Goal: Task Accomplishment & Management: Manage account settings

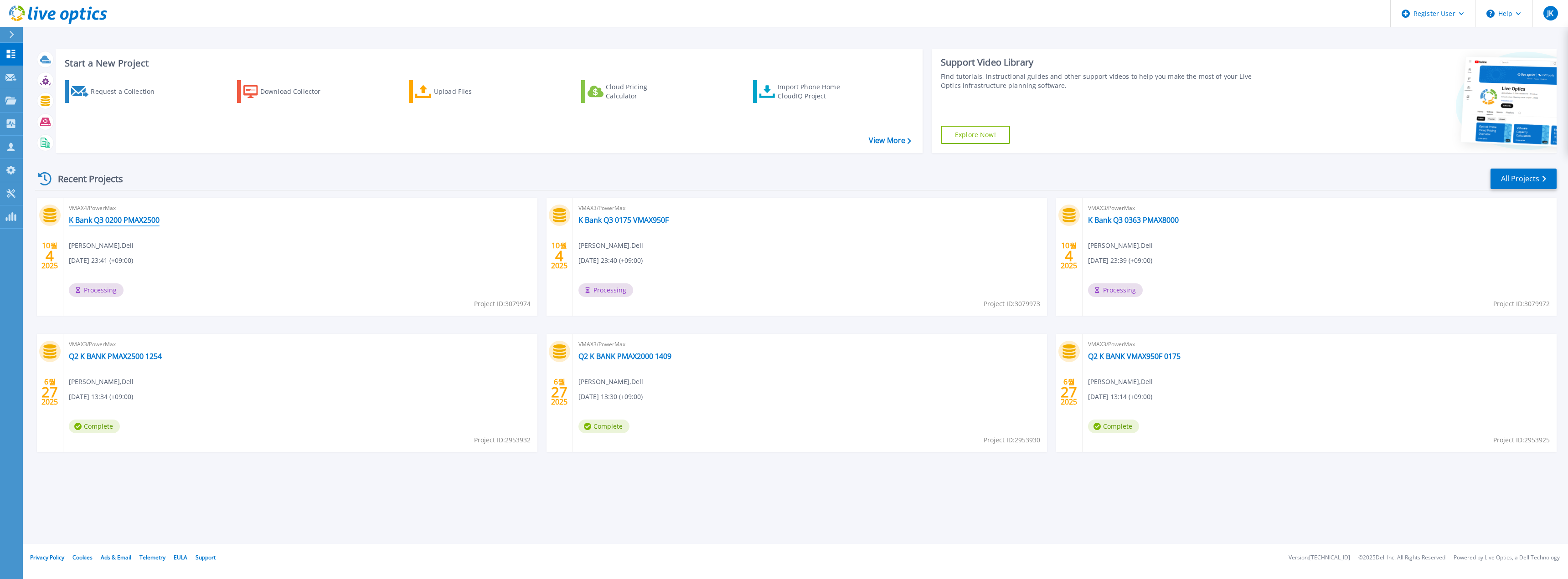
click at [152, 222] on link "K Bank Q3 0200 PMAX2500" at bounding box center [114, 220] width 91 height 9
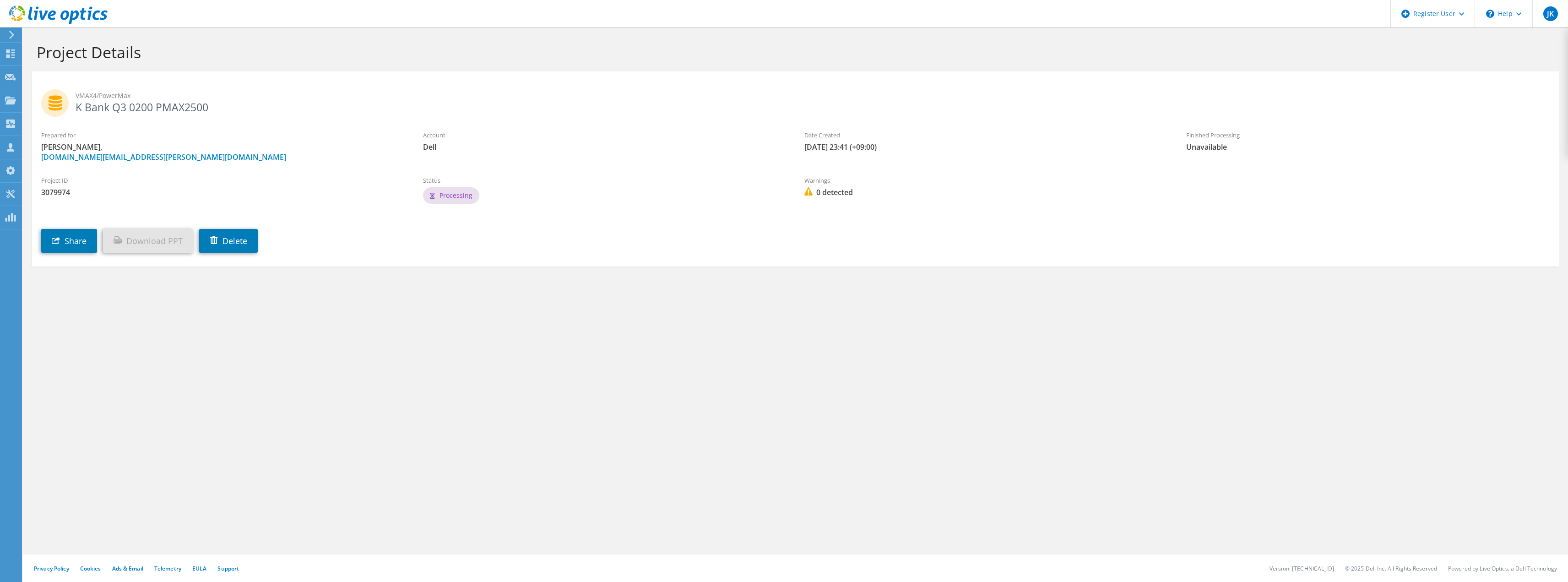
click at [469, 257] on div "Share Download PPT Delete" at bounding box center [804, 234] width 1545 height 46
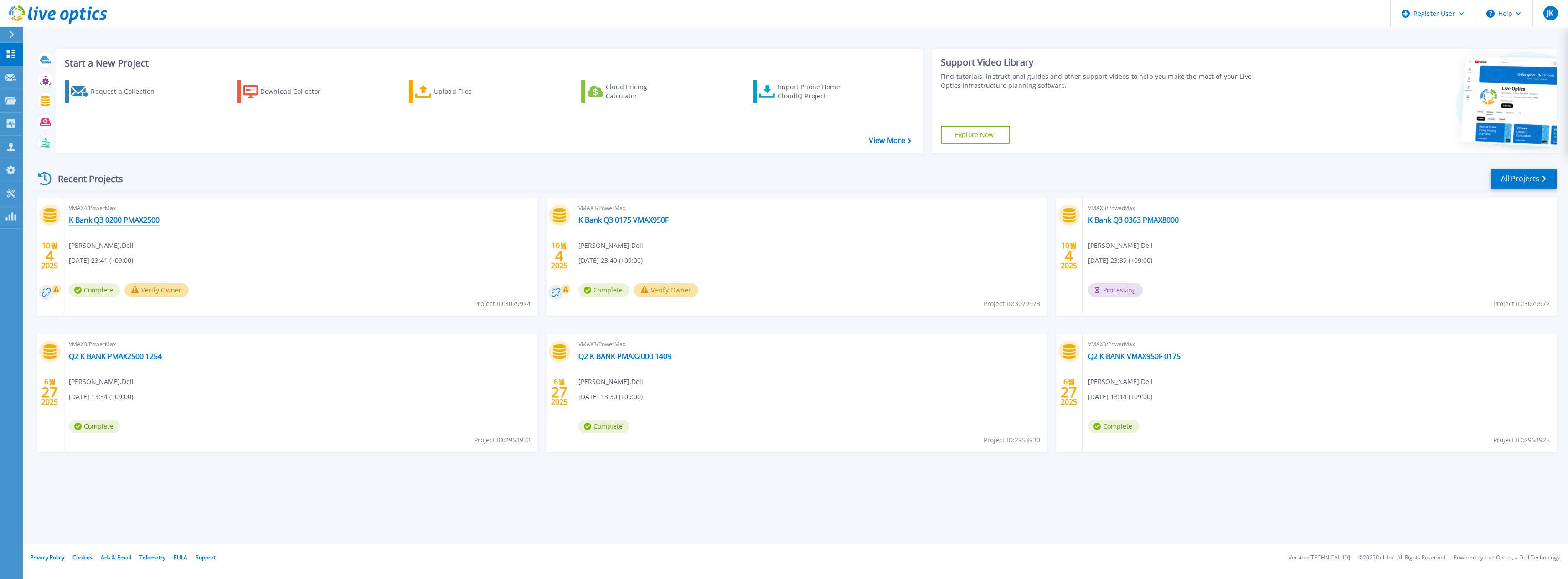
click at [98, 218] on link "K Bank Q3 0200 PMAX2500" at bounding box center [114, 220] width 91 height 9
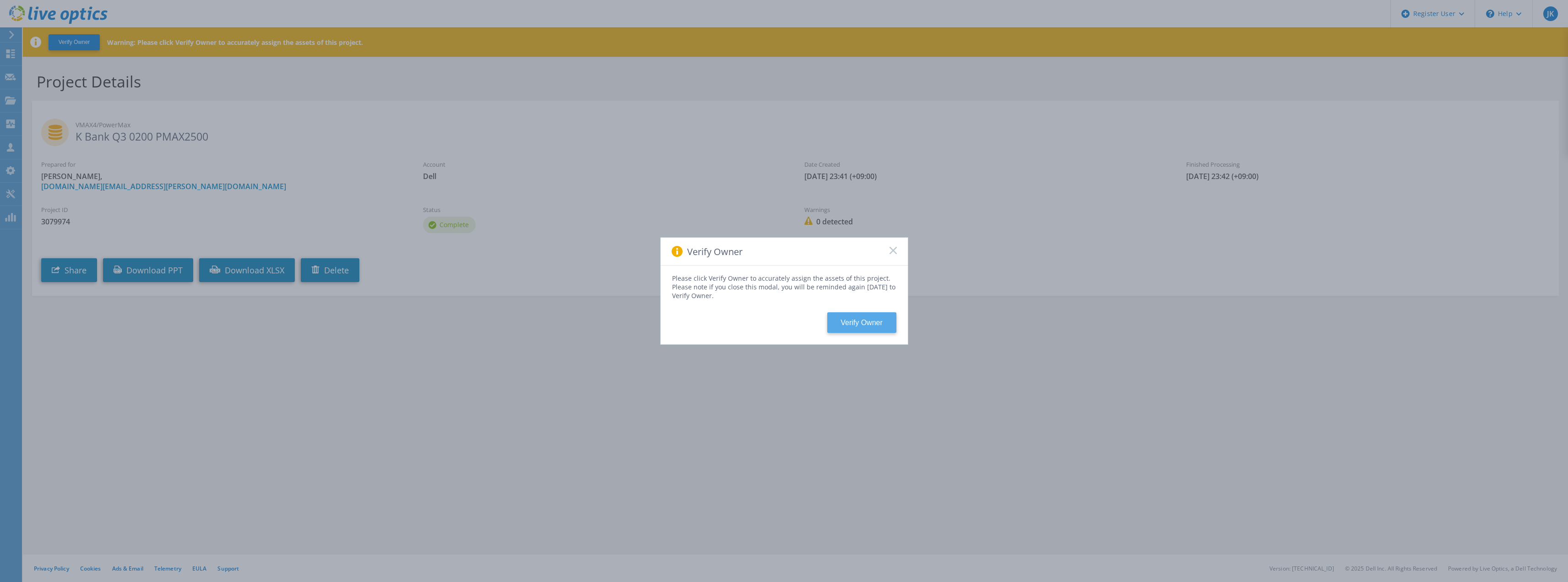
click at [844, 320] on button "Verify Owner" at bounding box center [861, 323] width 69 height 21
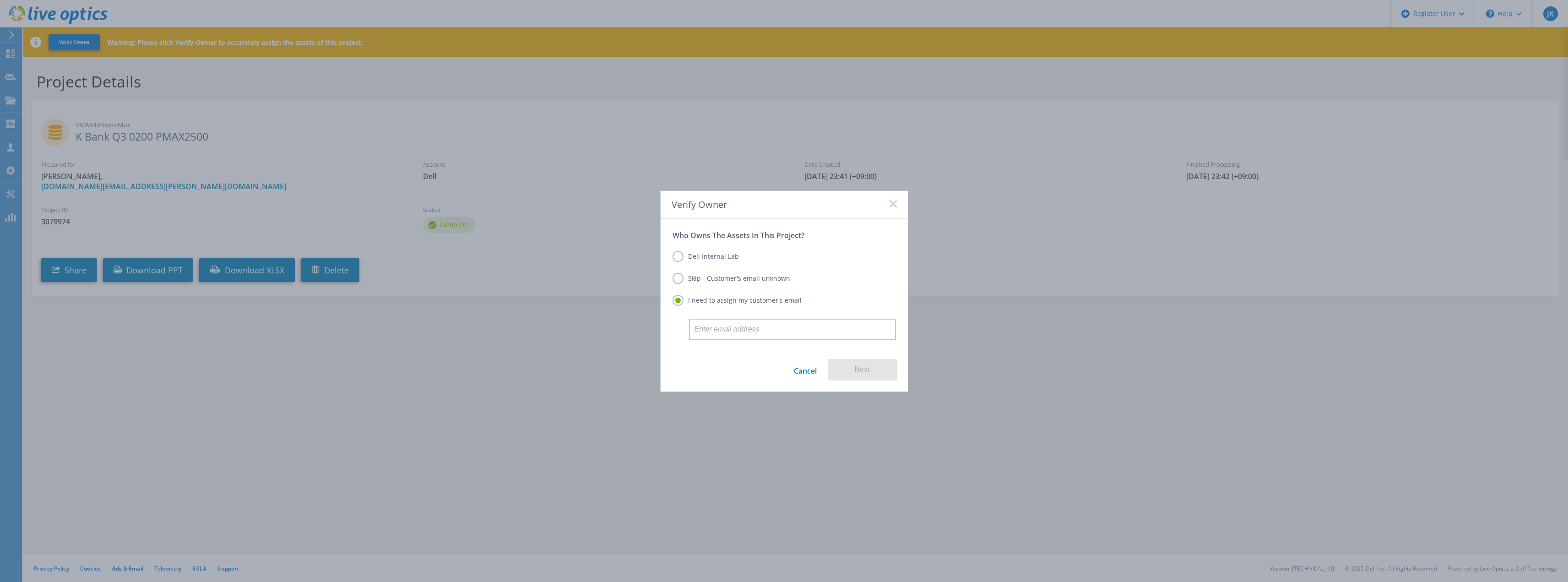
click at [722, 259] on label "Dell Internal Lab" at bounding box center [705, 256] width 67 height 11
click at [0, 0] on input "Dell Internal Lab" at bounding box center [0, 0] width 0 height 0
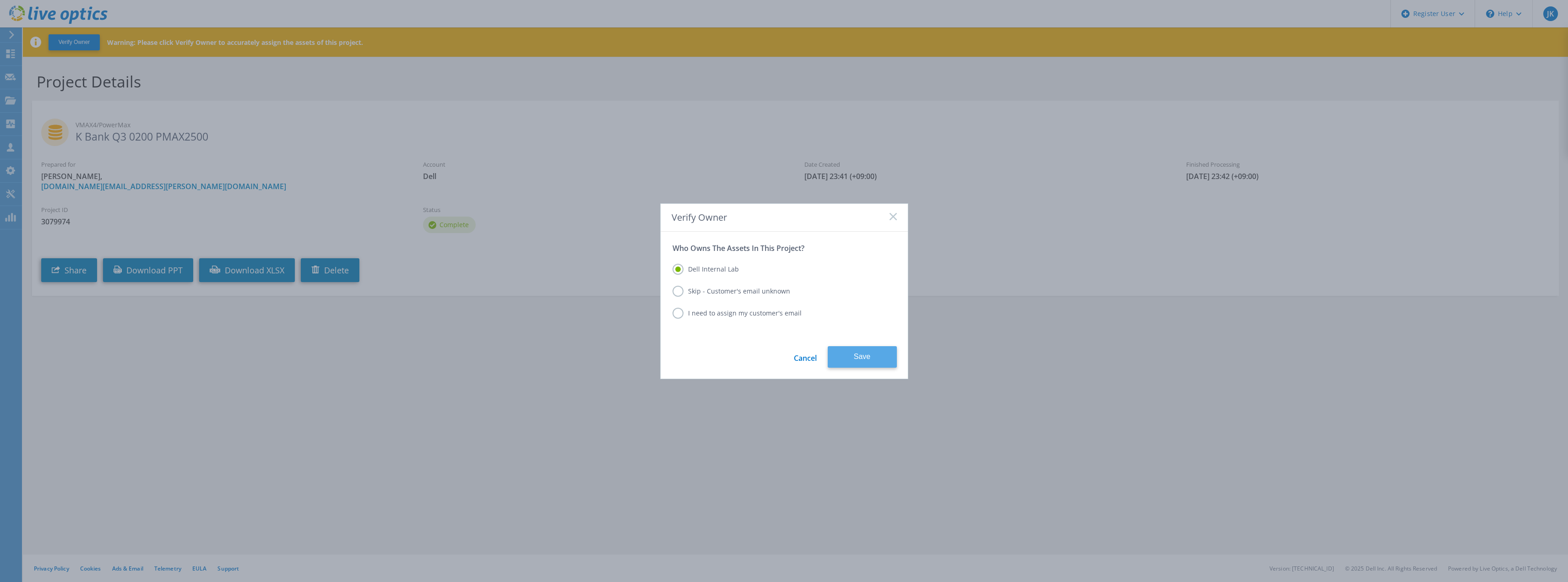
click at [863, 351] on button "Save" at bounding box center [862, 356] width 69 height 21
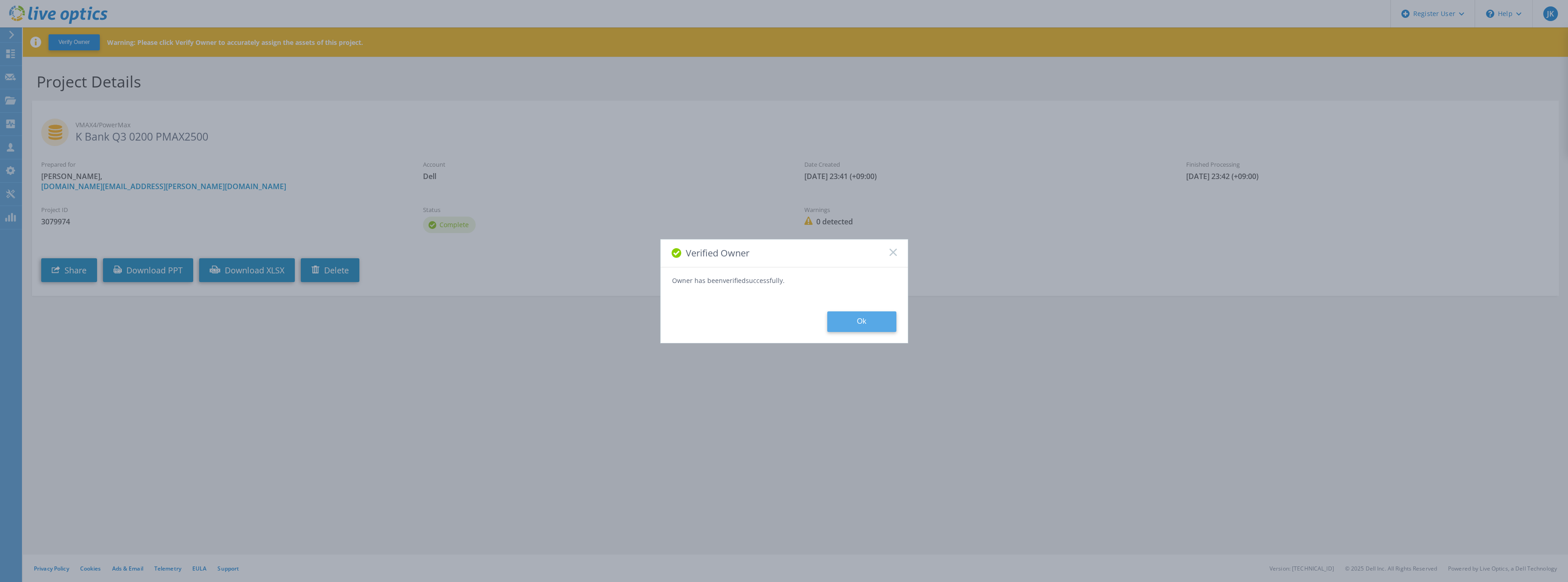
click at [885, 329] on button "Ok" at bounding box center [861, 322] width 69 height 21
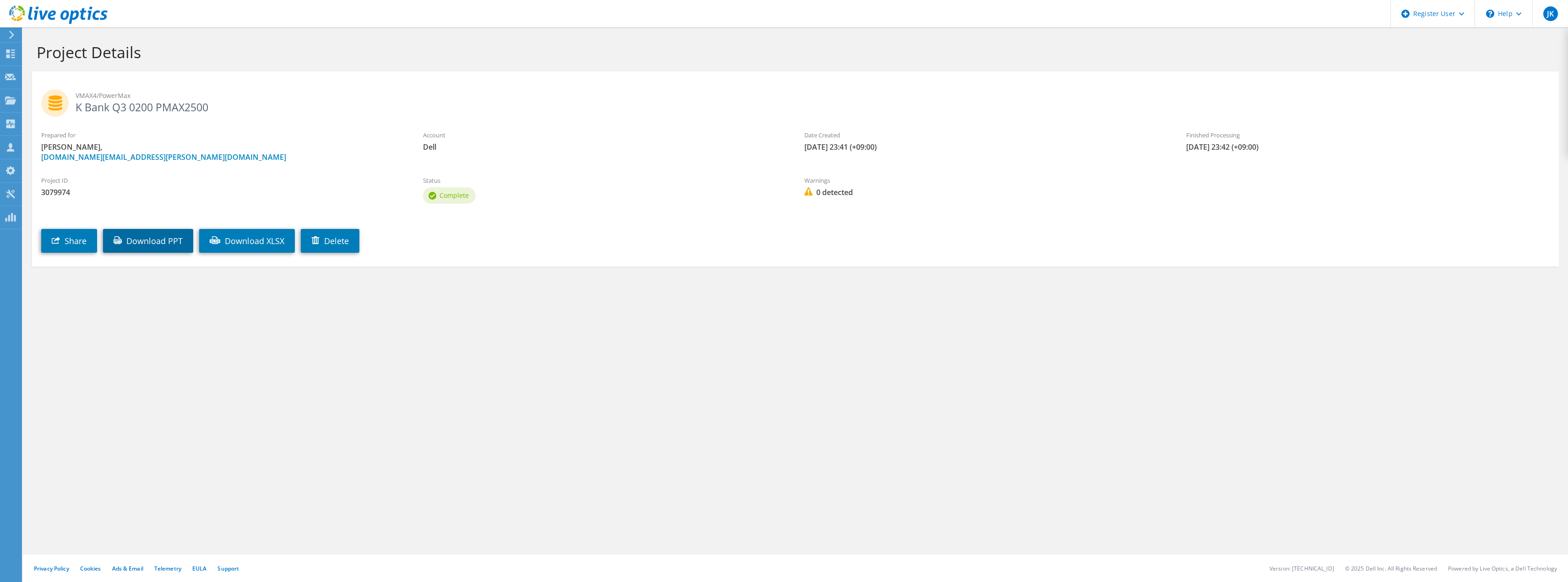
click at [164, 246] on link "Download PPT" at bounding box center [148, 240] width 90 height 24
click at [347, 245] on link "Delete" at bounding box center [330, 240] width 59 height 24
click at [344, 240] on link "Delete" at bounding box center [330, 240] width 59 height 24
click at [7, 57] on use at bounding box center [10, 54] width 9 height 9
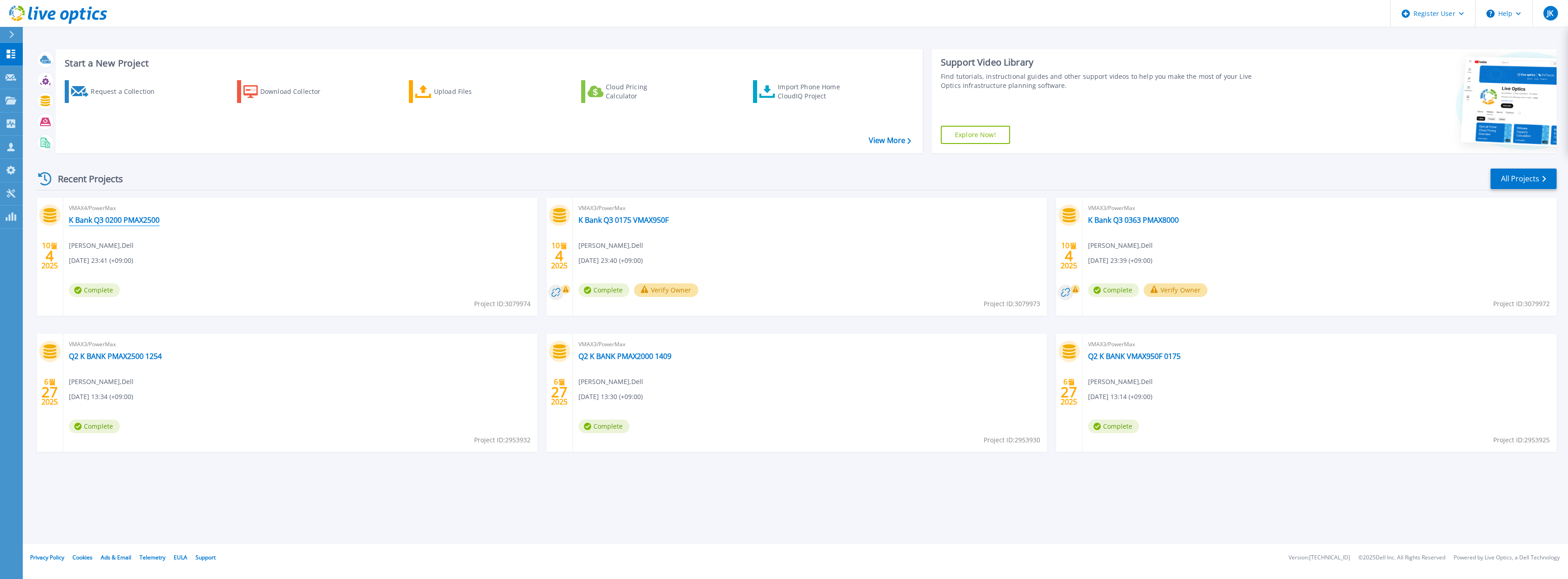
click at [124, 220] on link "K Bank Q3 0200 PMAX2500" at bounding box center [114, 220] width 91 height 9
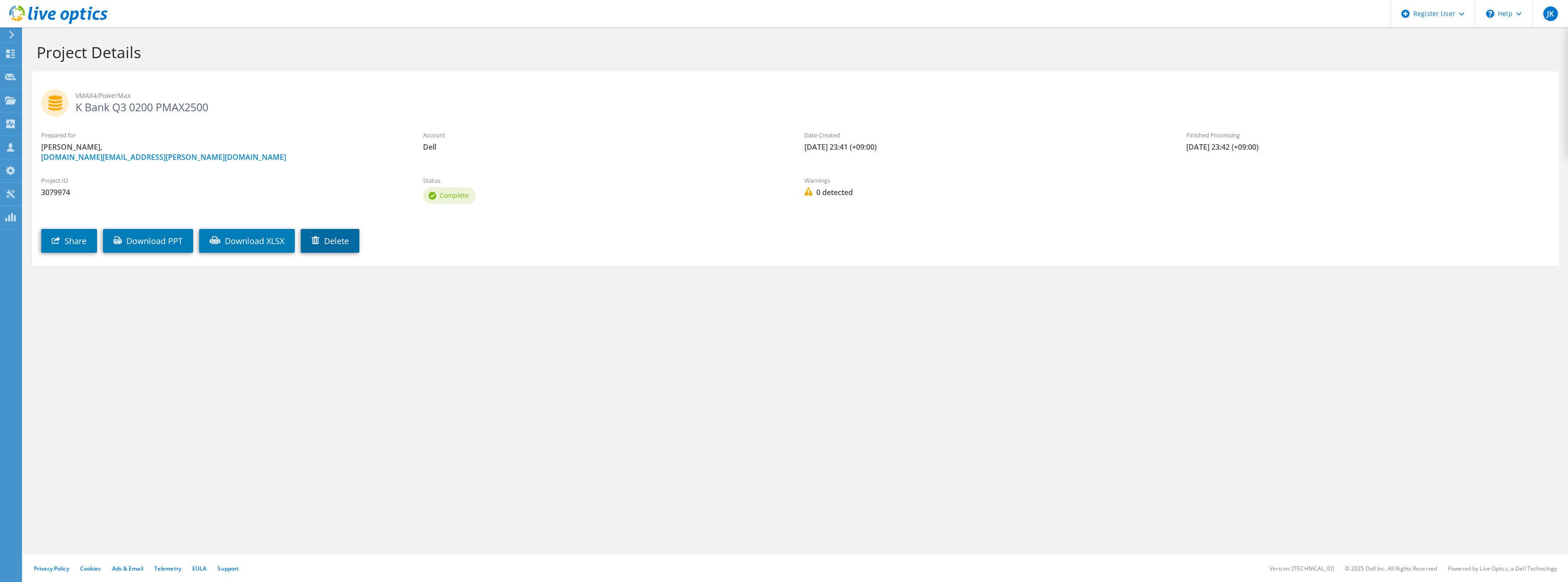
click at [340, 241] on link "Delete" at bounding box center [330, 240] width 59 height 24
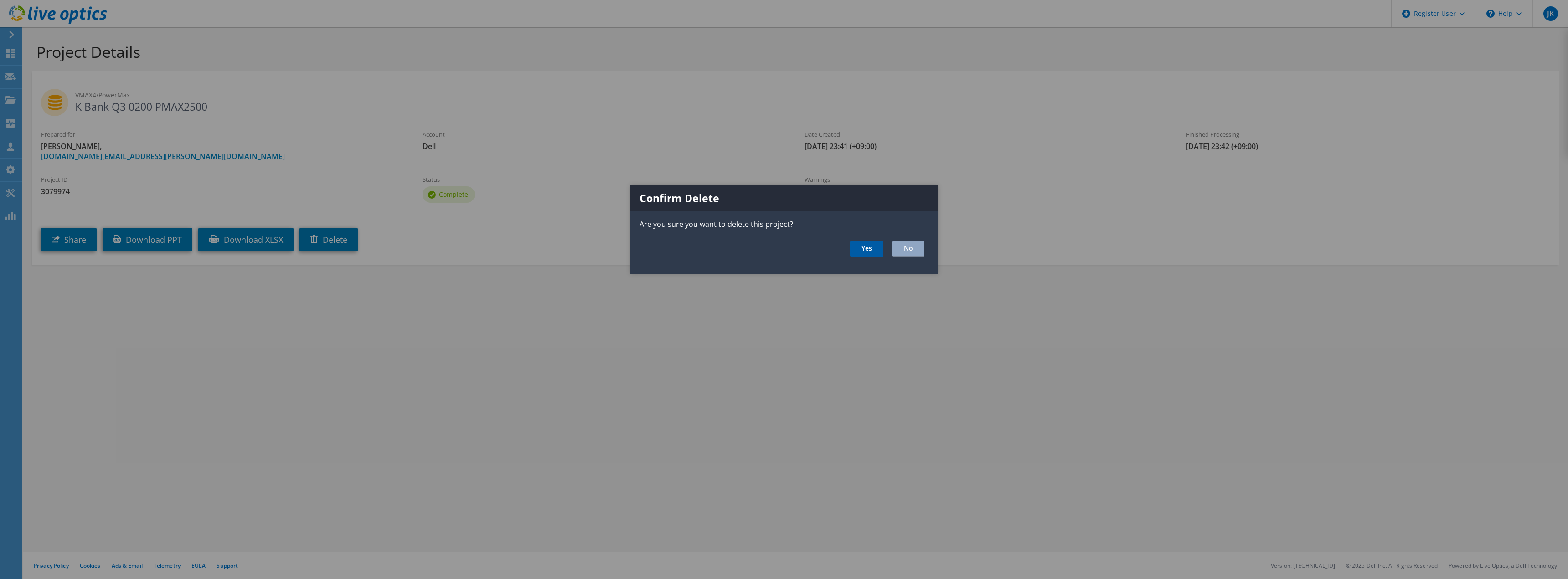
click at [859, 252] on link "Yes" at bounding box center [867, 249] width 33 height 17
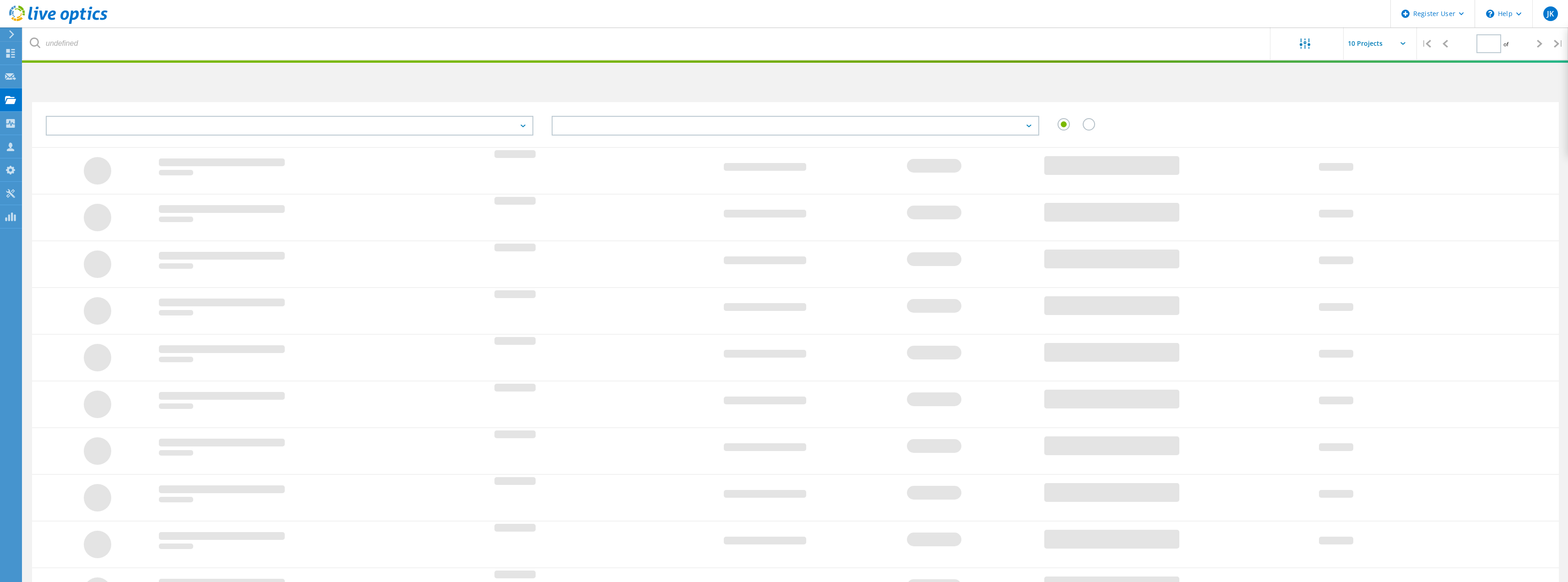
type input "1"
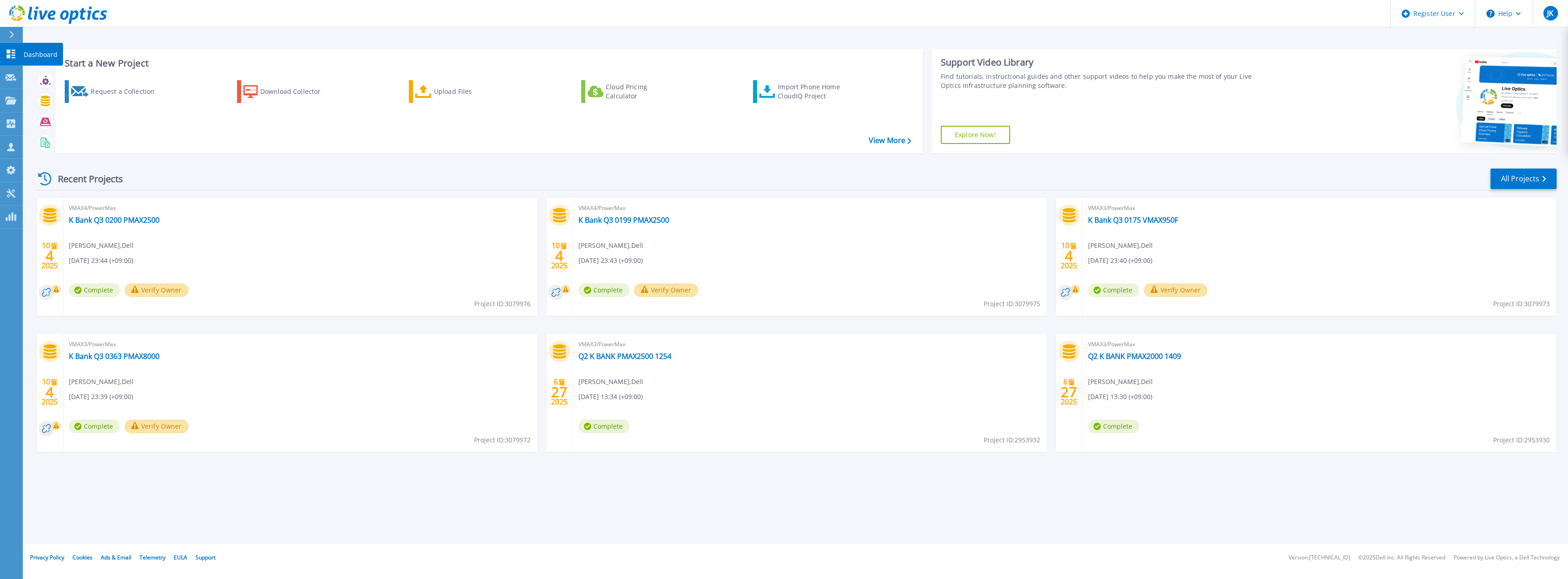
click at [35, 58] on p "Dashboard" at bounding box center [40, 54] width 33 height 24
click at [1519, 173] on link "All Projects" at bounding box center [1524, 179] width 66 height 21
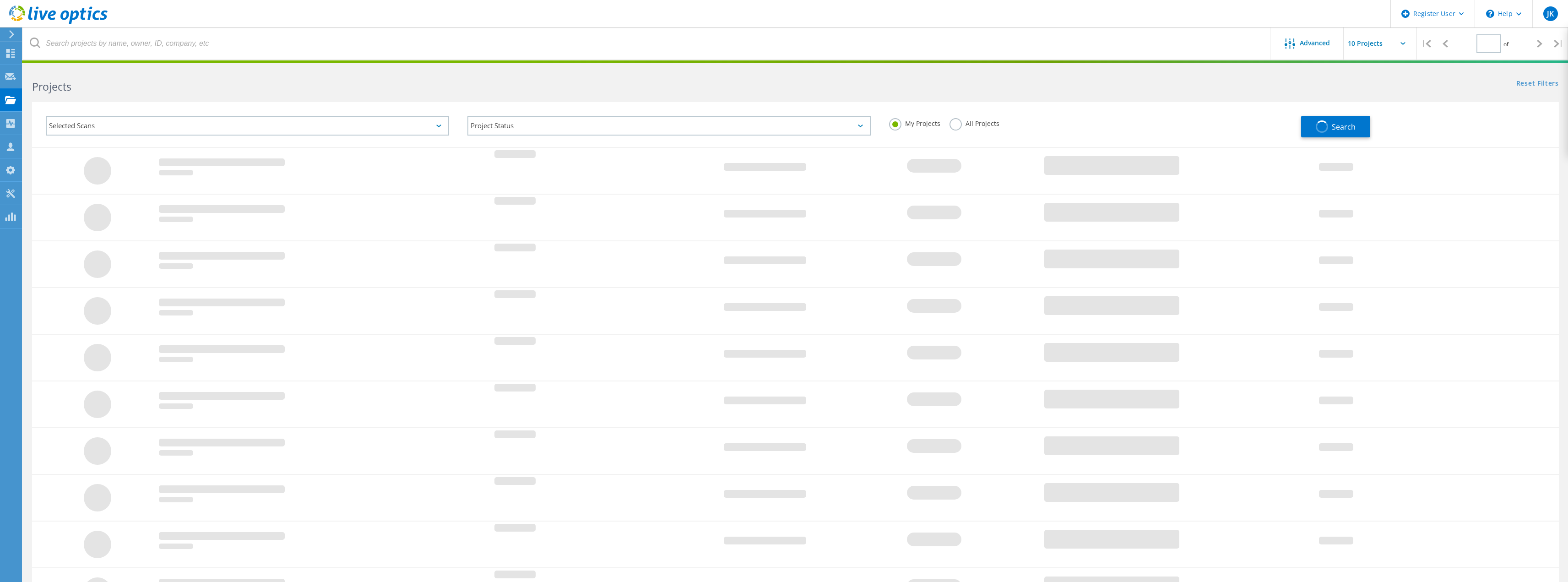
type input "1"
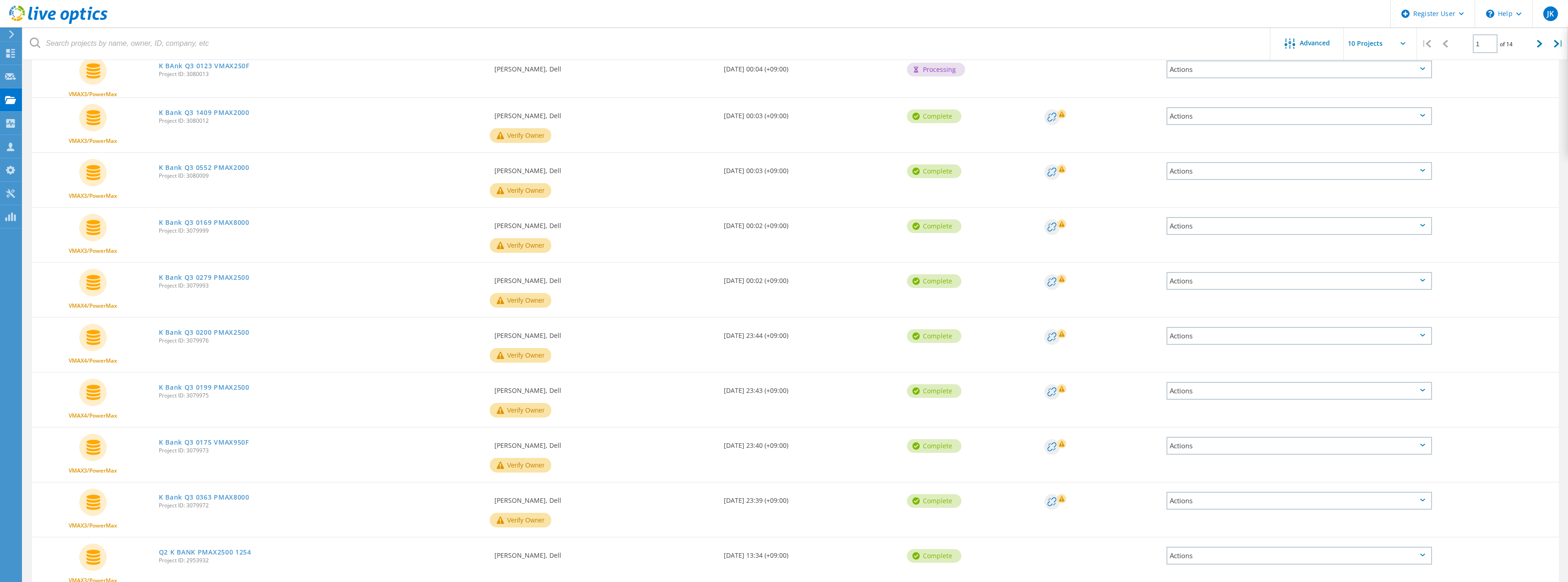
scroll to position [156, 0]
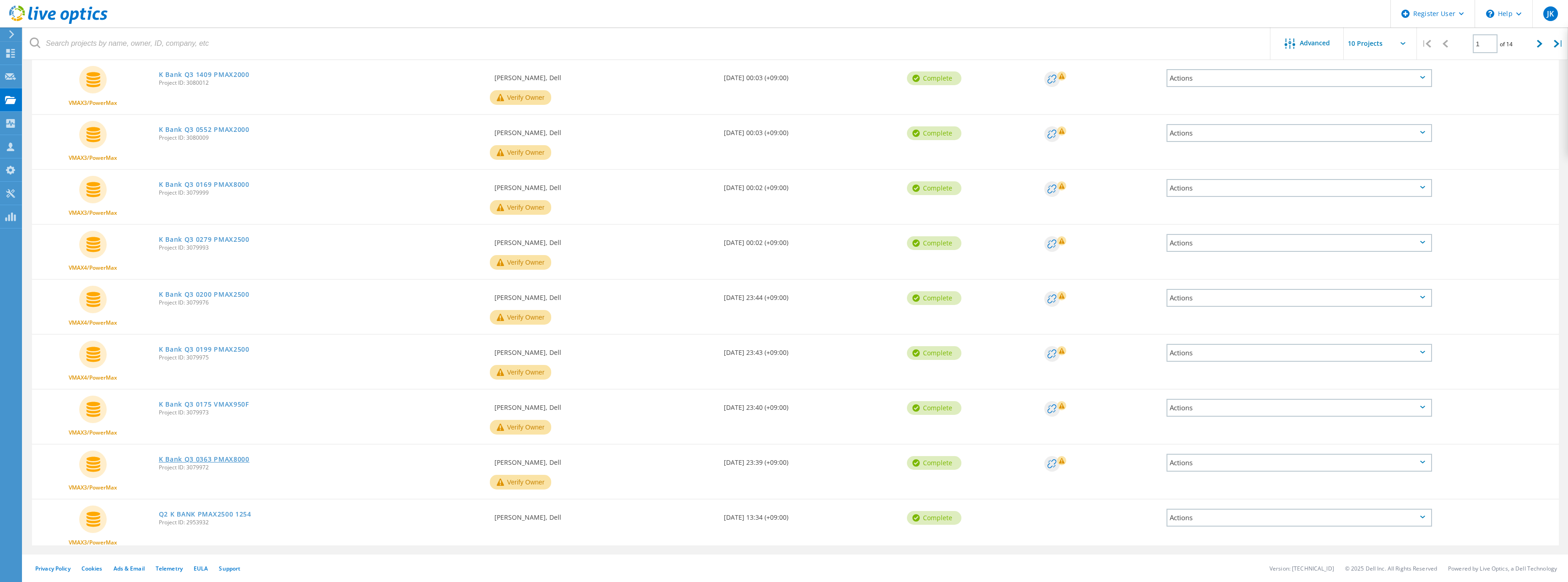
click at [223, 461] on link "K Bank Q3 0363 PMAX8000" at bounding box center [204, 459] width 90 height 6
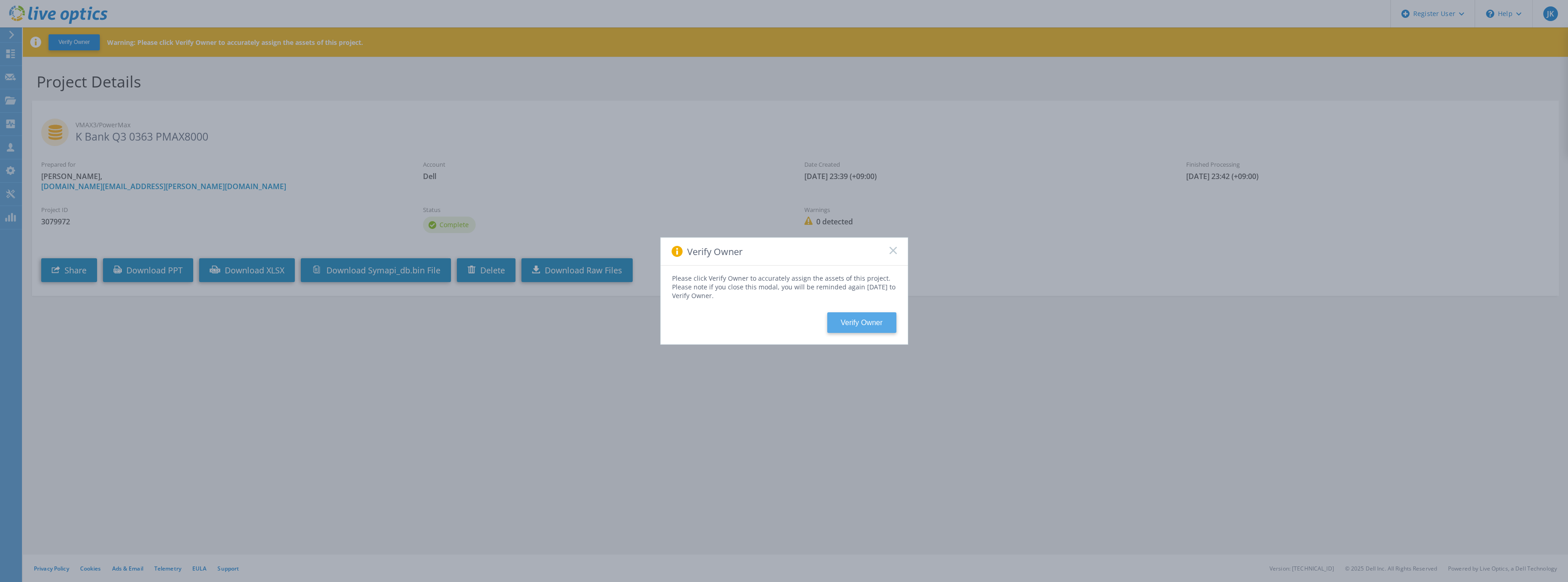
click at [858, 323] on button "Verify Owner" at bounding box center [861, 323] width 69 height 21
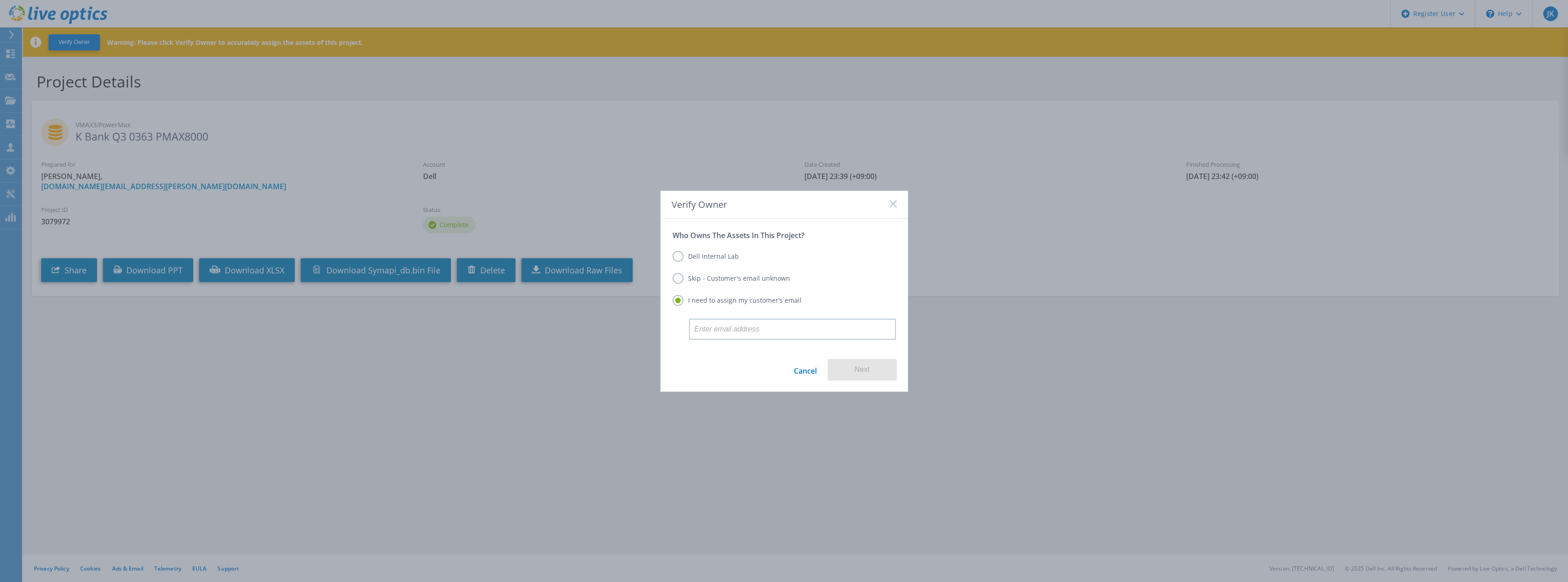
click at [715, 256] on label "Dell Internal Lab" at bounding box center [705, 256] width 67 height 11
click at [0, 0] on input "Dell Internal Lab" at bounding box center [0, 0] width 0 height 0
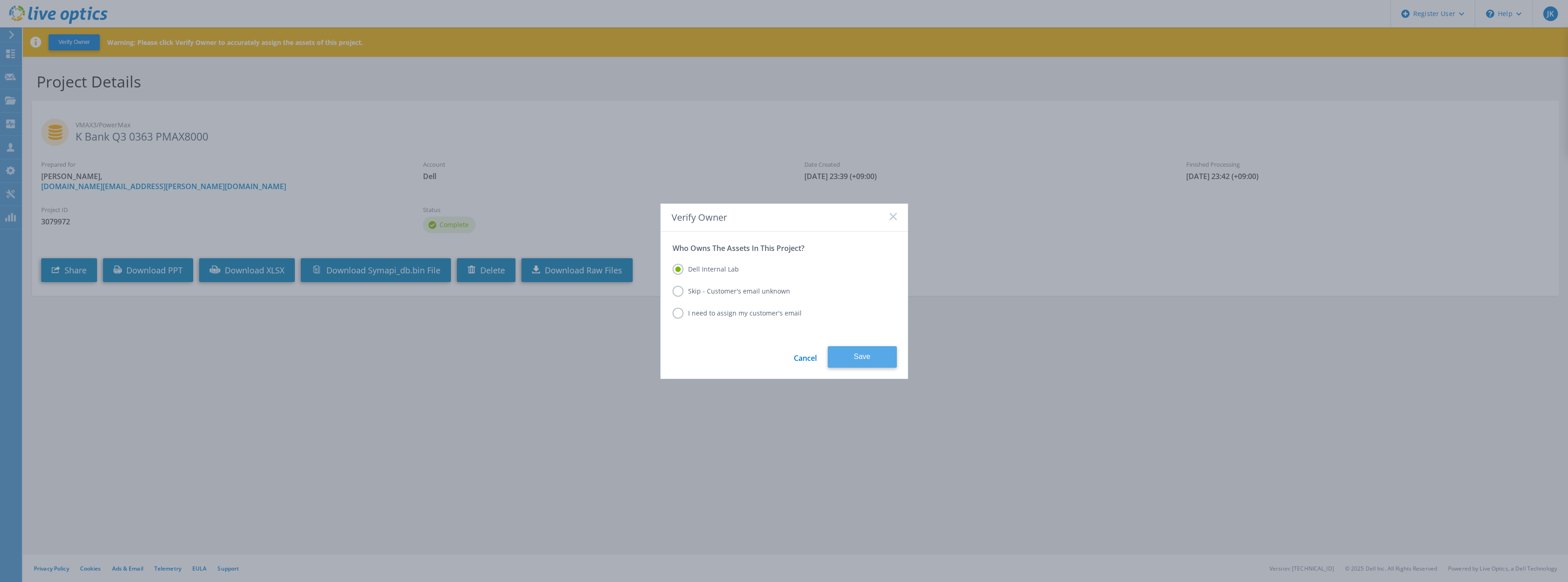
click at [853, 351] on button "Save" at bounding box center [862, 356] width 69 height 21
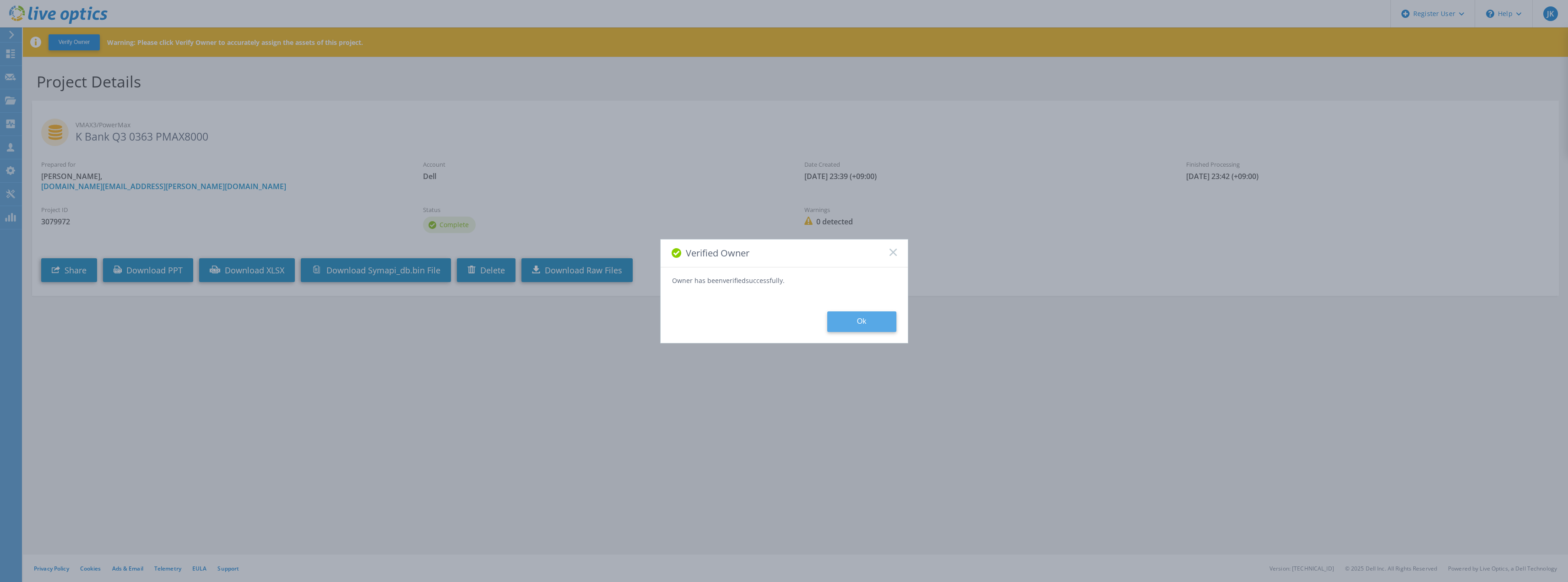
click at [841, 325] on button "Ok" at bounding box center [861, 322] width 69 height 21
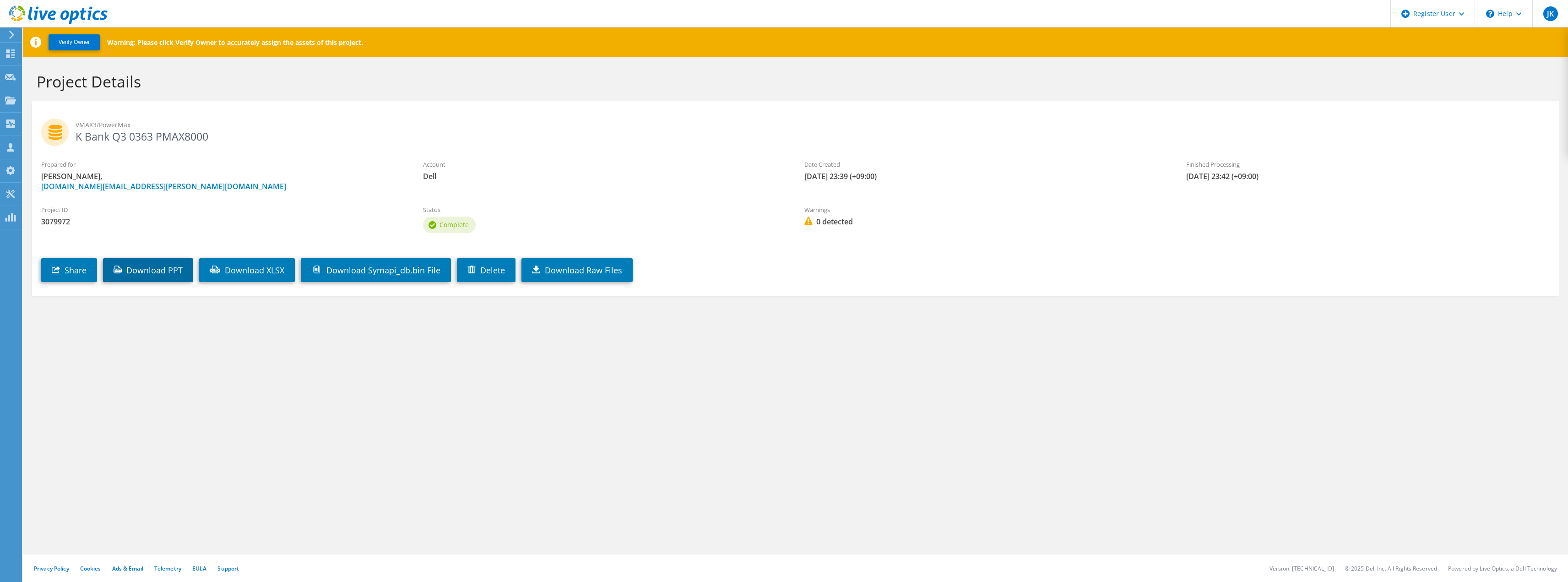
click at [132, 267] on link "Download PPT" at bounding box center [148, 270] width 90 height 24
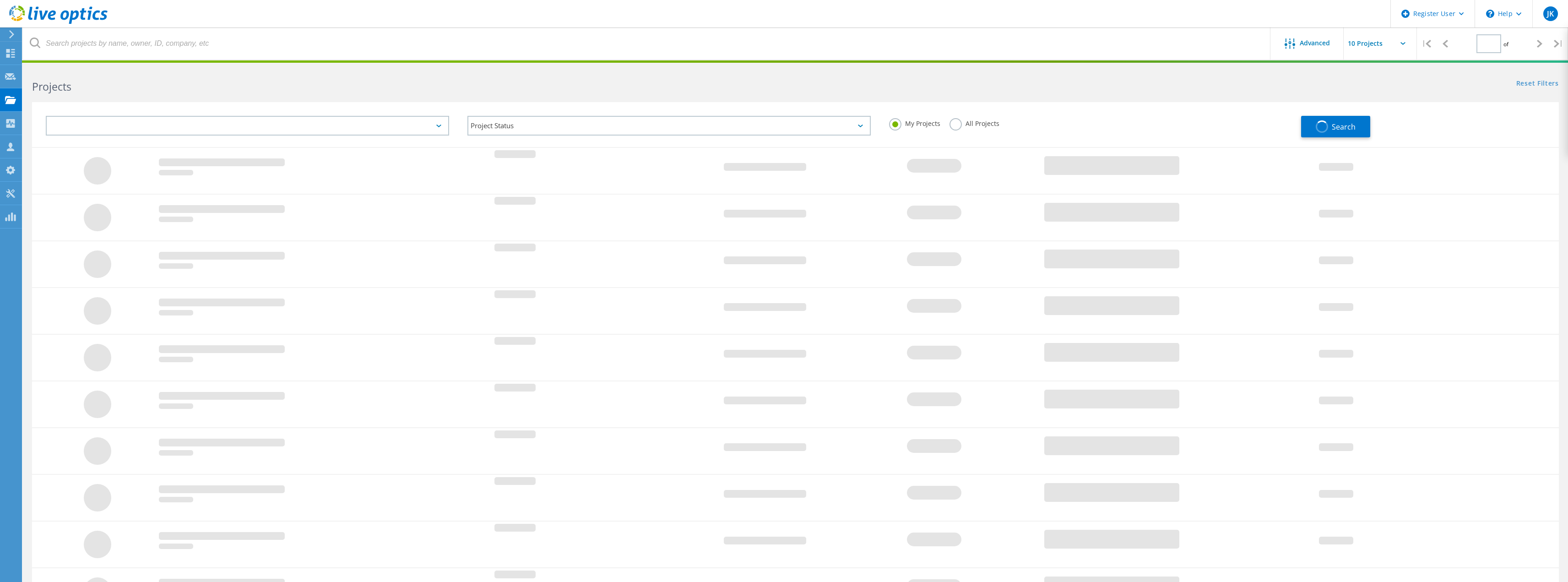
type input "1"
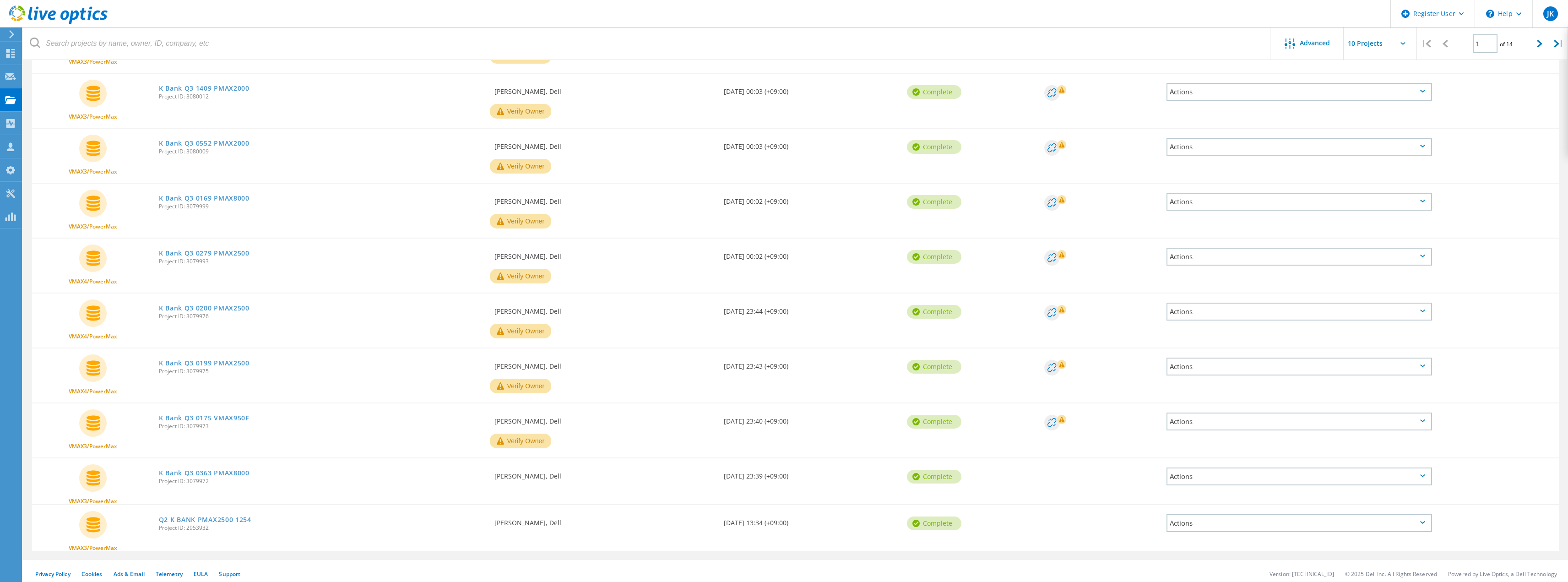
click at [223, 420] on link "K Bank Q3 0175 VMAX950F" at bounding box center [204, 418] width 90 height 6
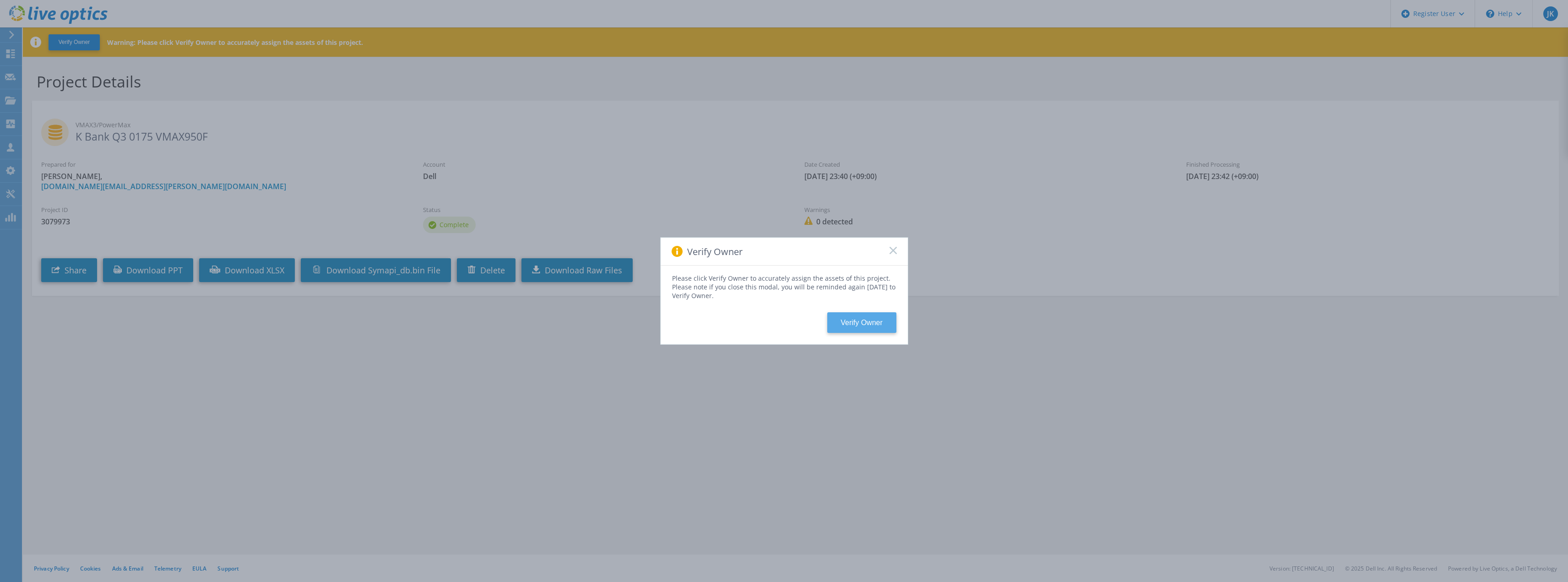
click at [850, 328] on button "Verify Owner" at bounding box center [861, 323] width 69 height 21
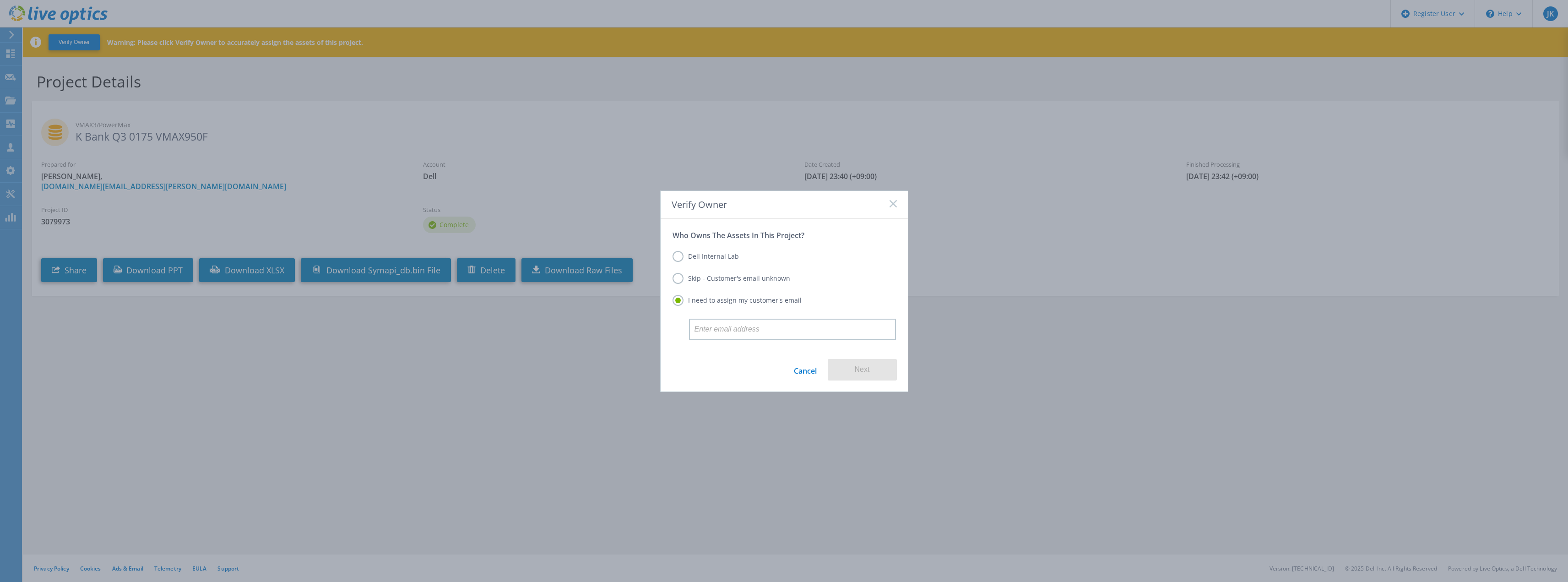
click at [708, 258] on label "Dell Internal Lab" at bounding box center [705, 256] width 67 height 11
click at [0, 0] on input "Dell Internal Lab" at bounding box center [0, 0] width 0 height 0
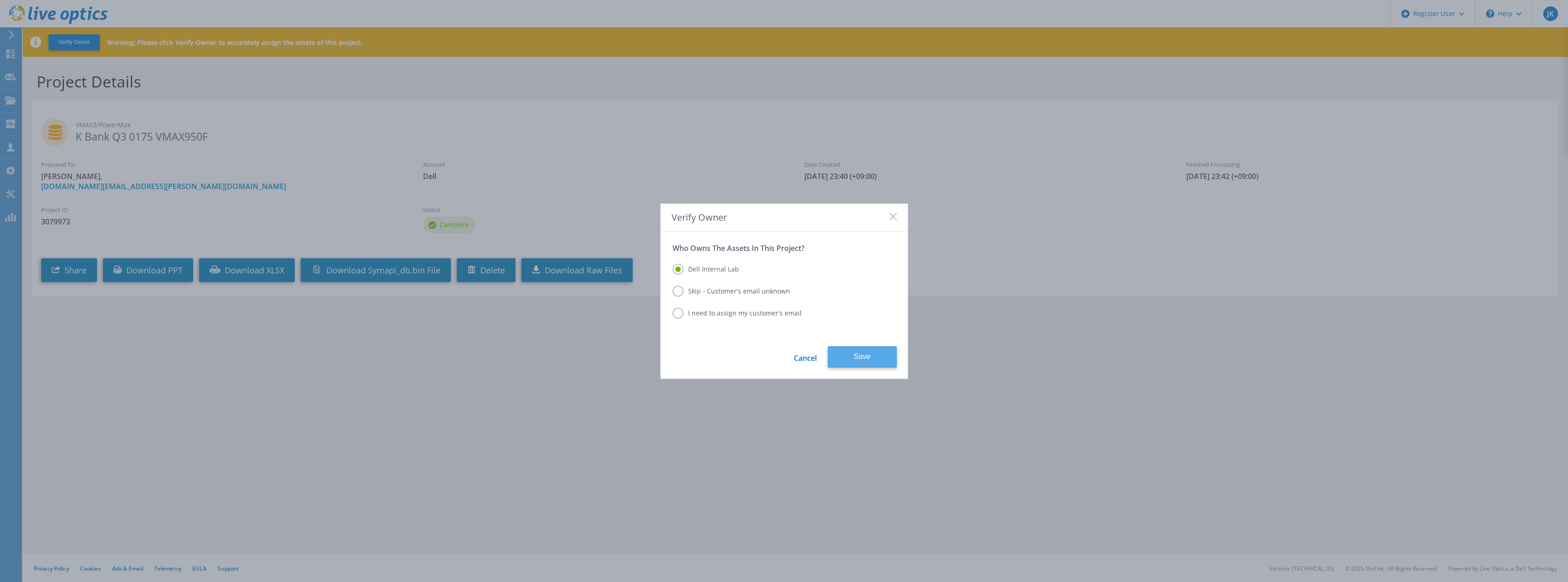
click at [870, 358] on button "Save" at bounding box center [862, 356] width 69 height 21
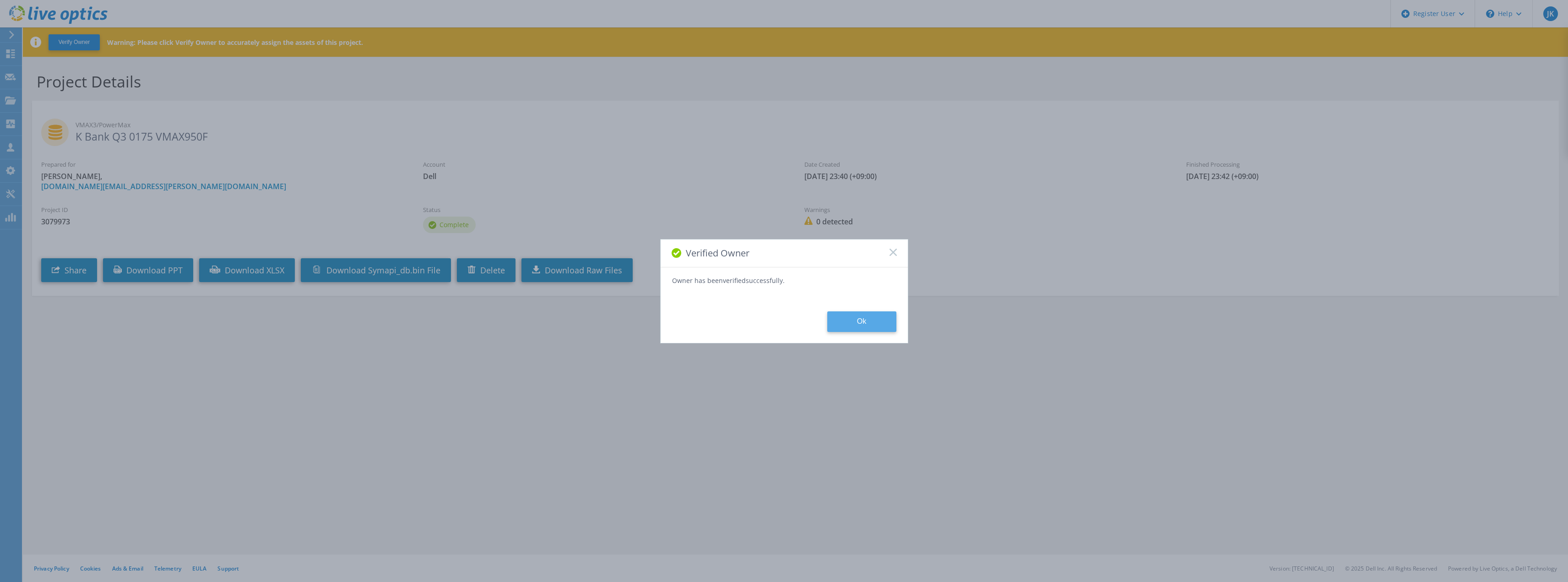
click at [834, 325] on button "Ok" at bounding box center [861, 322] width 69 height 21
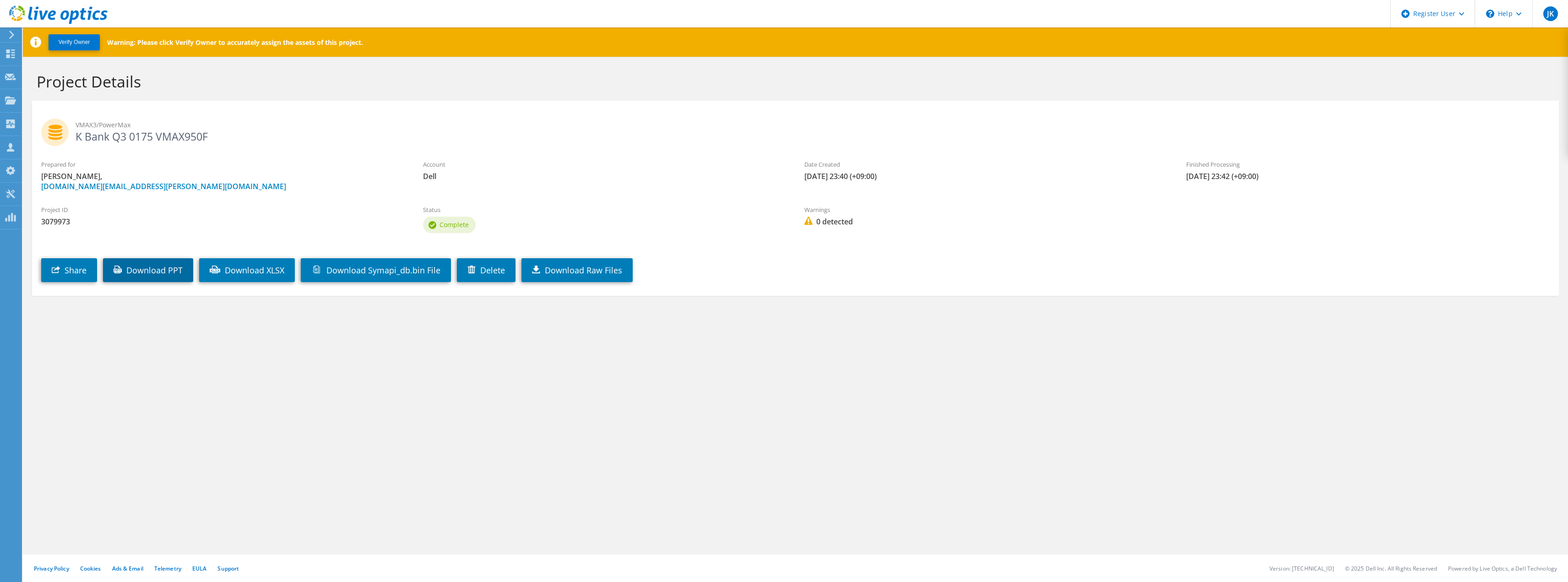
click at [165, 274] on link "Download PPT" at bounding box center [148, 270] width 90 height 24
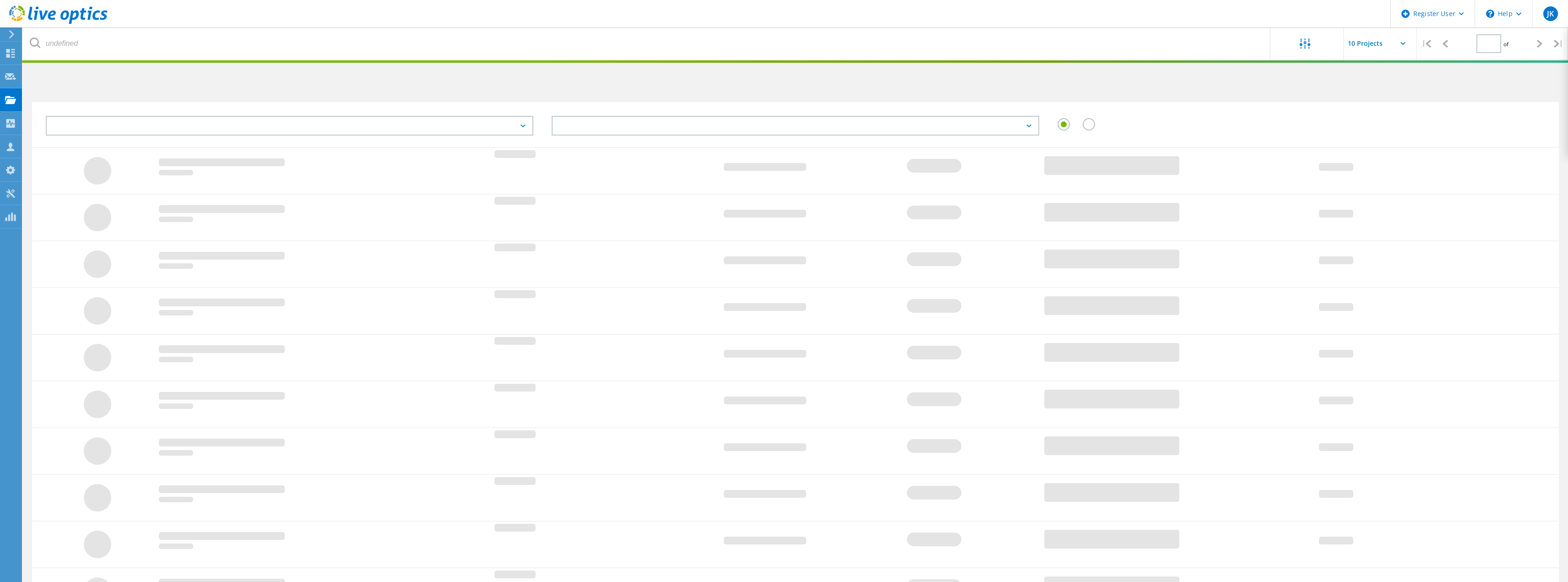
type input "1"
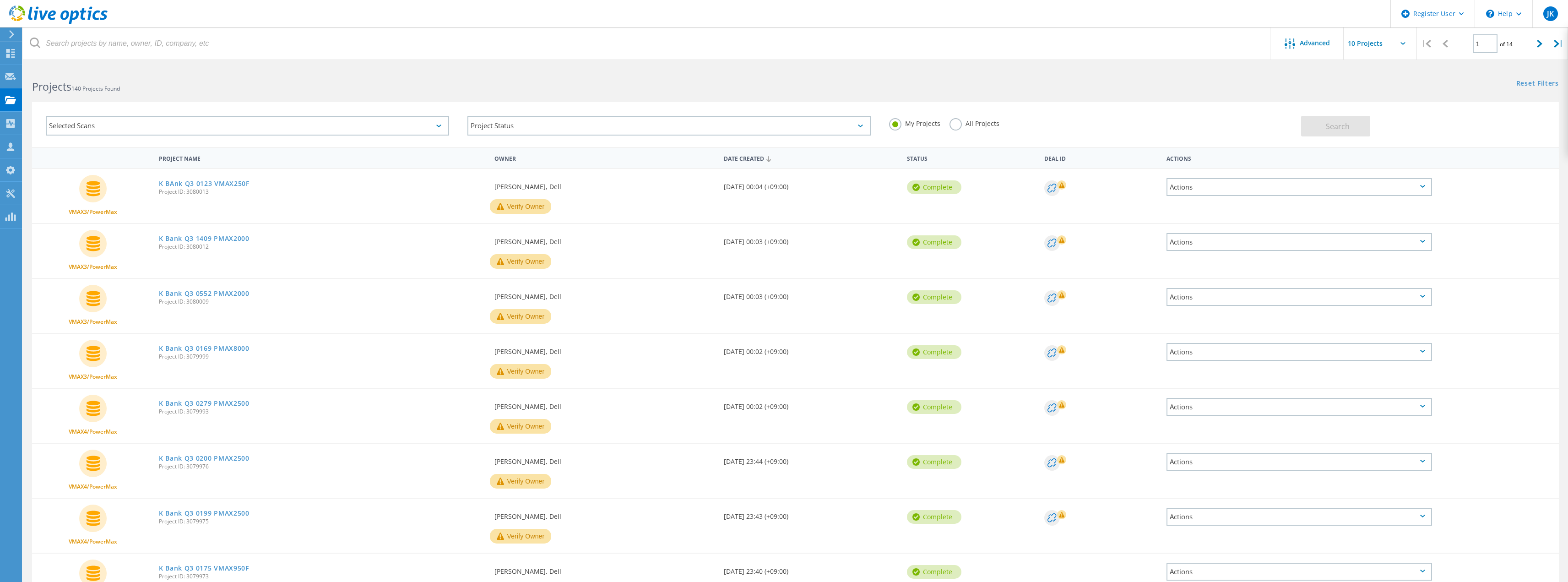
scroll to position [145, 0]
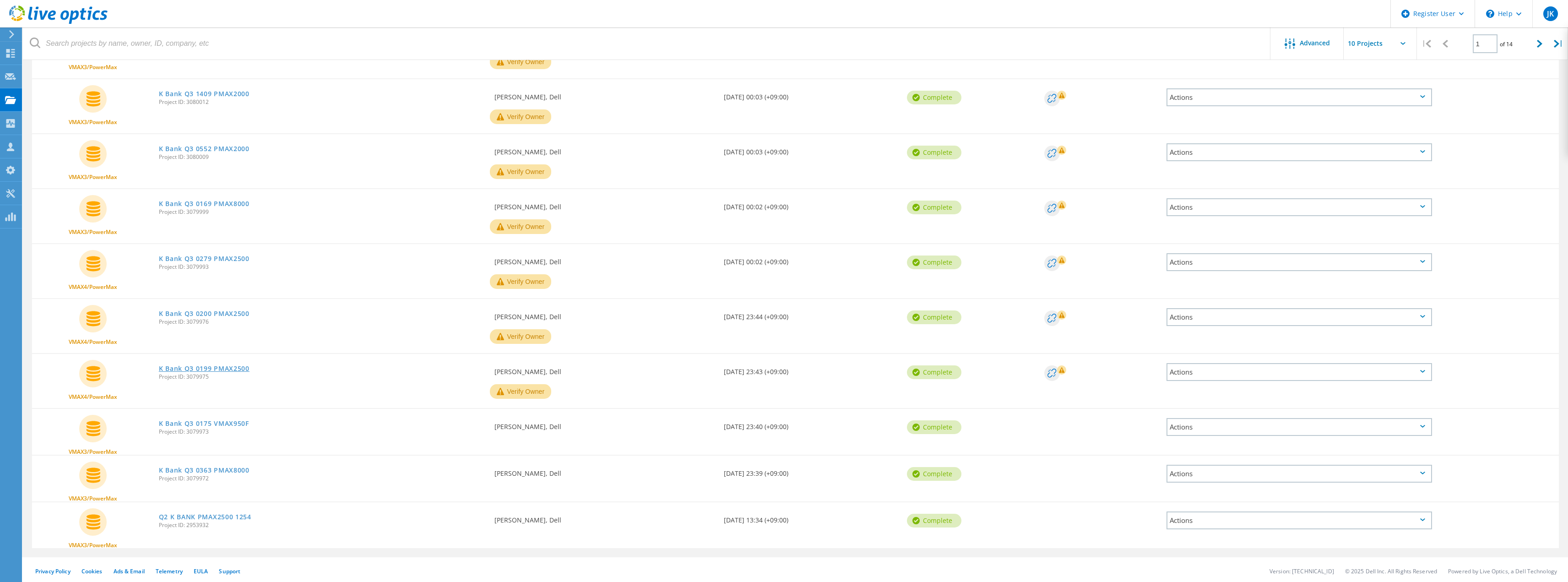
click at [238, 366] on link "K Bank Q3 0199 PMAX2500" at bounding box center [204, 369] width 90 height 6
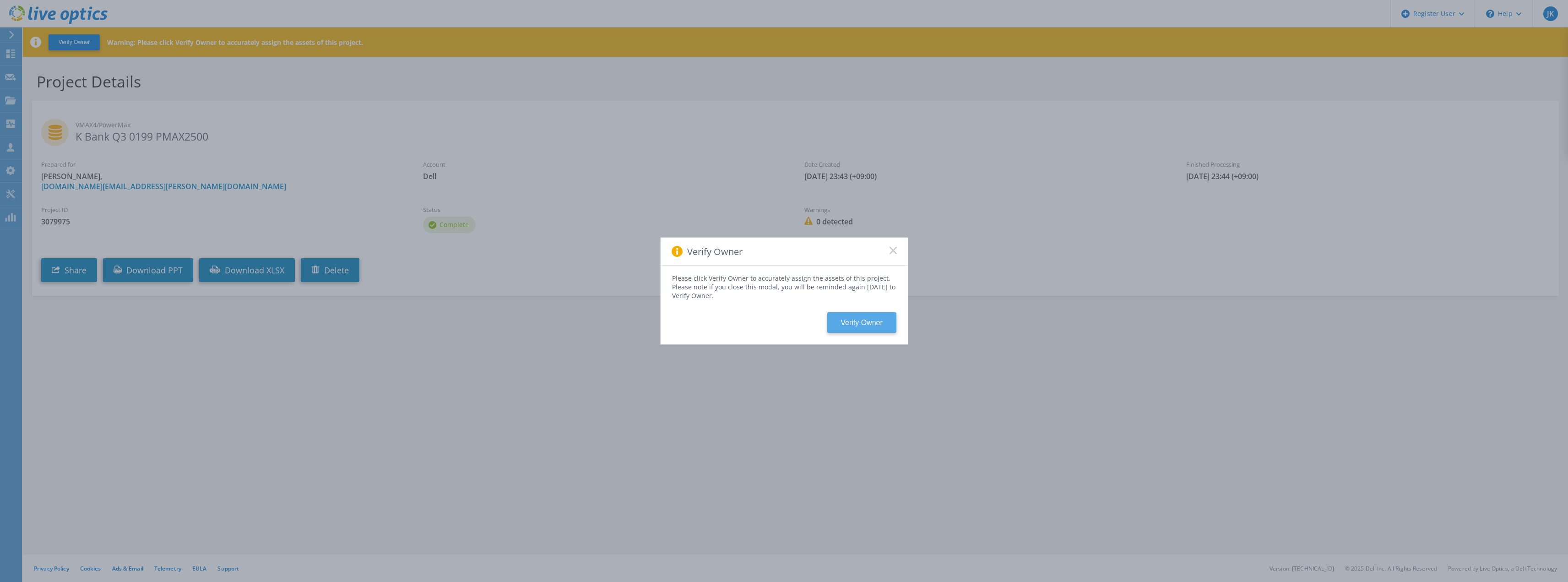
click at [856, 326] on button "Verify Owner" at bounding box center [861, 323] width 69 height 21
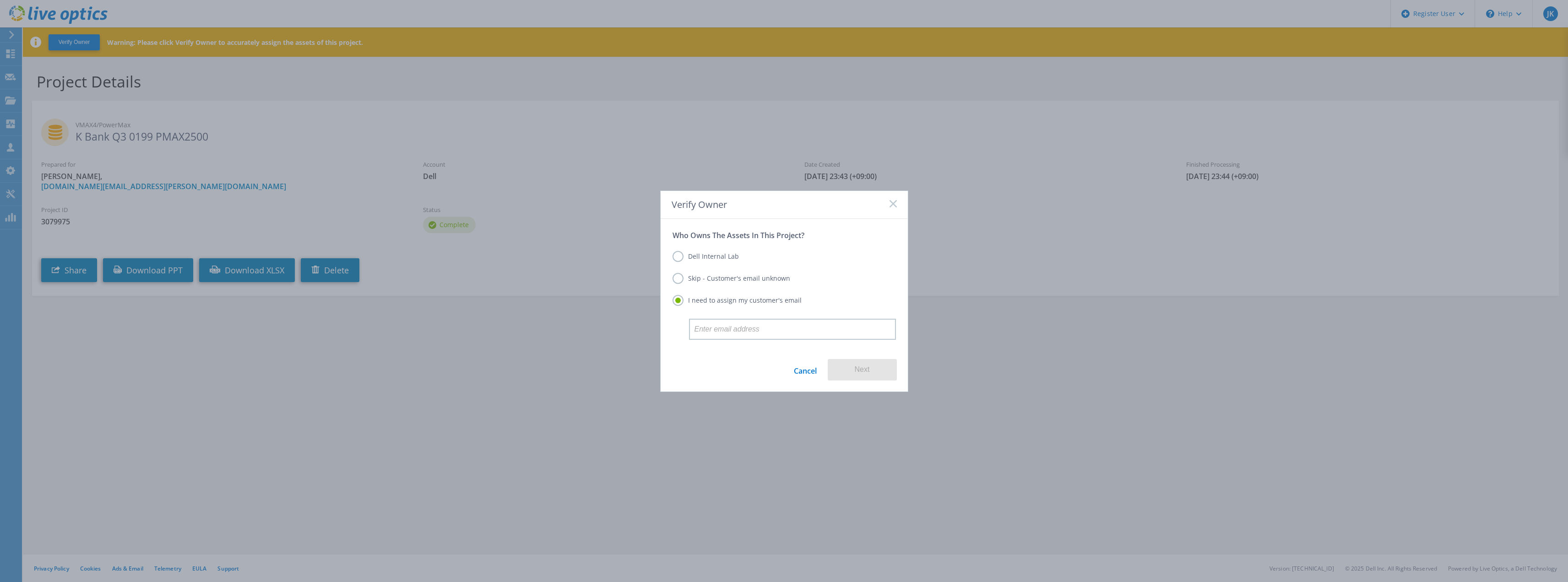
click at [693, 252] on label "Dell Internal Lab" at bounding box center [705, 256] width 67 height 11
click at [0, 0] on input "Dell Internal Lab" at bounding box center [0, 0] width 0 height 0
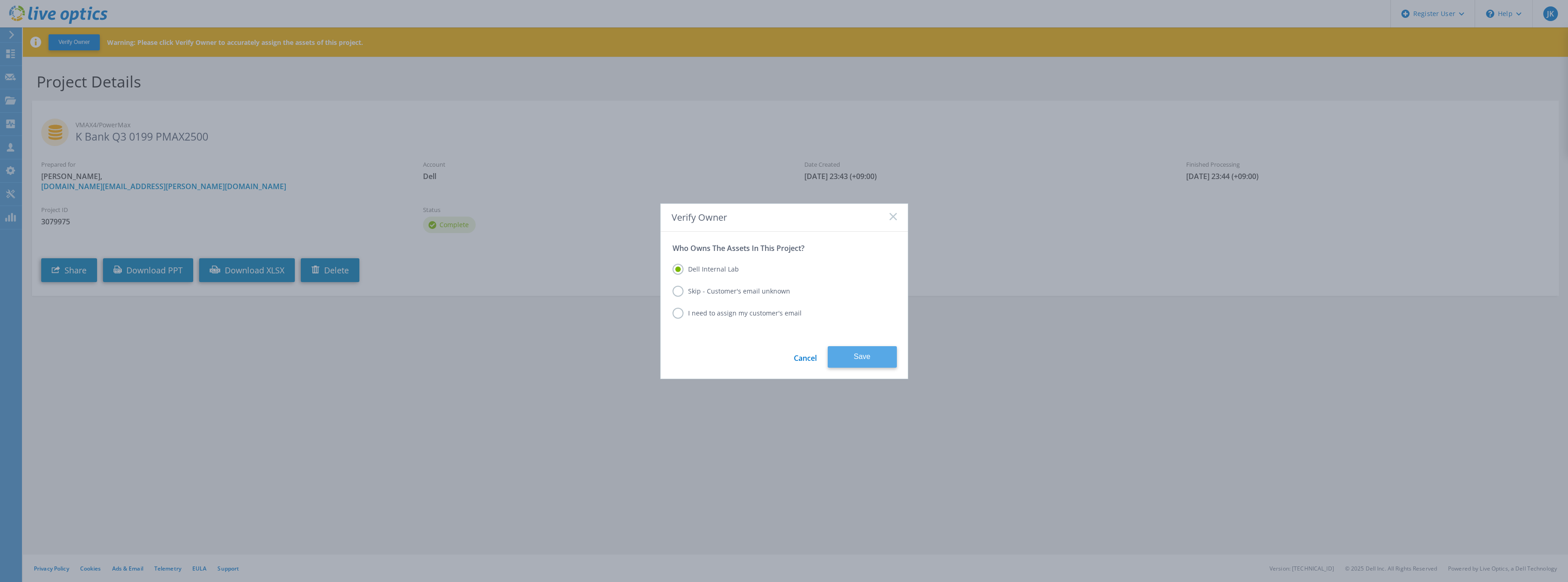
click at [844, 349] on button "Save" at bounding box center [862, 356] width 69 height 21
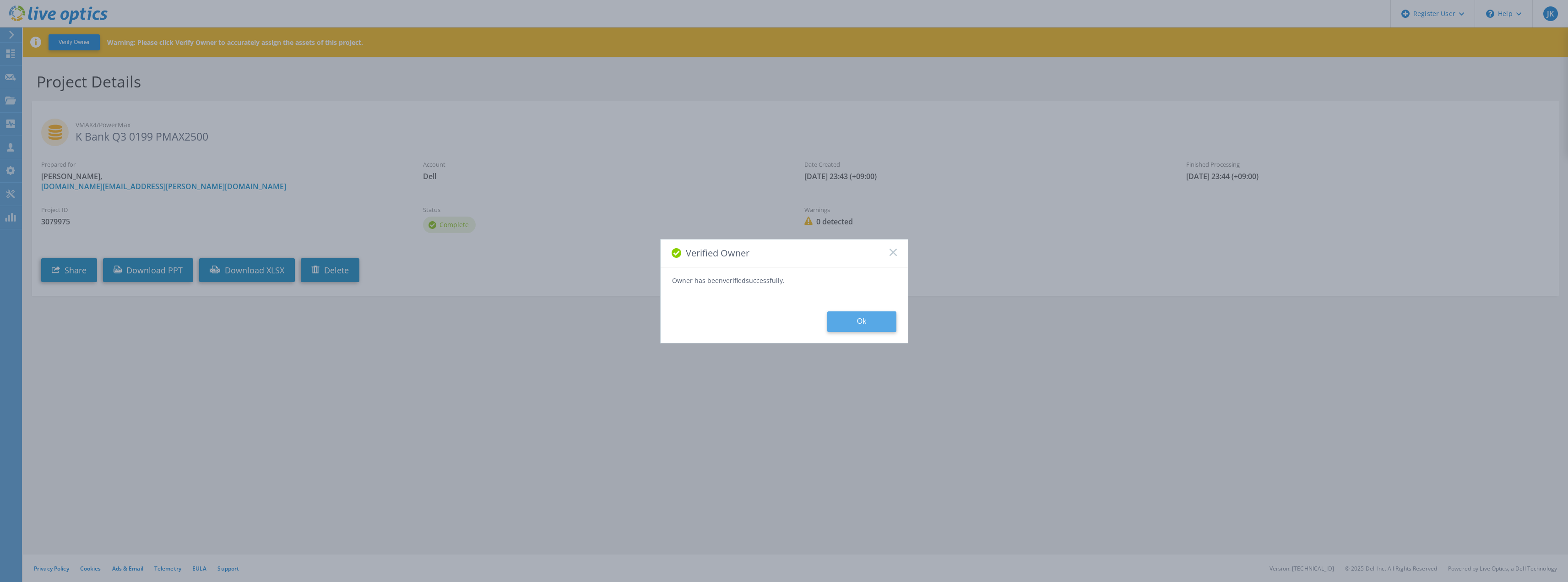
click at [843, 326] on button "Ok" at bounding box center [861, 322] width 69 height 21
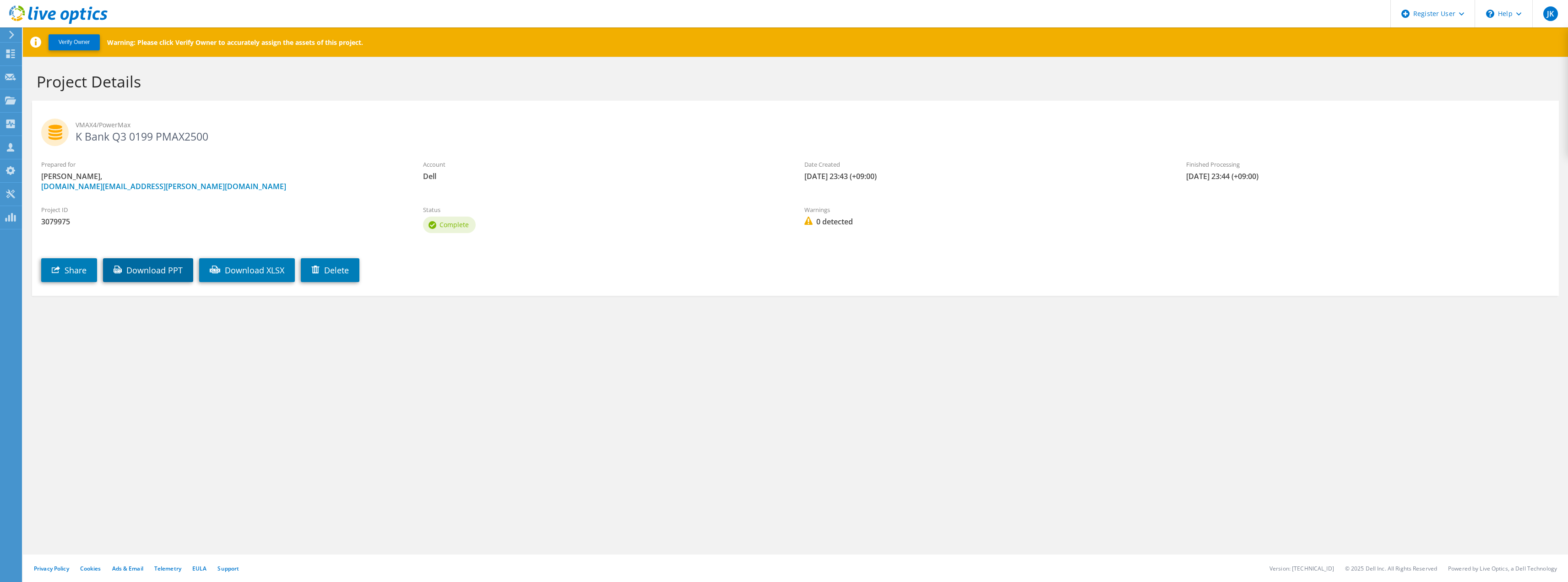
click at [155, 279] on link "Download PPT" at bounding box center [148, 270] width 90 height 24
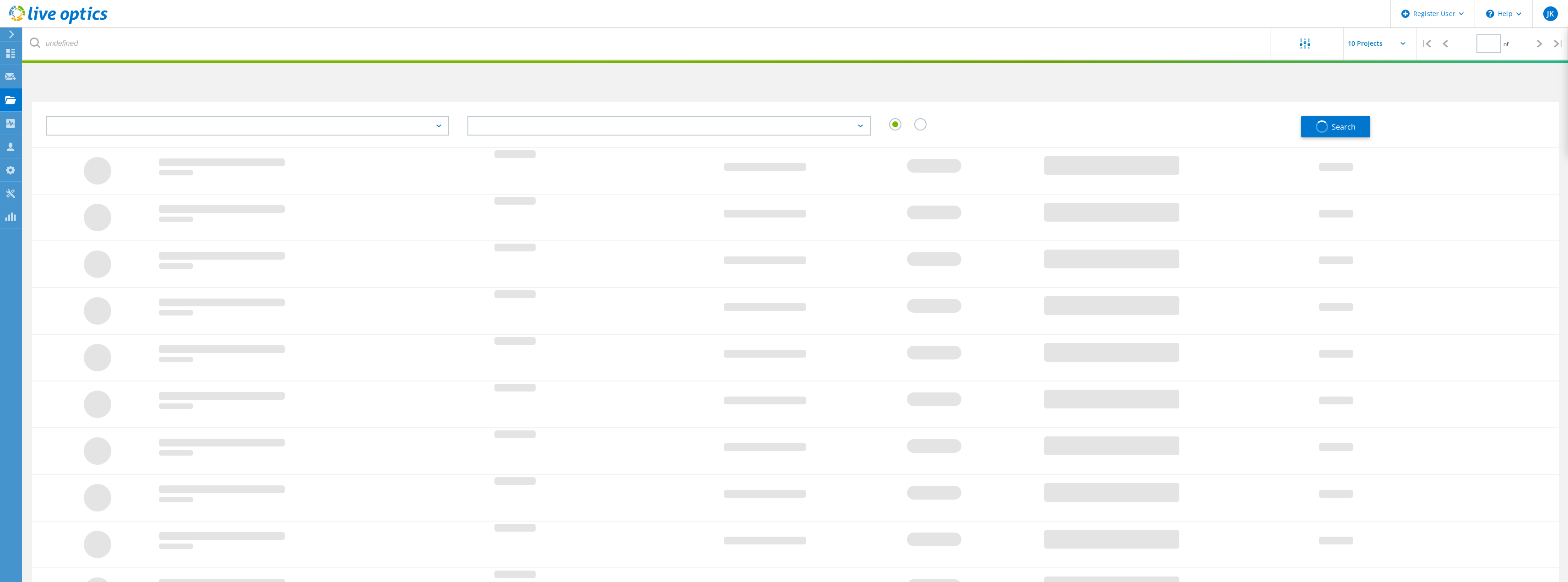
type input "1"
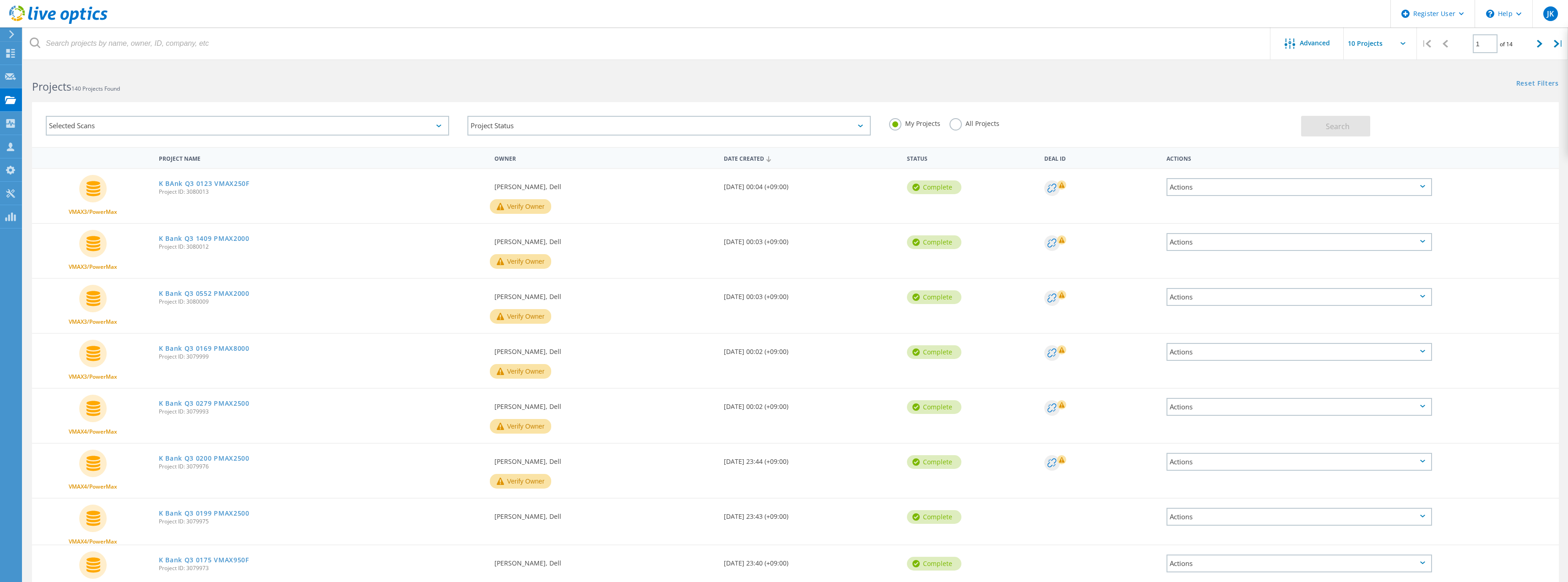
scroll to position [139, 0]
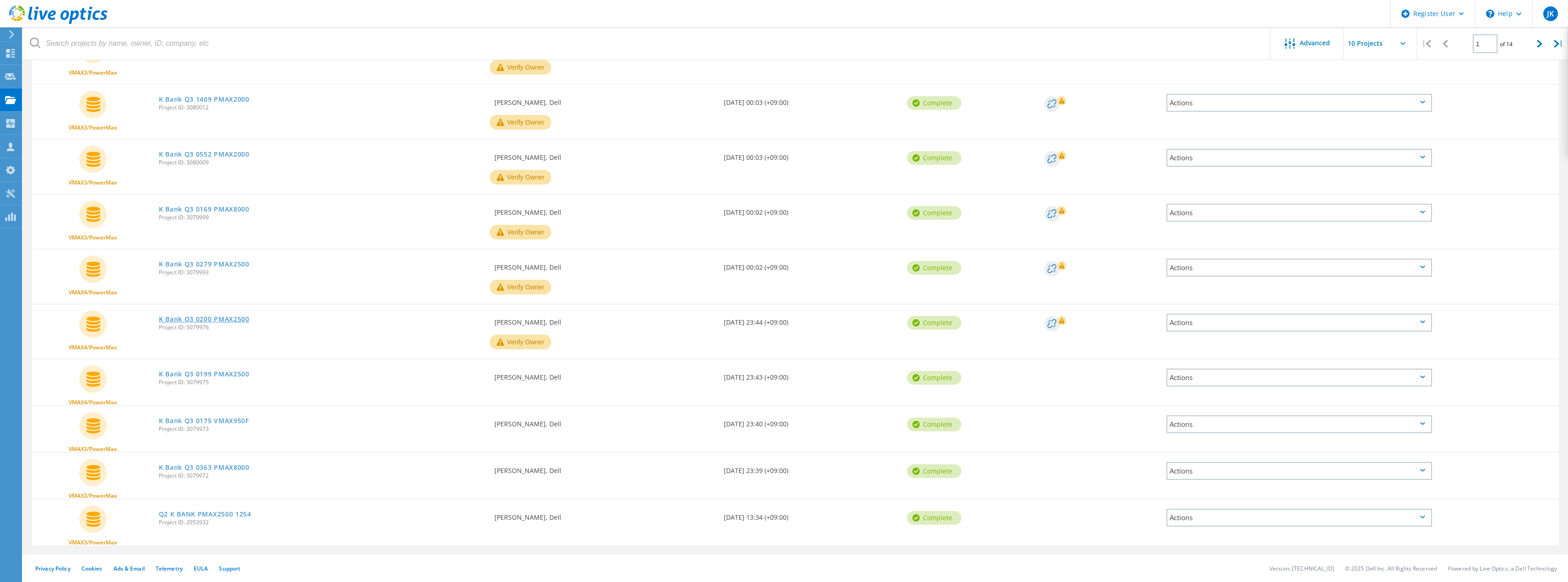
click at [220, 319] on link "K Bank Q3 0200 PMAX2500" at bounding box center [204, 319] width 90 height 6
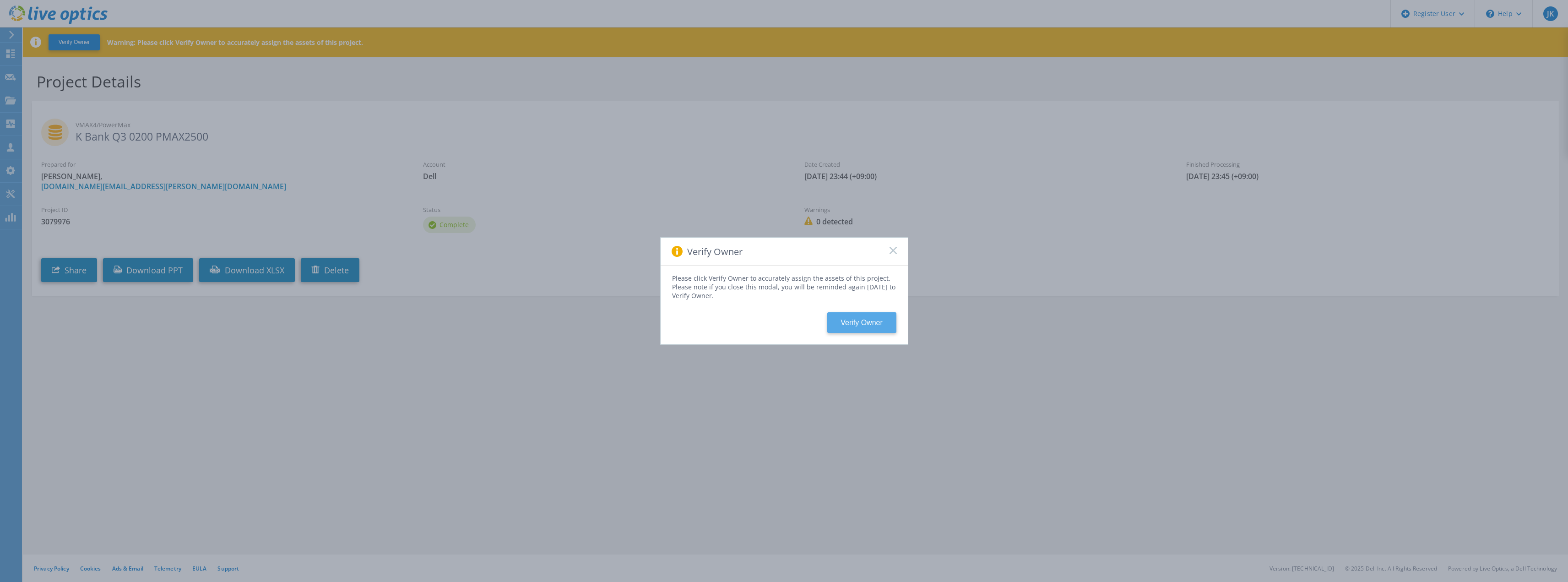
click at [884, 333] on button "Verify Owner" at bounding box center [861, 323] width 69 height 21
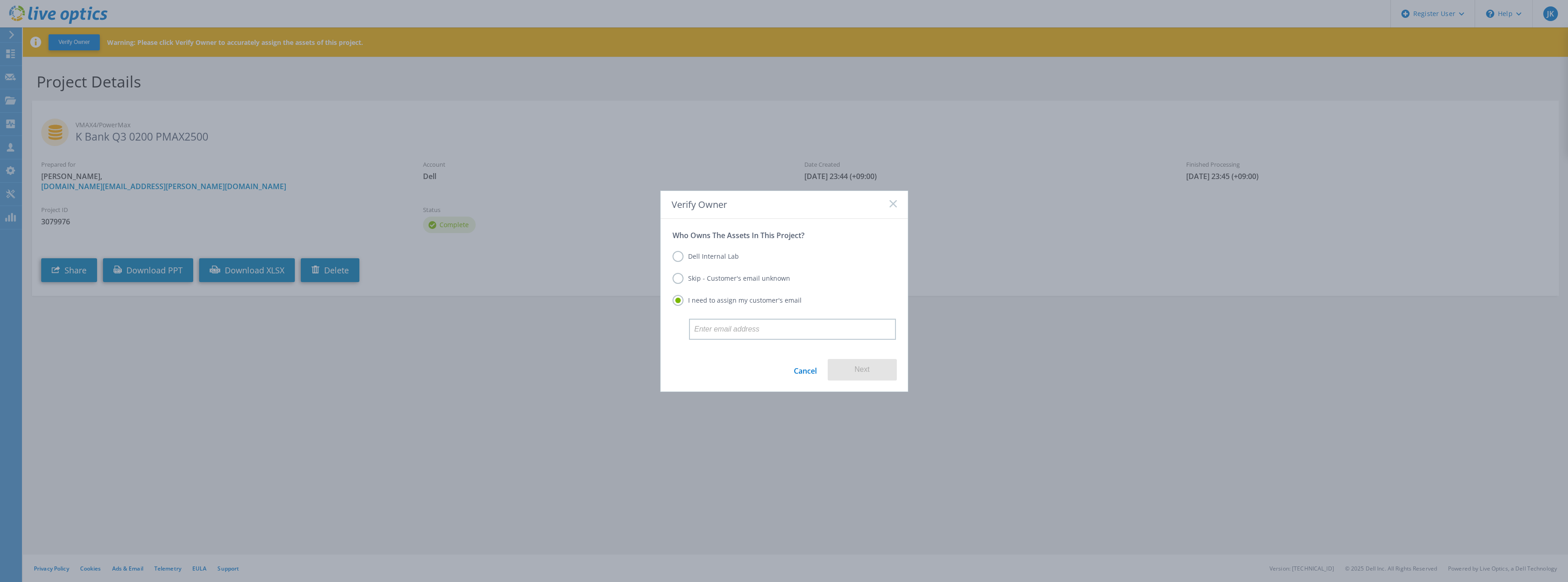
click at [727, 254] on label "Dell Internal Lab" at bounding box center [705, 256] width 67 height 11
click at [0, 0] on input "Dell Internal Lab" at bounding box center [0, 0] width 0 height 0
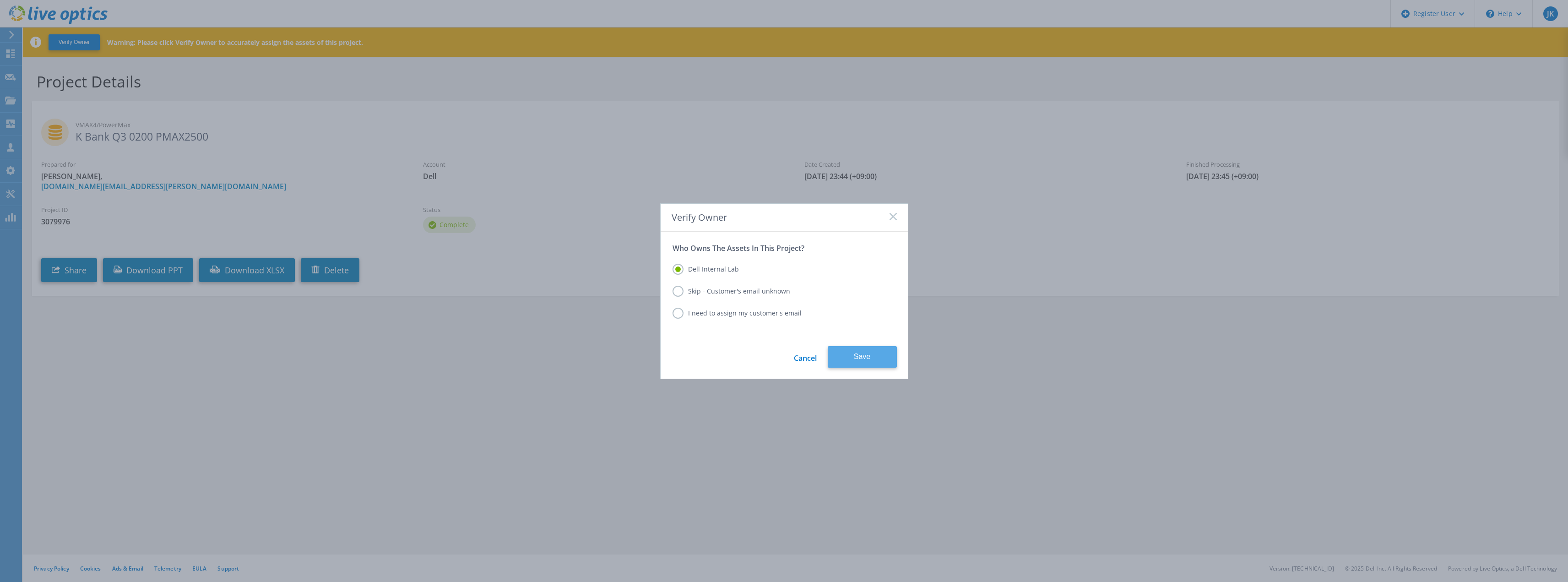
click at [854, 361] on button "Save" at bounding box center [862, 356] width 69 height 21
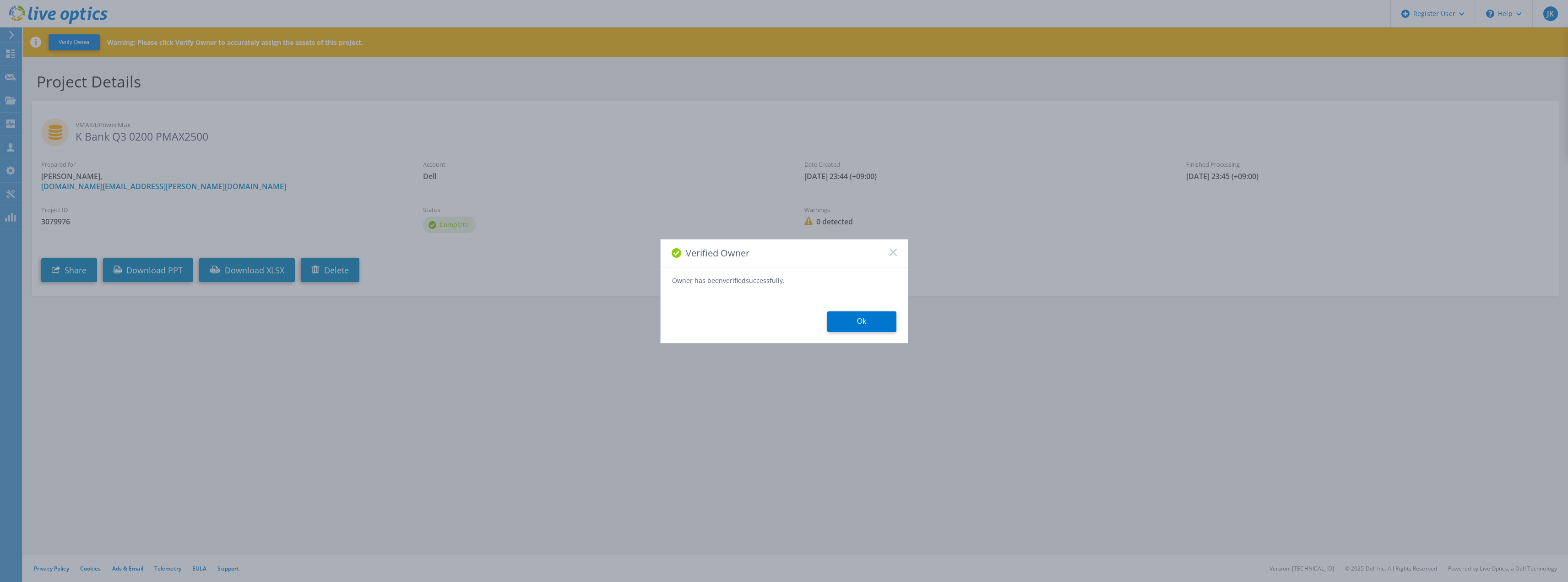
click at [823, 313] on div "Ok" at bounding box center [784, 322] width 247 height 21
click at [844, 317] on button "Ok" at bounding box center [861, 322] width 69 height 21
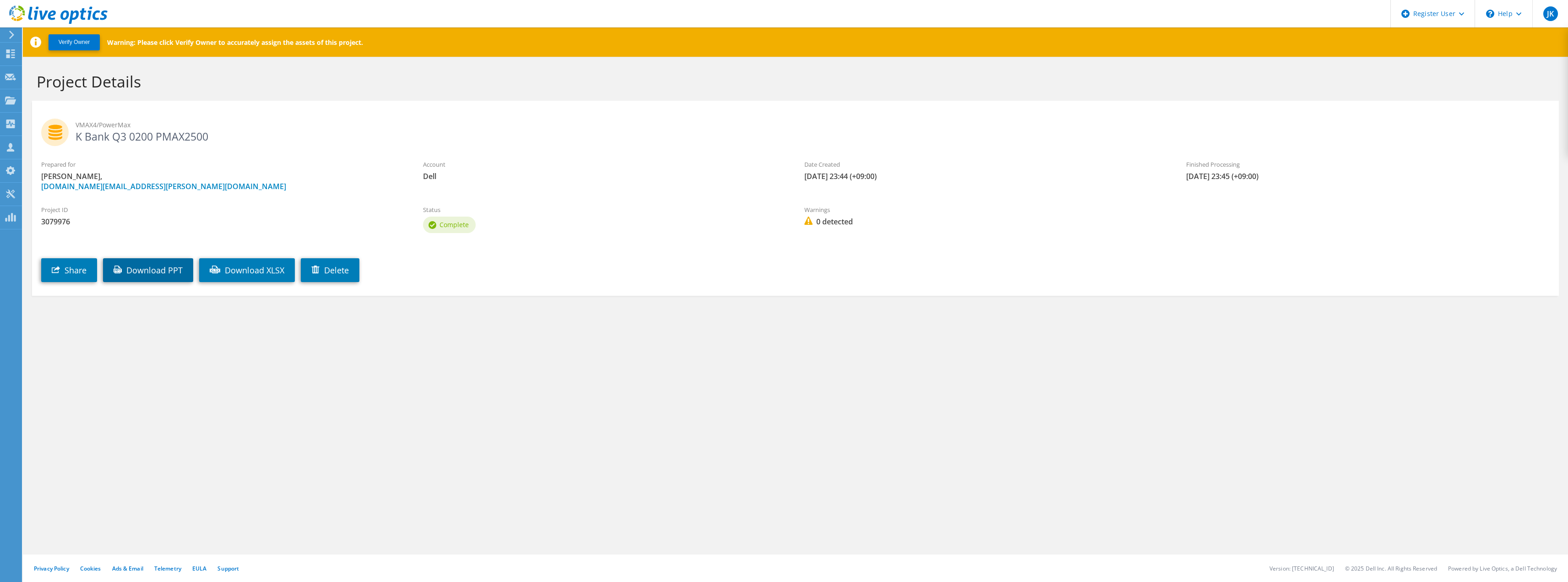
click at [141, 268] on link "Download PPT" at bounding box center [148, 270] width 90 height 24
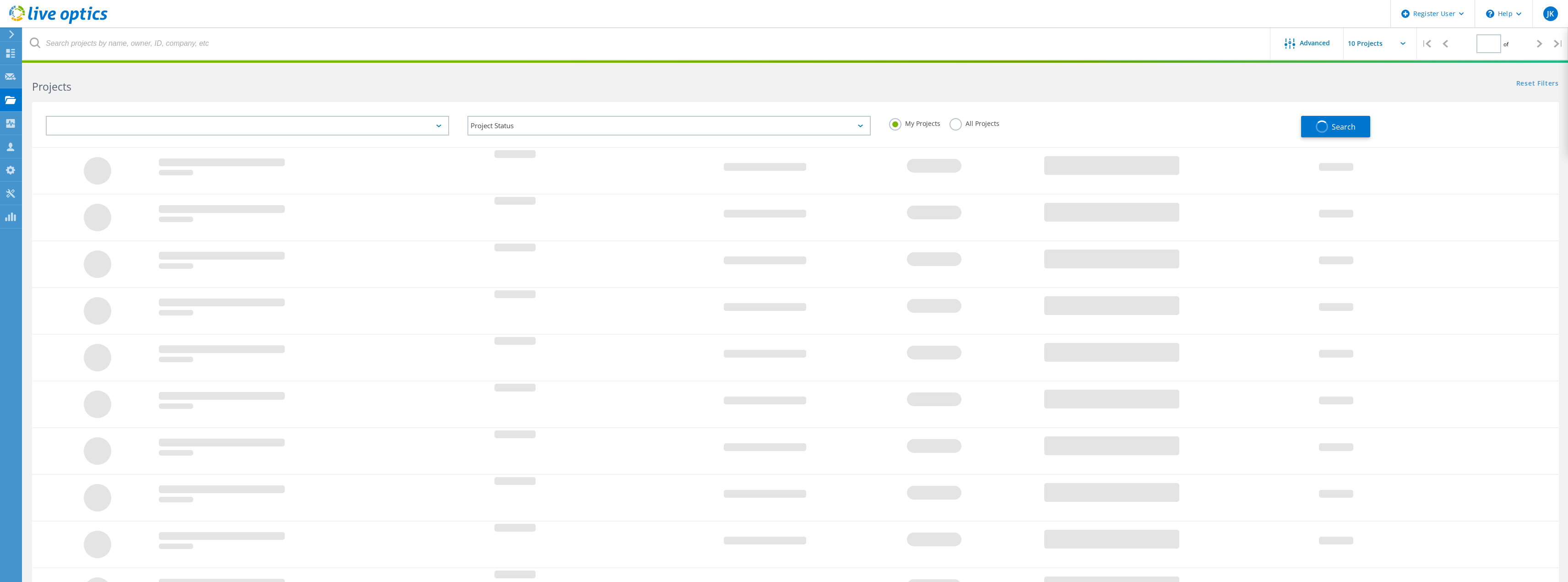
scroll to position [68, 0]
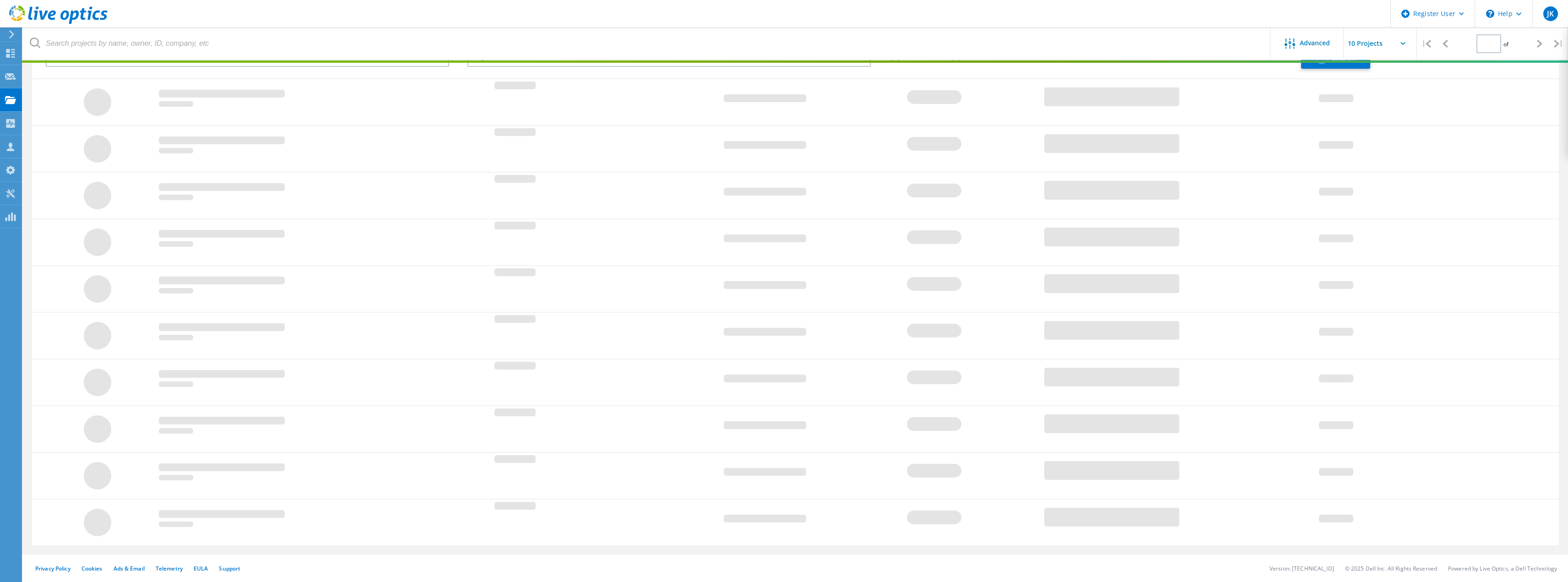
type input "1"
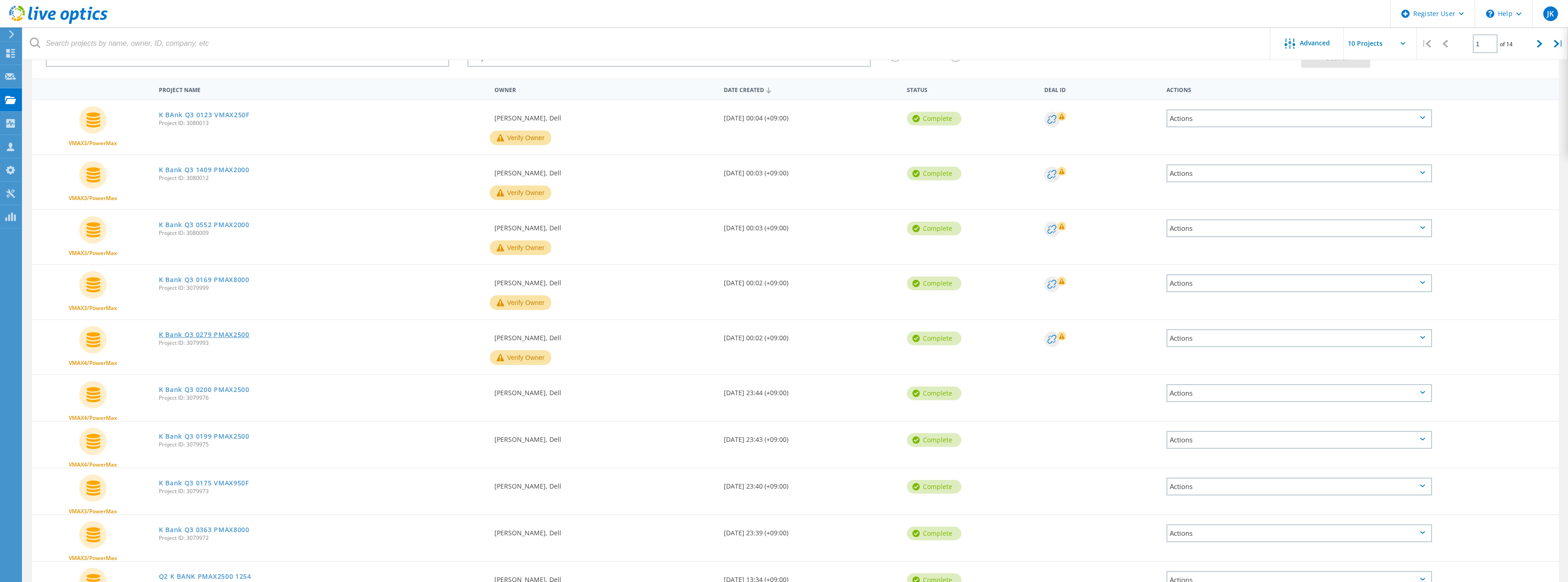
click at [226, 338] on link "K Bank Q3 0279 PMAX2500" at bounding box center [204, 334] width 90 height 6
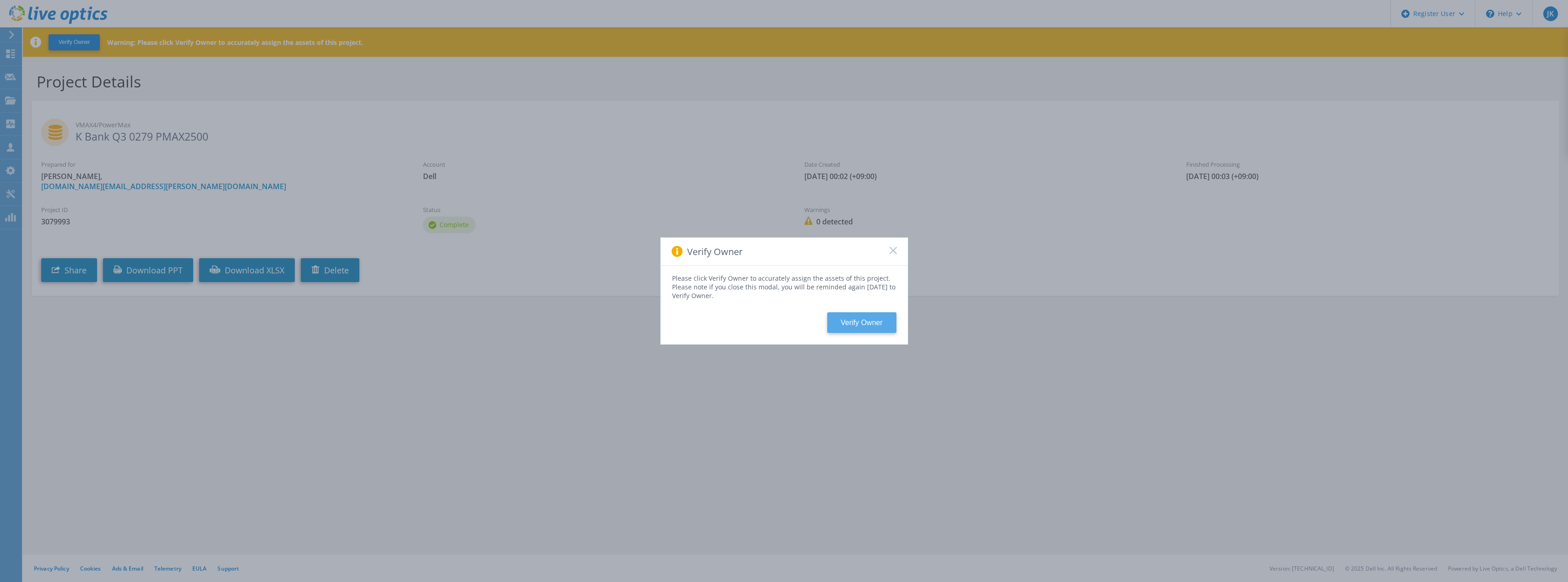
click at [841, 320] on button "Verify Owner" at bounding box center [861, 323] width 69 height 21
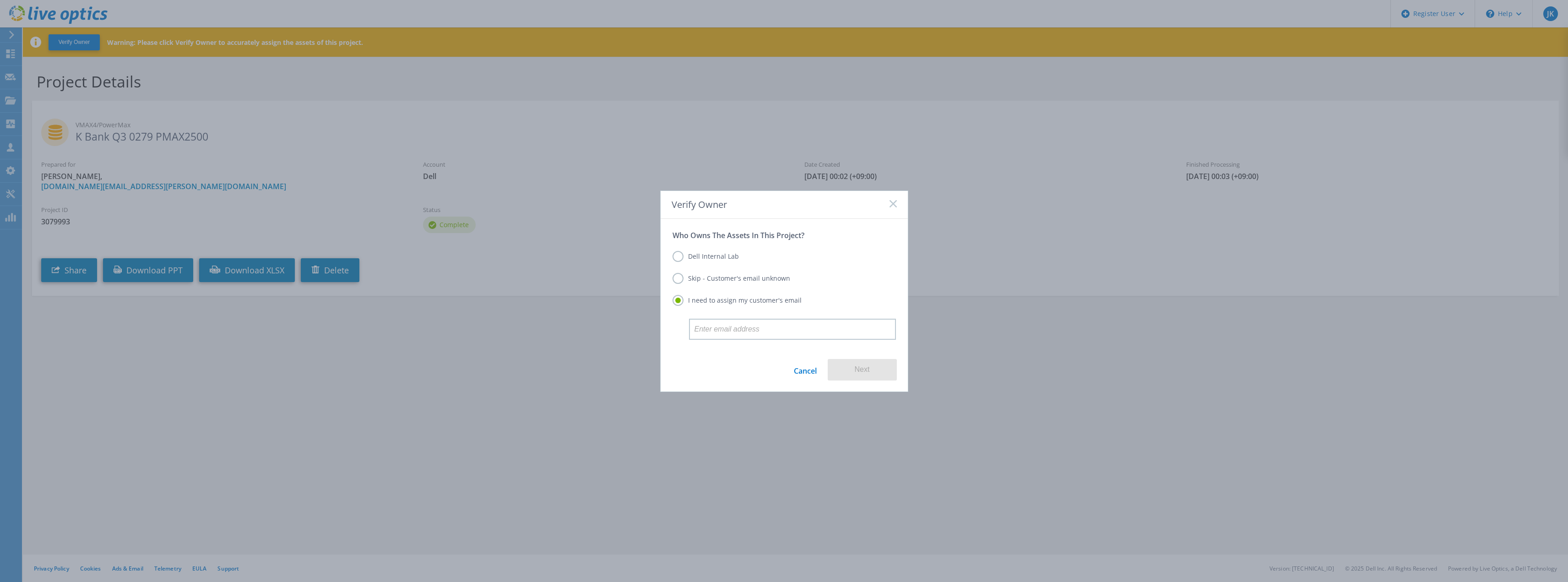
click at [729, 260] on label "Dell Internal Lab" at bounding box center [705, 256] width 67 height 11
click at [0, 0] on input "Dell Internal Lab" at bounding box center [0, 0] width 0 height 0
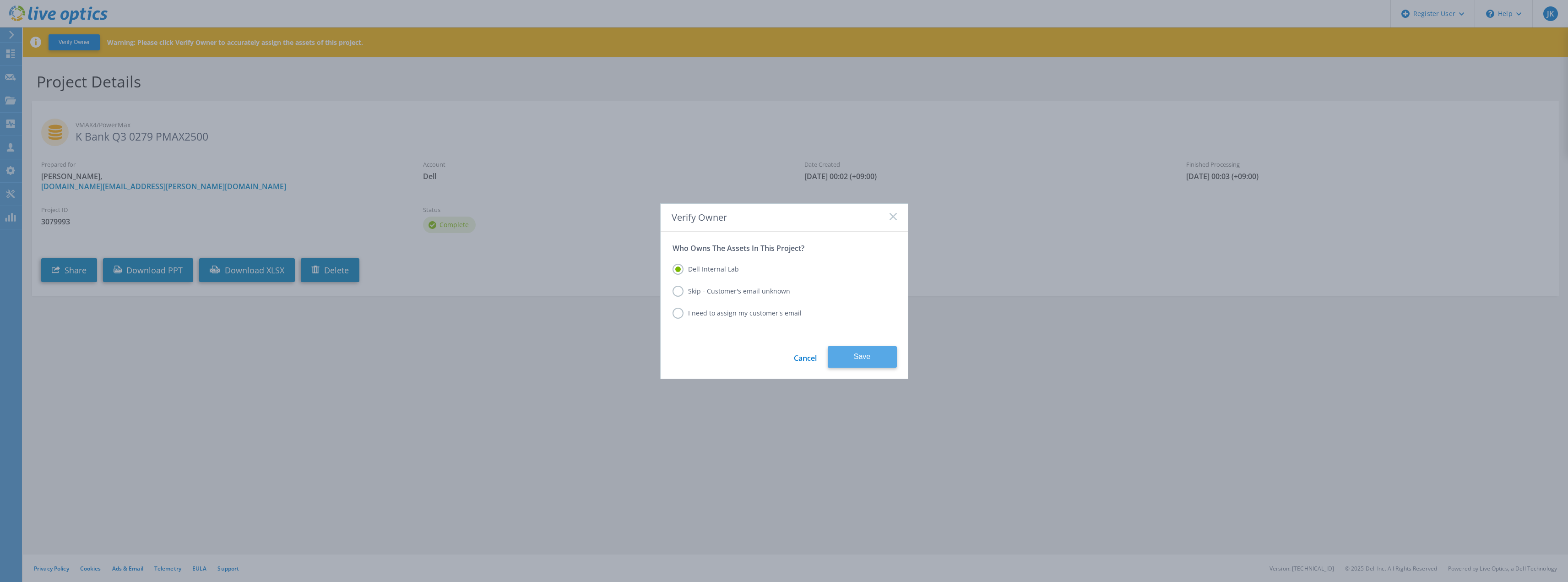
click at [847, 359] on button "Save" at bounding box center [862, 356] width 69 height 21
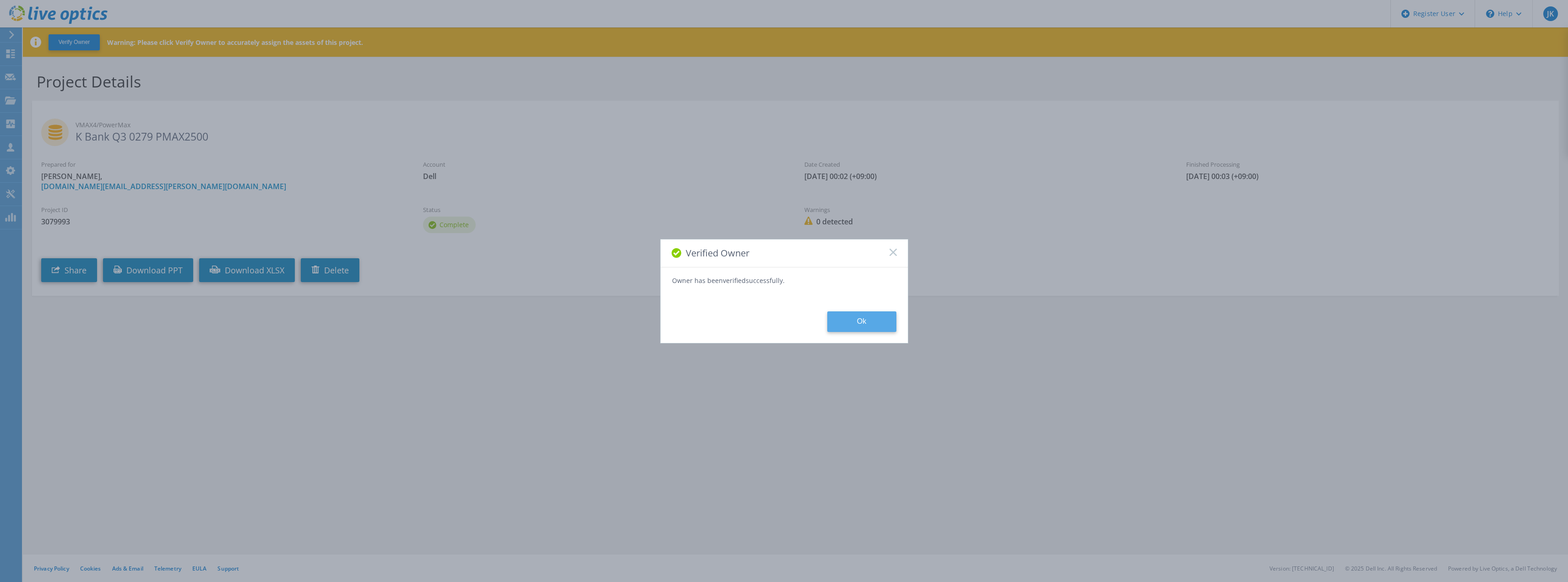
click at [856, 315] on button "Ok" at bounding box center [861, 322] width 69 height 21
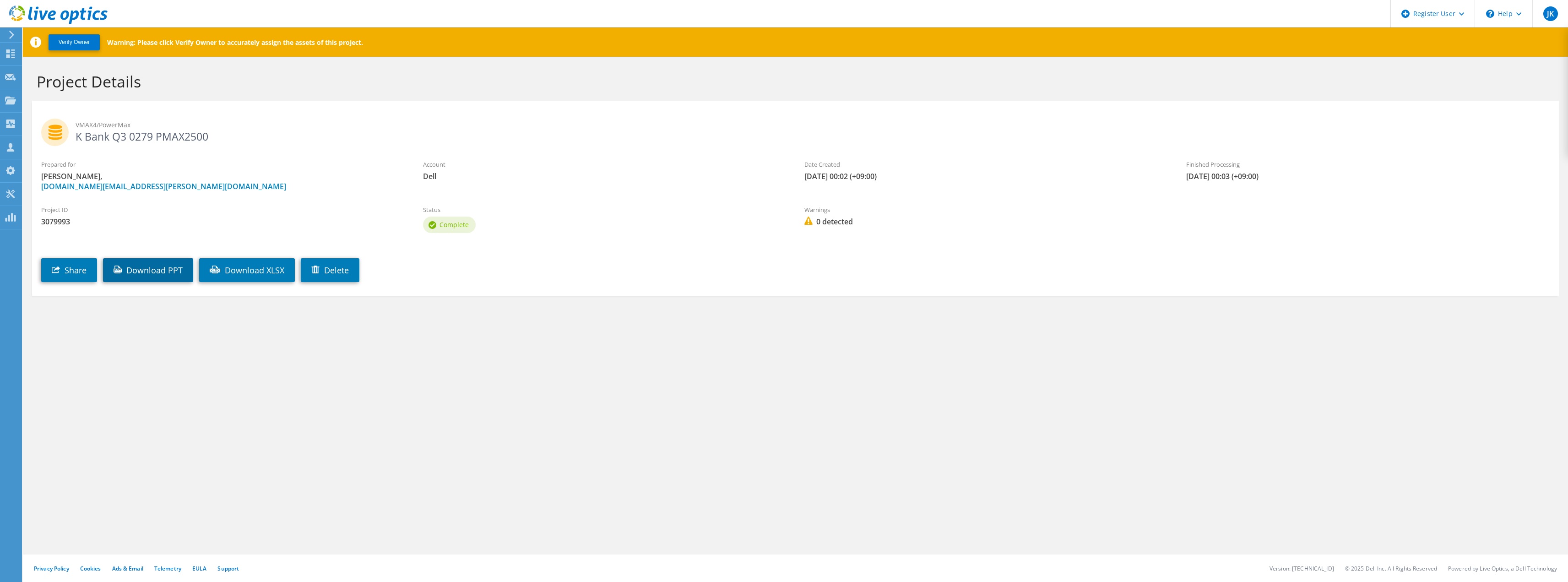
click at [161, 259] on link "Download PPT" at bounding box center [148, 270] width 90 height 24
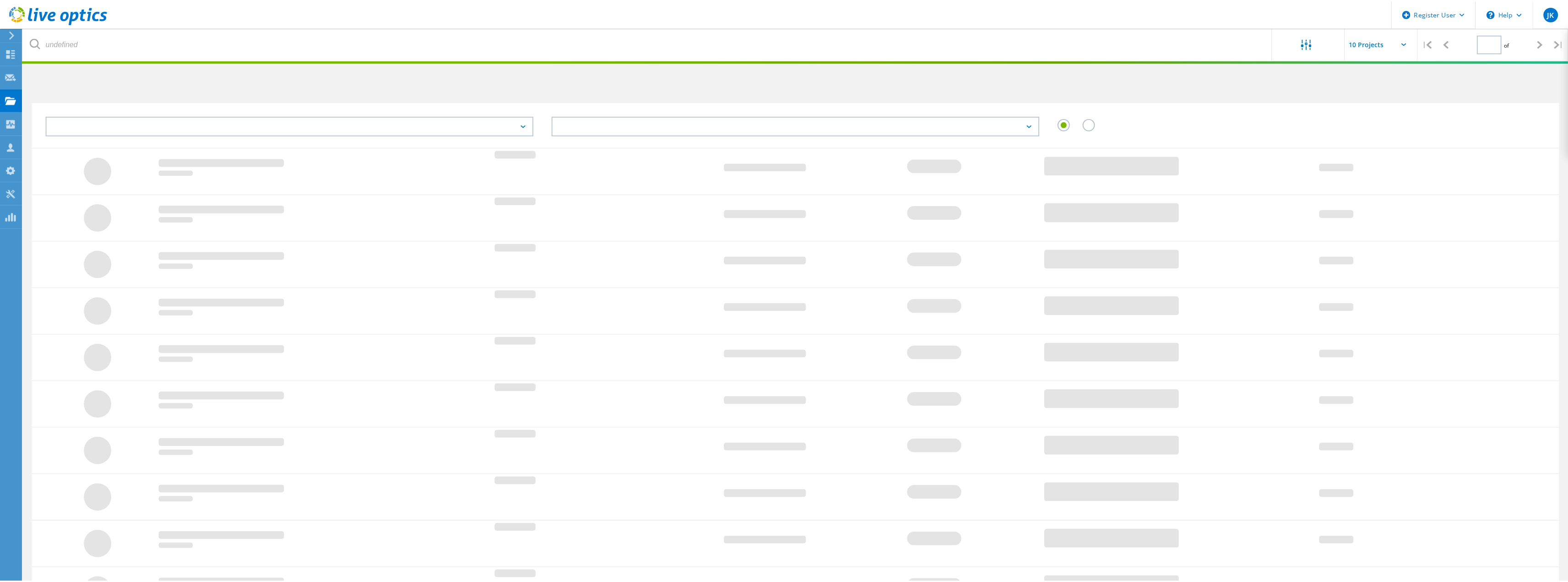
scroll to position [68, 0]
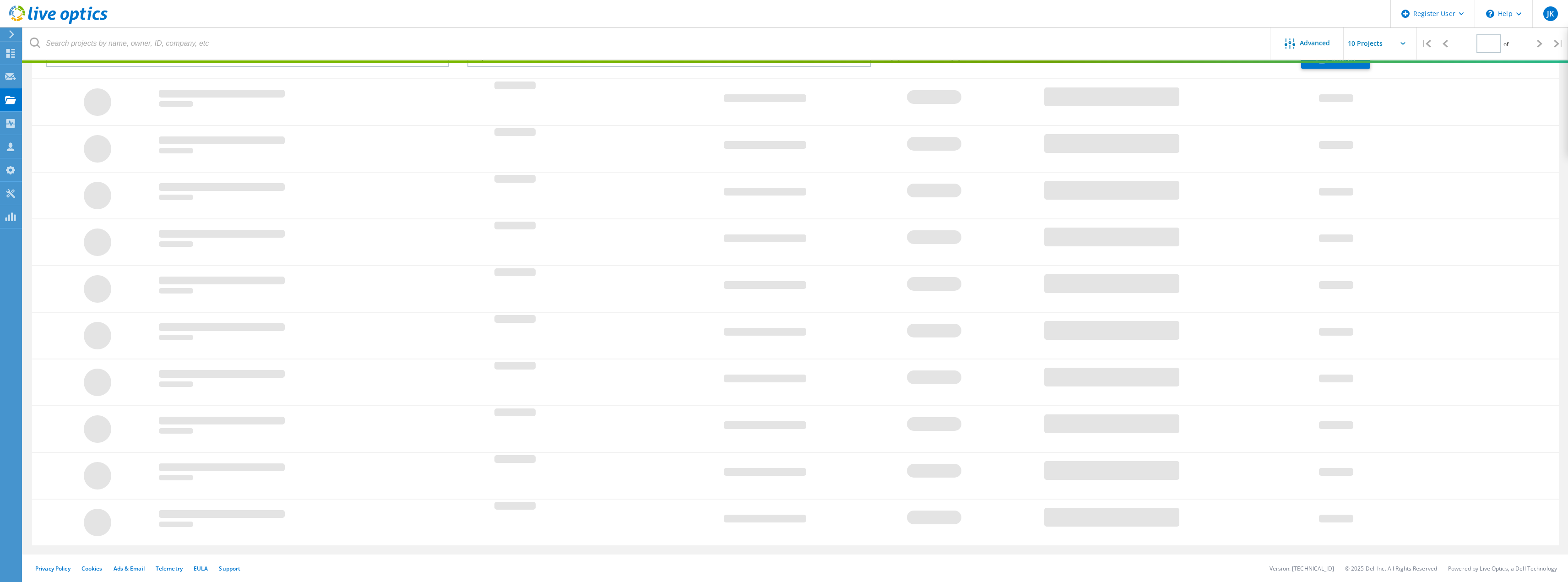
type input "1"
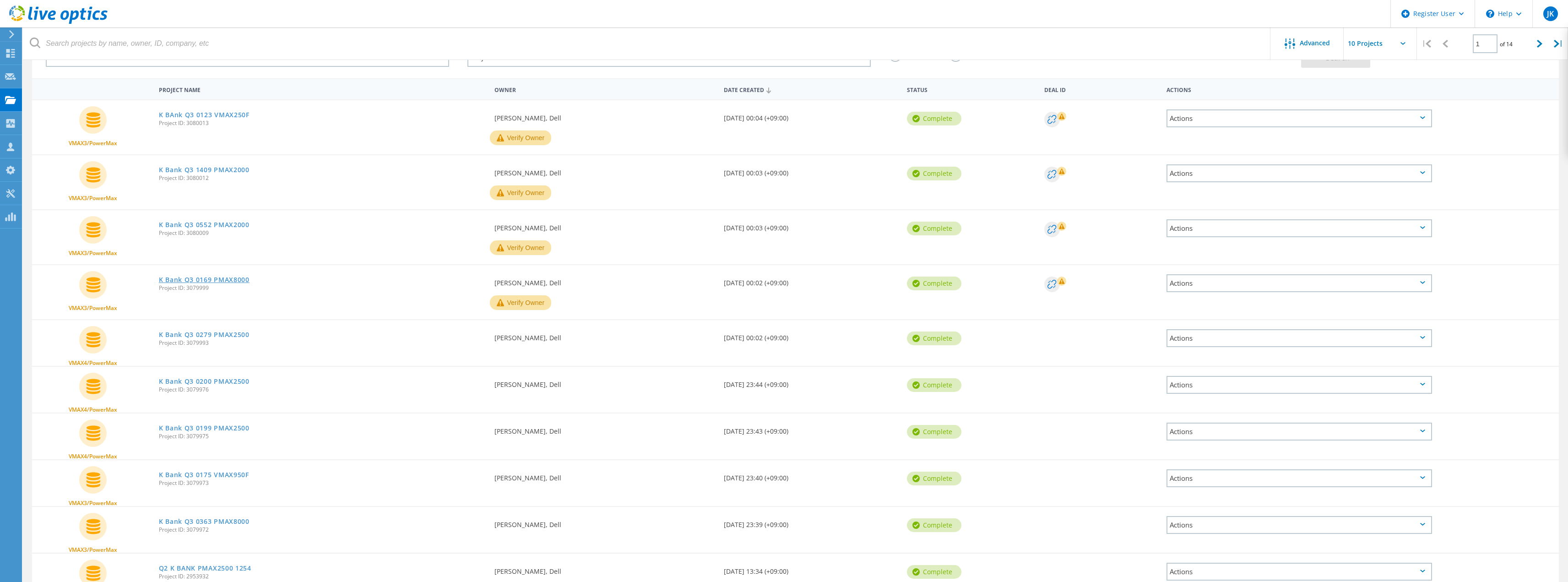
click at [229, 281] on link "K Bank Q3 0169 PMAX8000" at bounding box center [204, 279] width 90 height 6
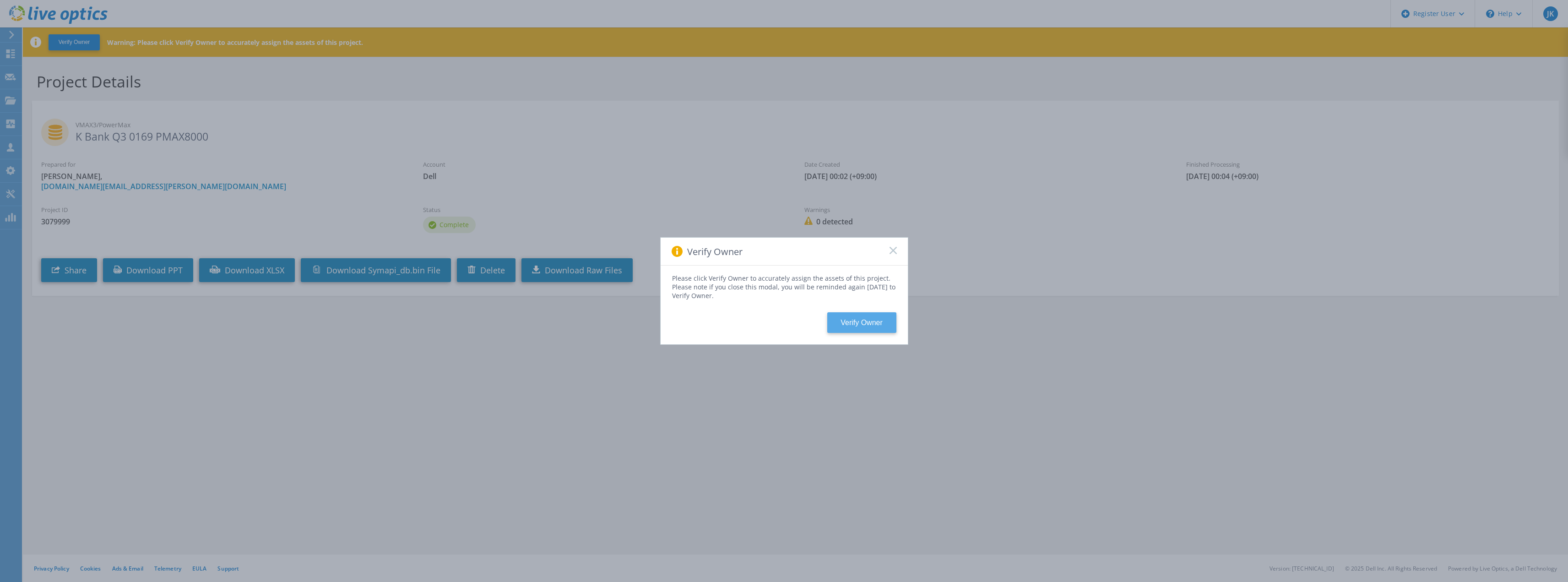
click at [858, 326] on button "Verify Owner" at bounding box center [861, 323] width 69 height 21
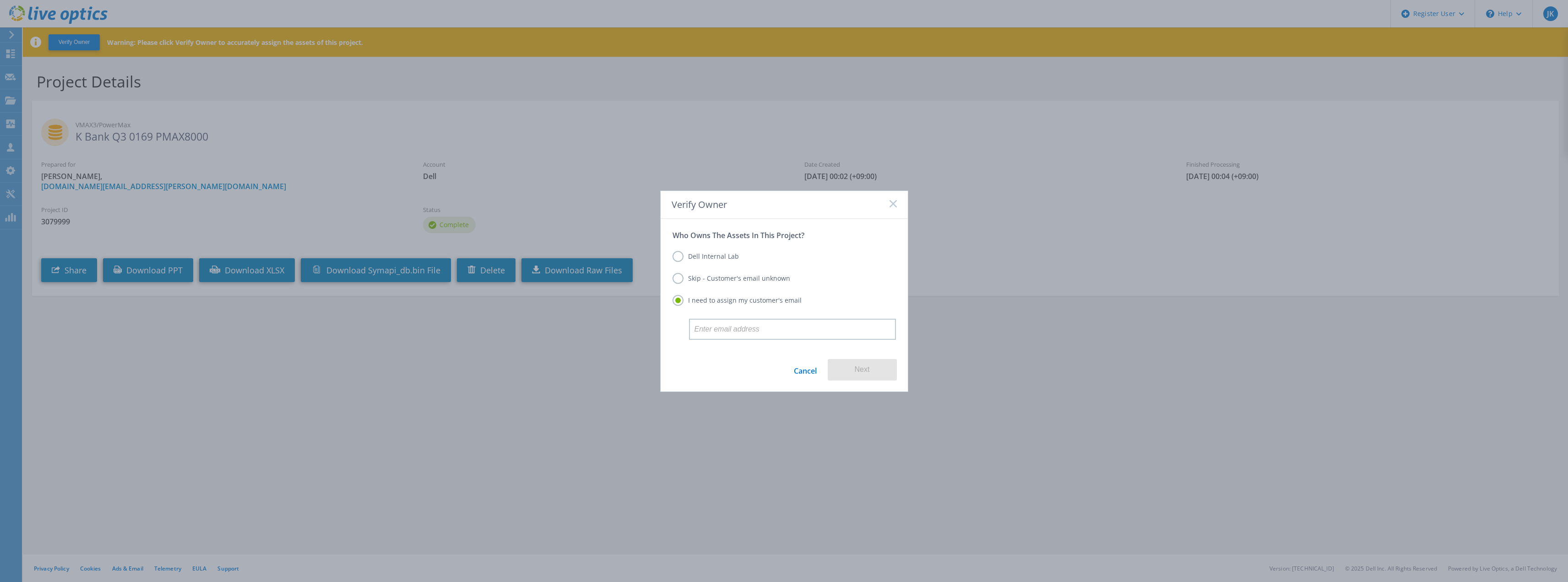
click at [704, 256] on label "Dell Internal Lab" at bounding box center [705, 256] width 67 height 11
click at [0, 0] on input "Dell Internal Lab" at bounding box center [0, 0] width 0 height 0
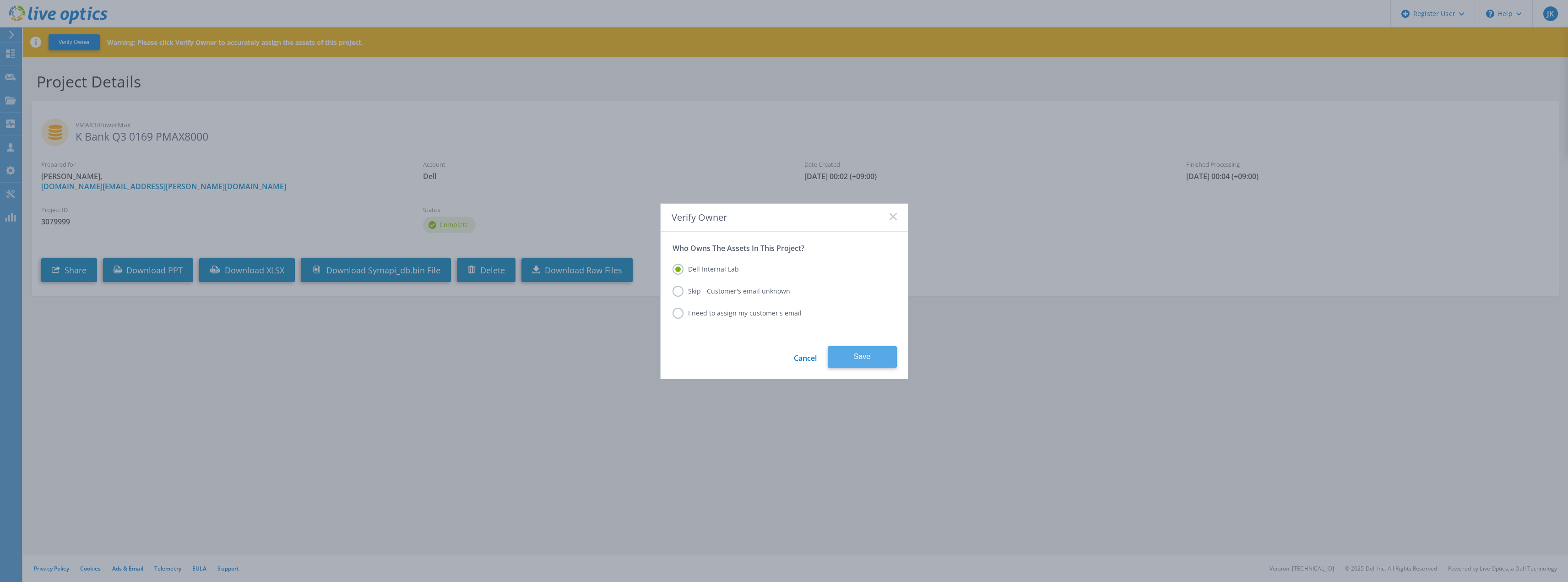
click at [854, 361] on button "Save" at bounding box center [862, 356] width 69 height 21
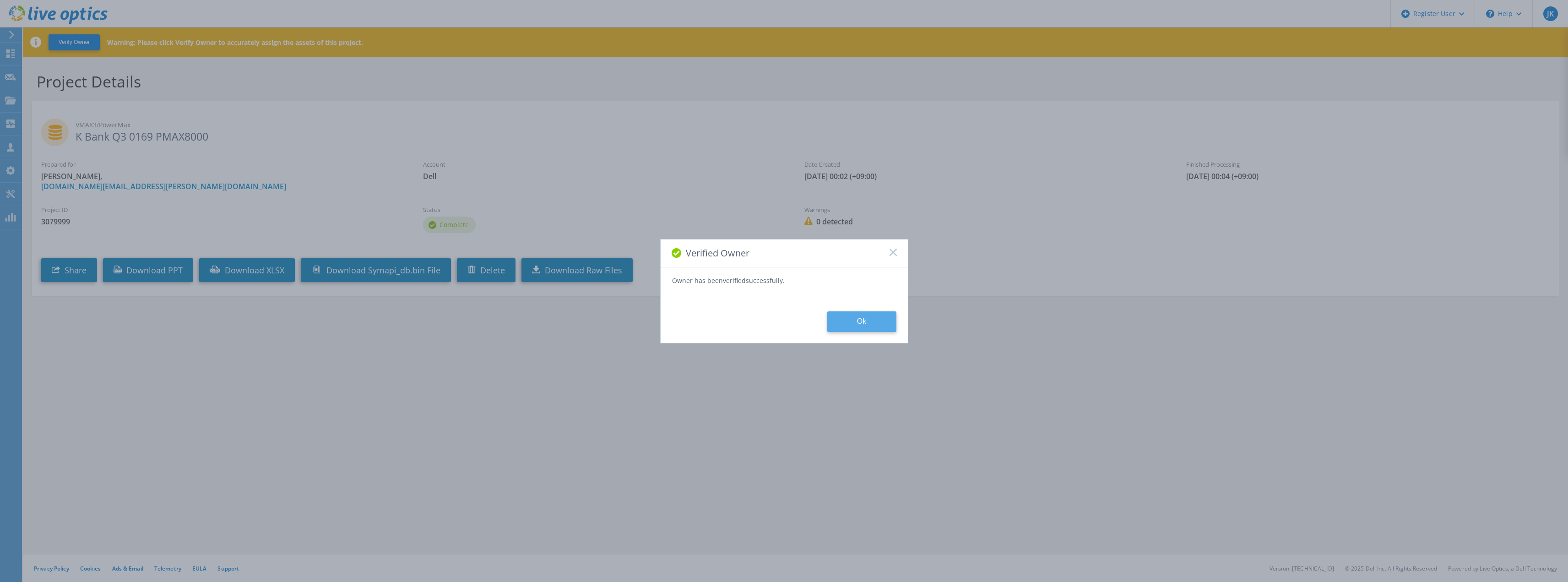
click at [846, 321] on button "Ok" at bounding box center [861, 322] width 69 height 21
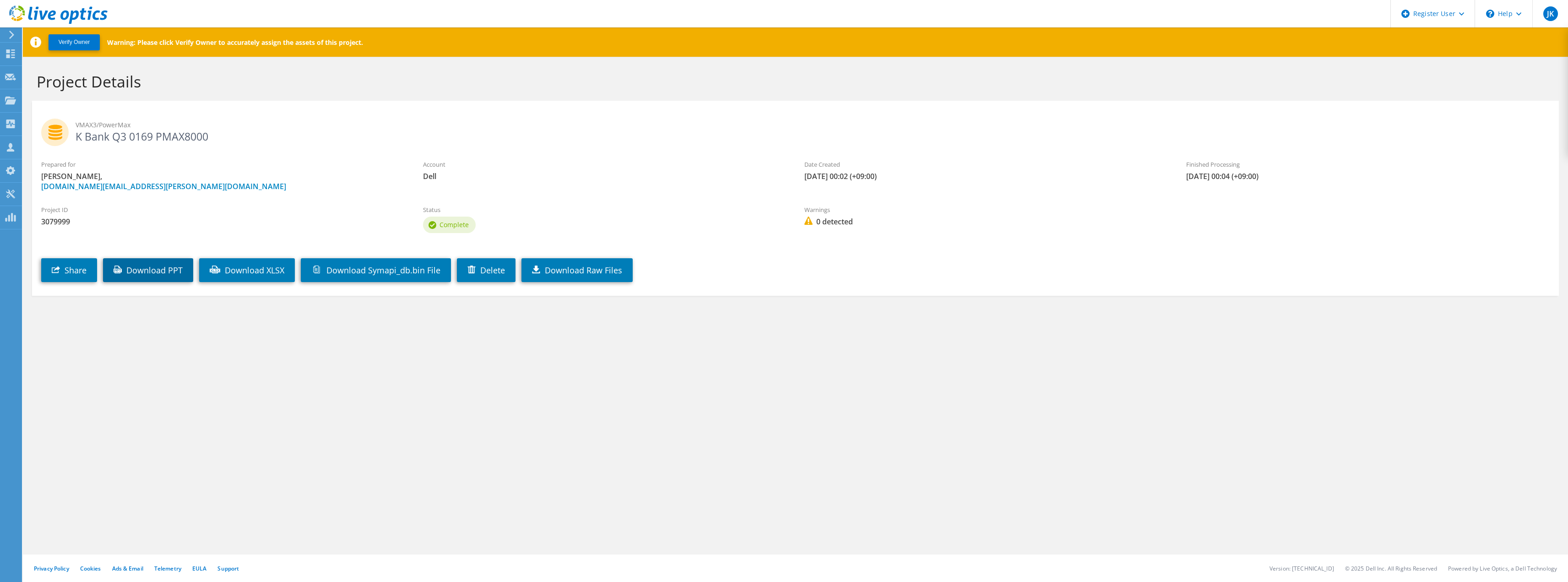
click at [171, 270] on link "Download PPT" at bounding box center [148, 270] width 90 height 24
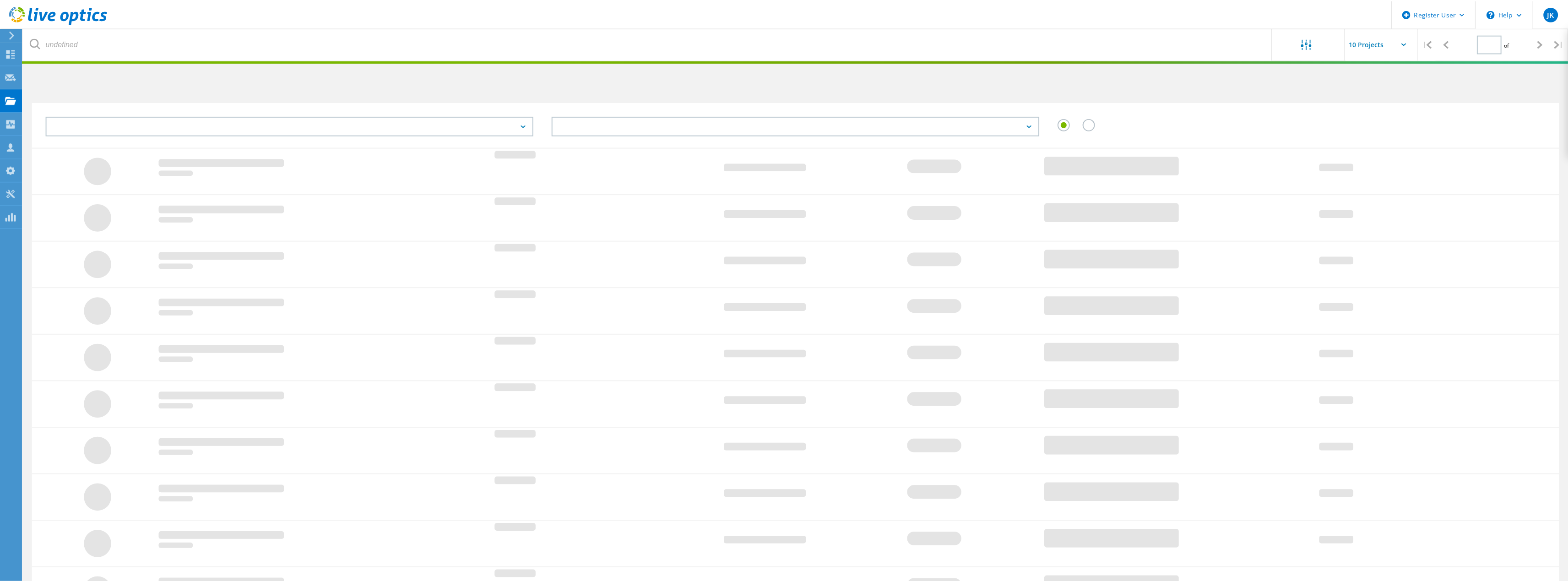
scroll to position [68, 0]
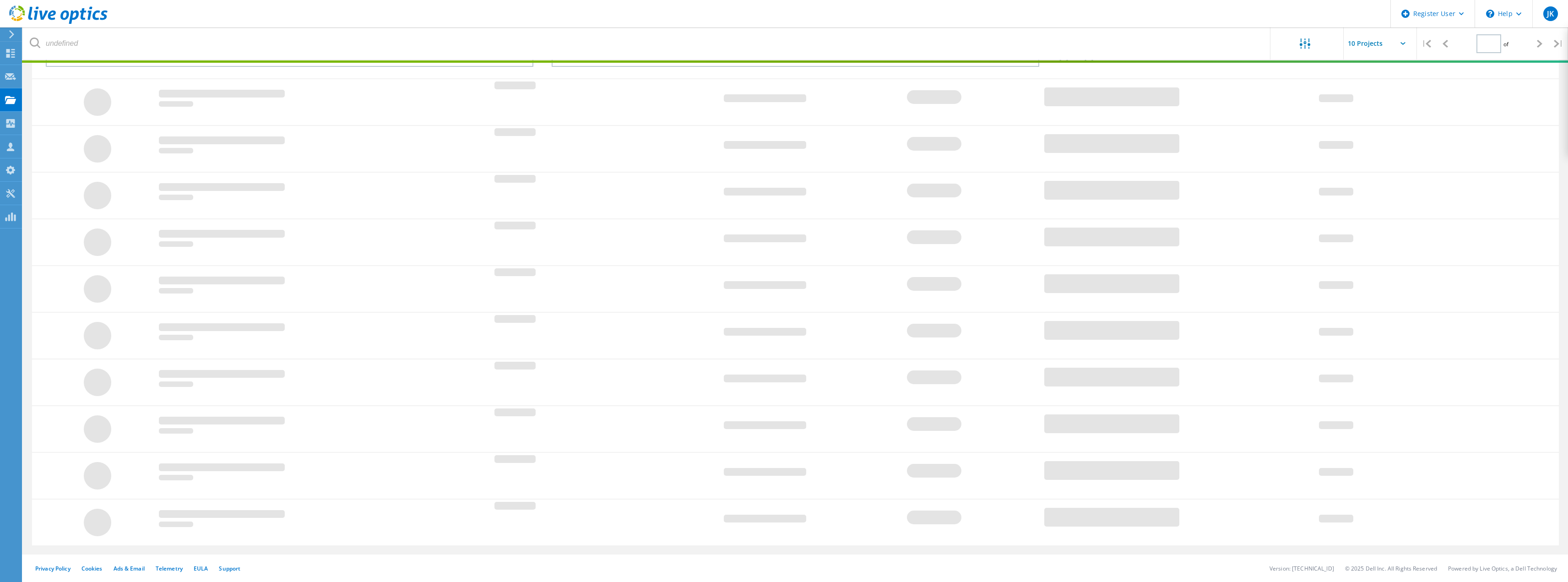
type input "1"
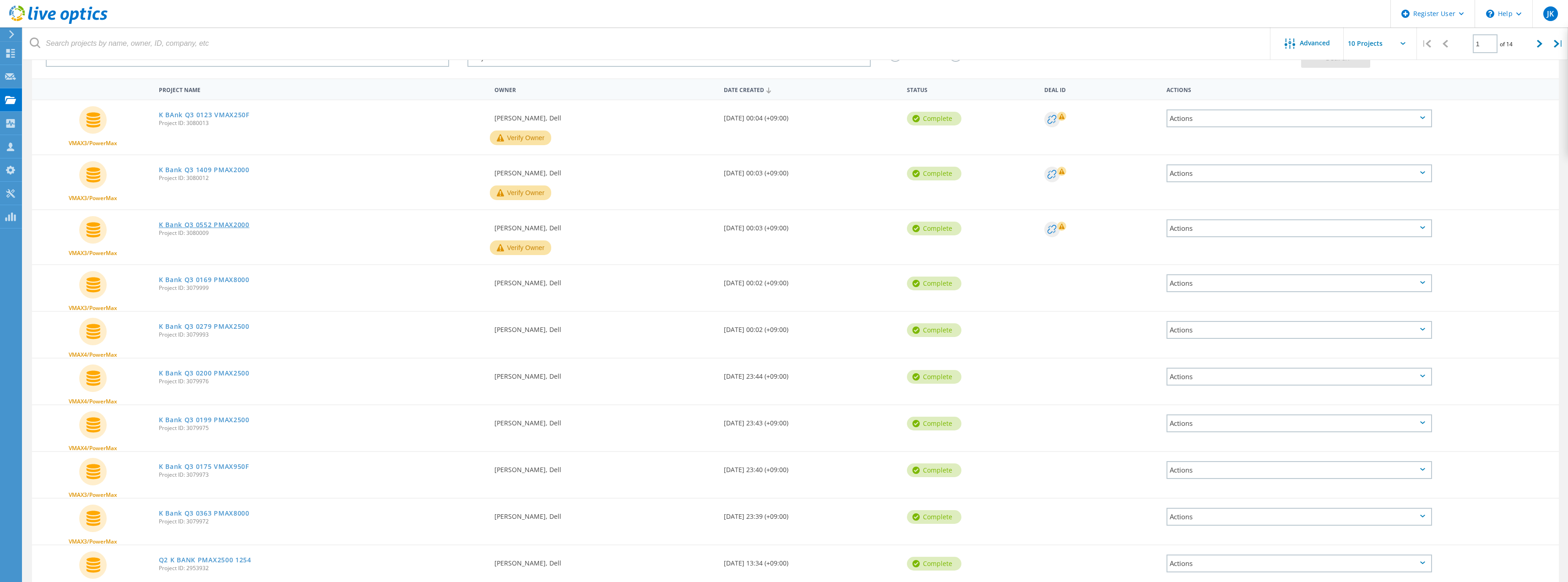
click at [222, 228] on link "K Bank Q3 0552 PMAX2000" at bounding box center [204, 224] width 90 height 6
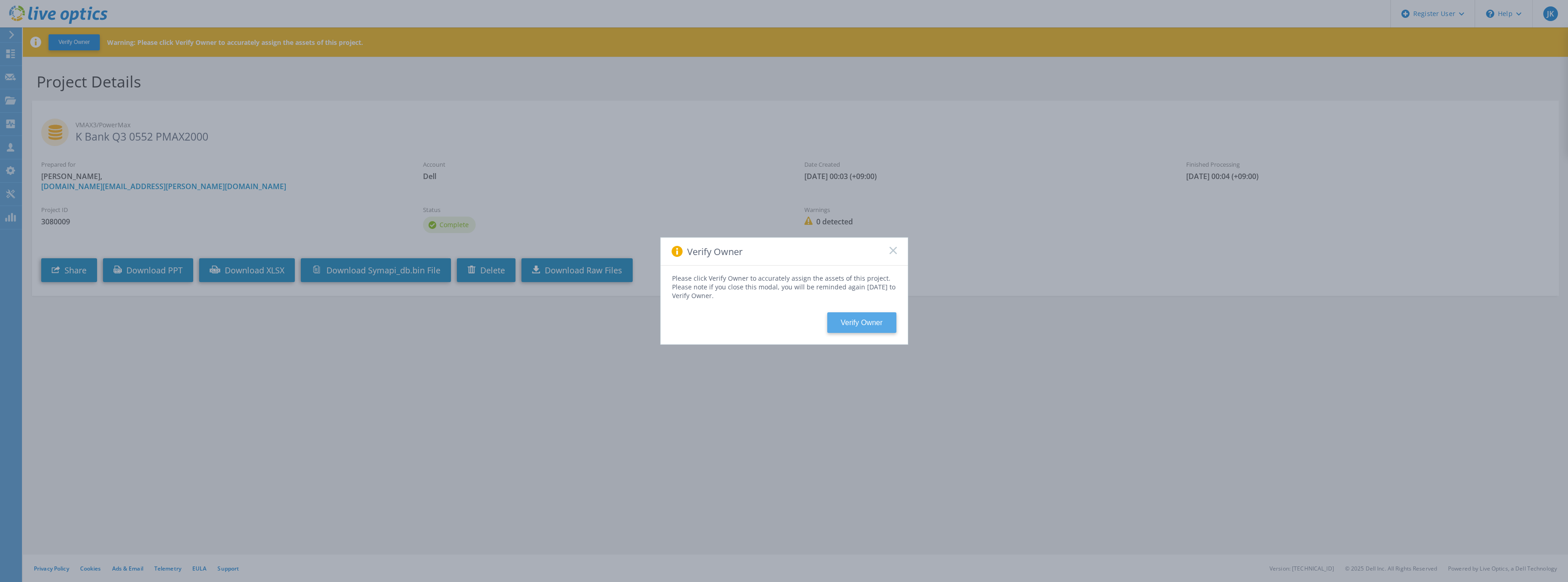
click at [848, 322] on button "Verify Owner" at bounding box center [861, 323] width 69 height 21
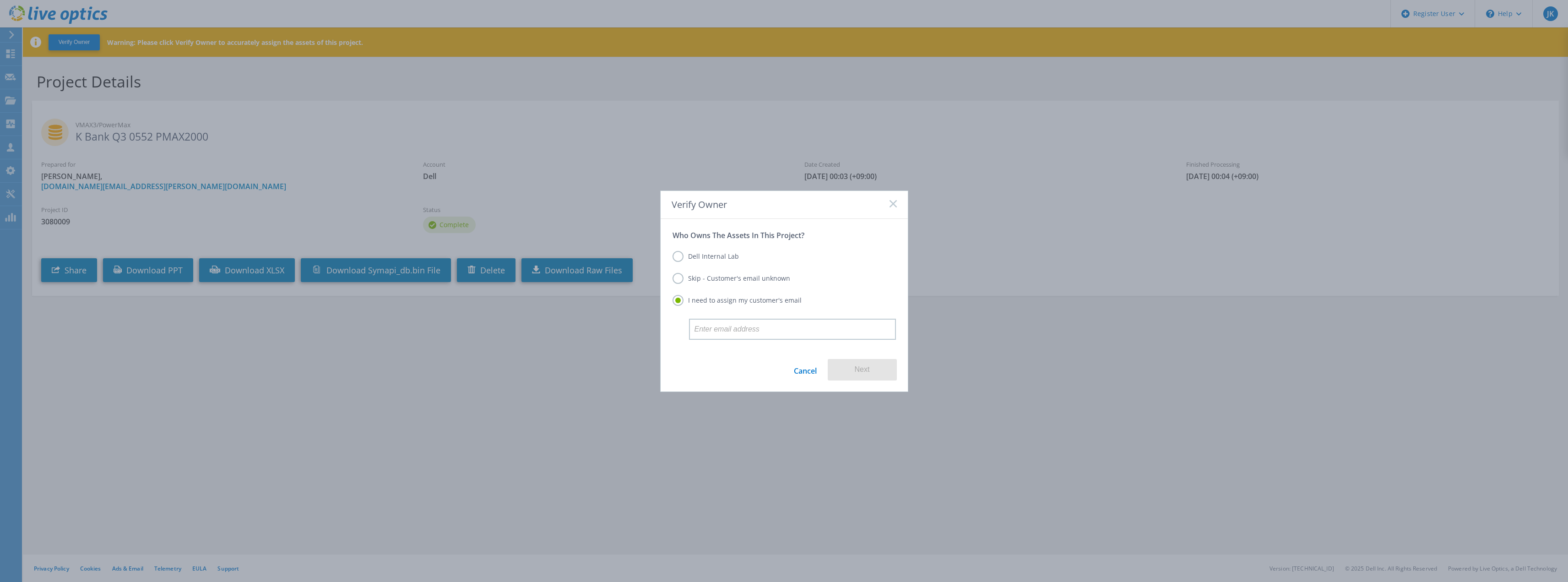
click at [715, 256] on label "Dell Internal Lab" at bounding box center [705, 256] width 67 height 11
click at [0, 0] on input "Dell Internal Lab" at bounding box center [0, 0] width 0 height 0
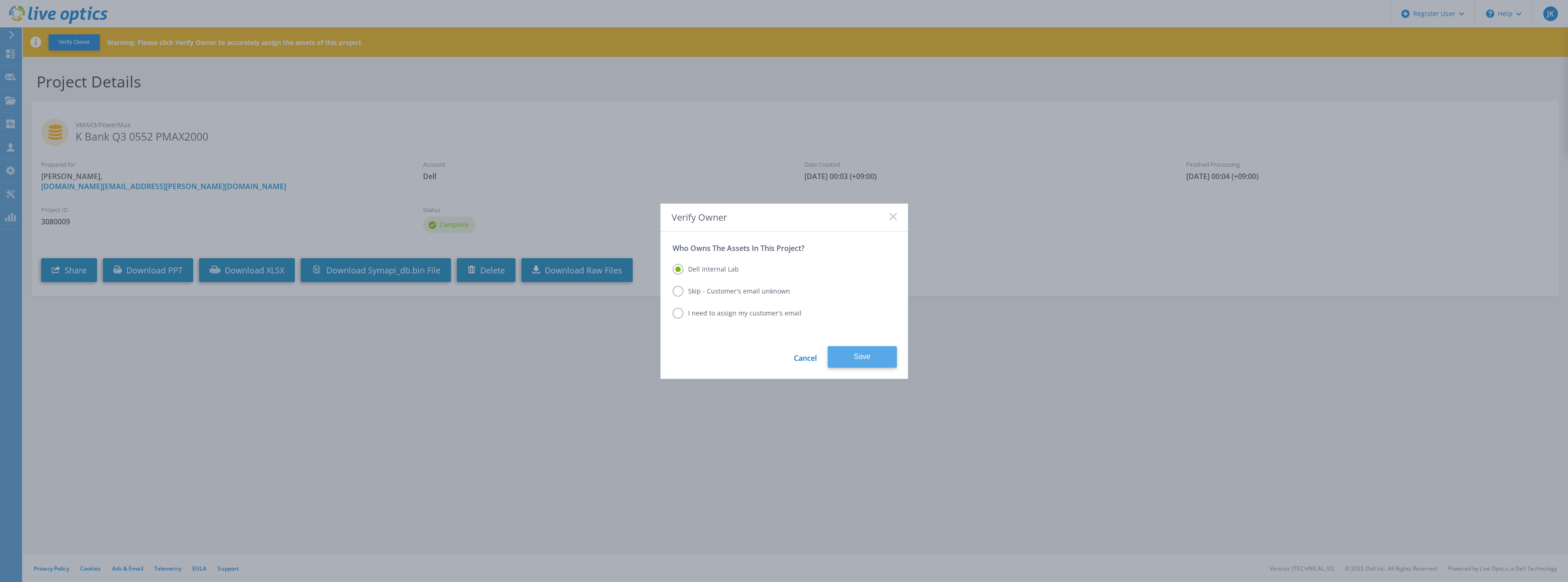
click at [842, 358] on button "Save" at bounding box center [862, 356] width 69 height 21
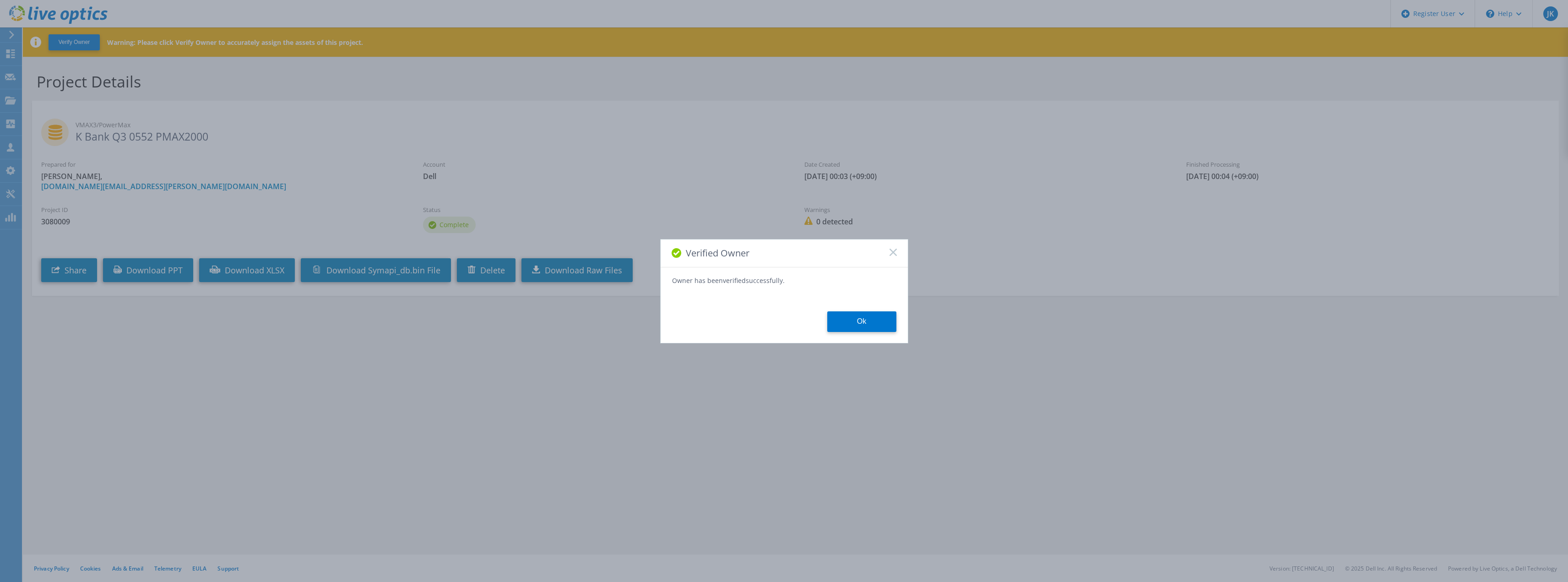
drag, startPoint x: 852, startPoint y: 321, endPoint x: 772, endPoint y: 313, distance: 80.4
click at [847, 321] on button "Ok" at bounding box center [861, 322] width 69 height 21
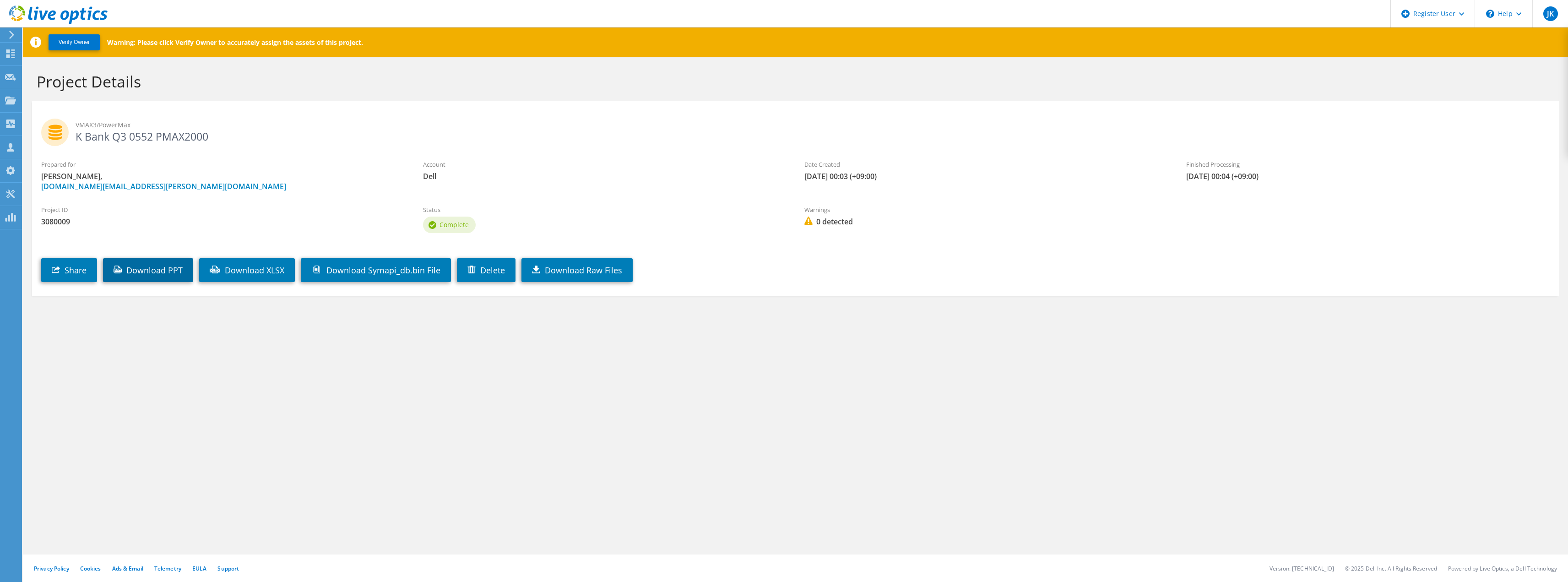
click at [158, 273] on link "Download PPT" at bounding box center [148, 270] width 90 height 24
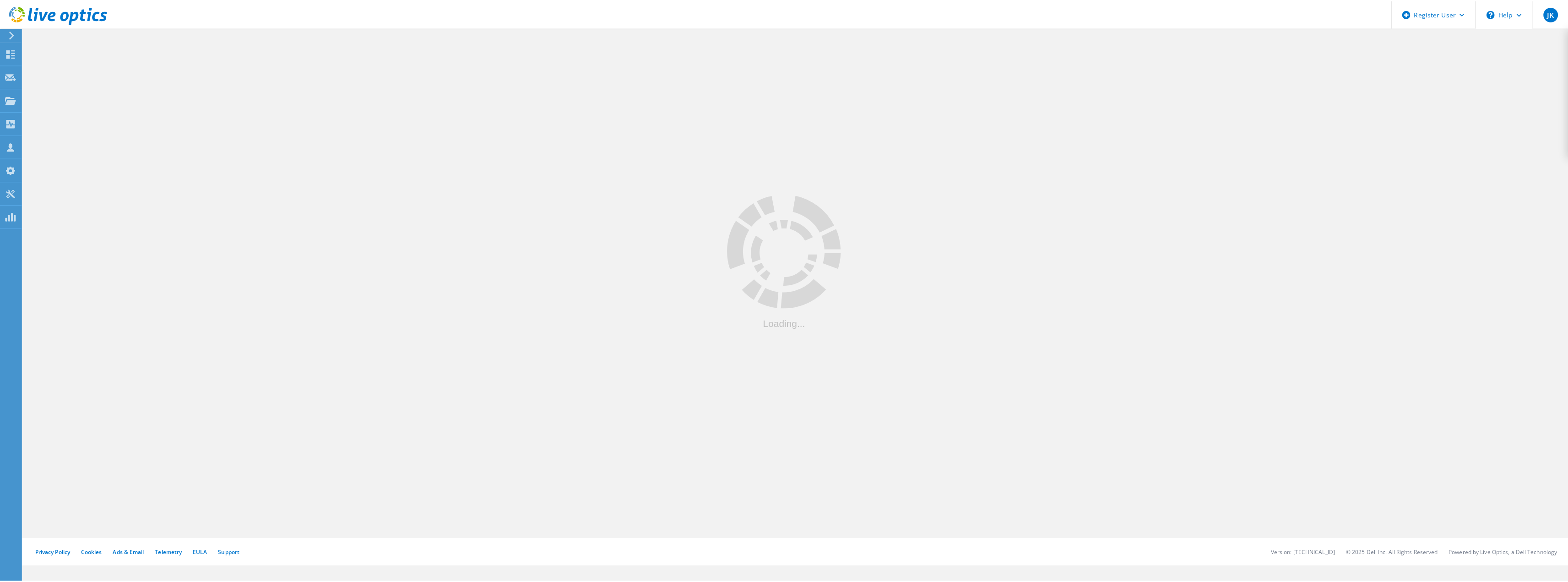
scroll to position [68, 0]
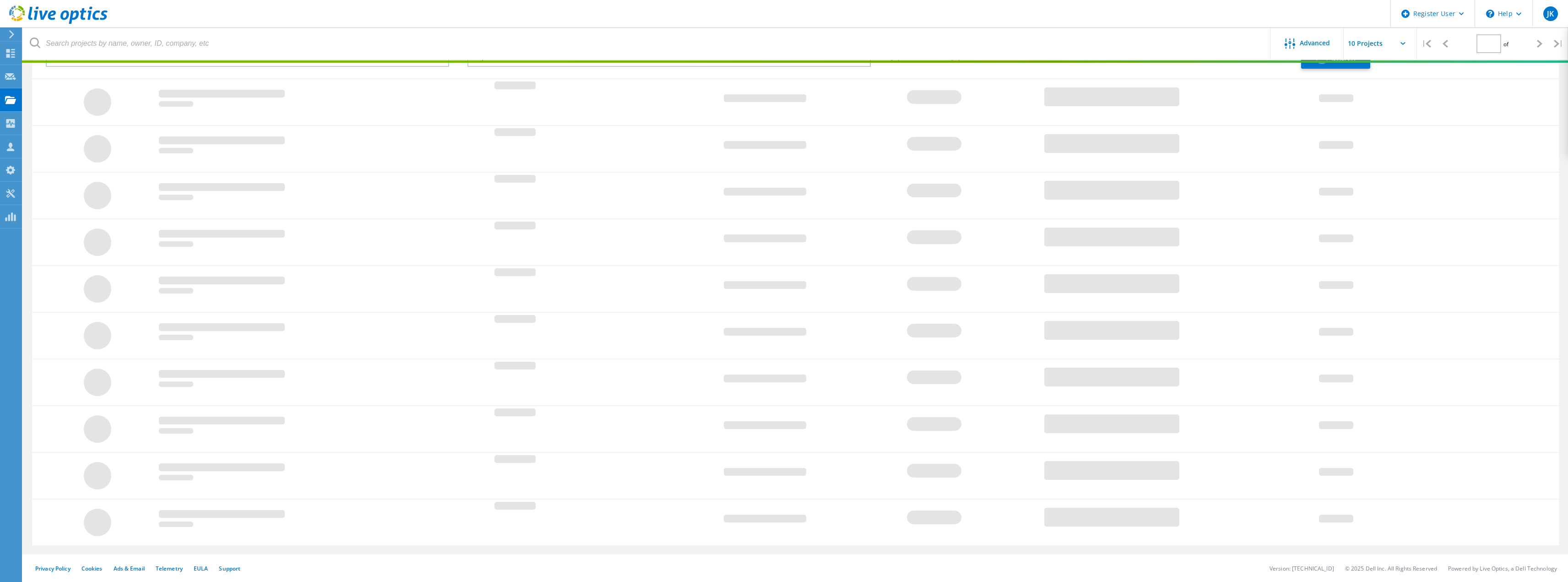
type input "1"
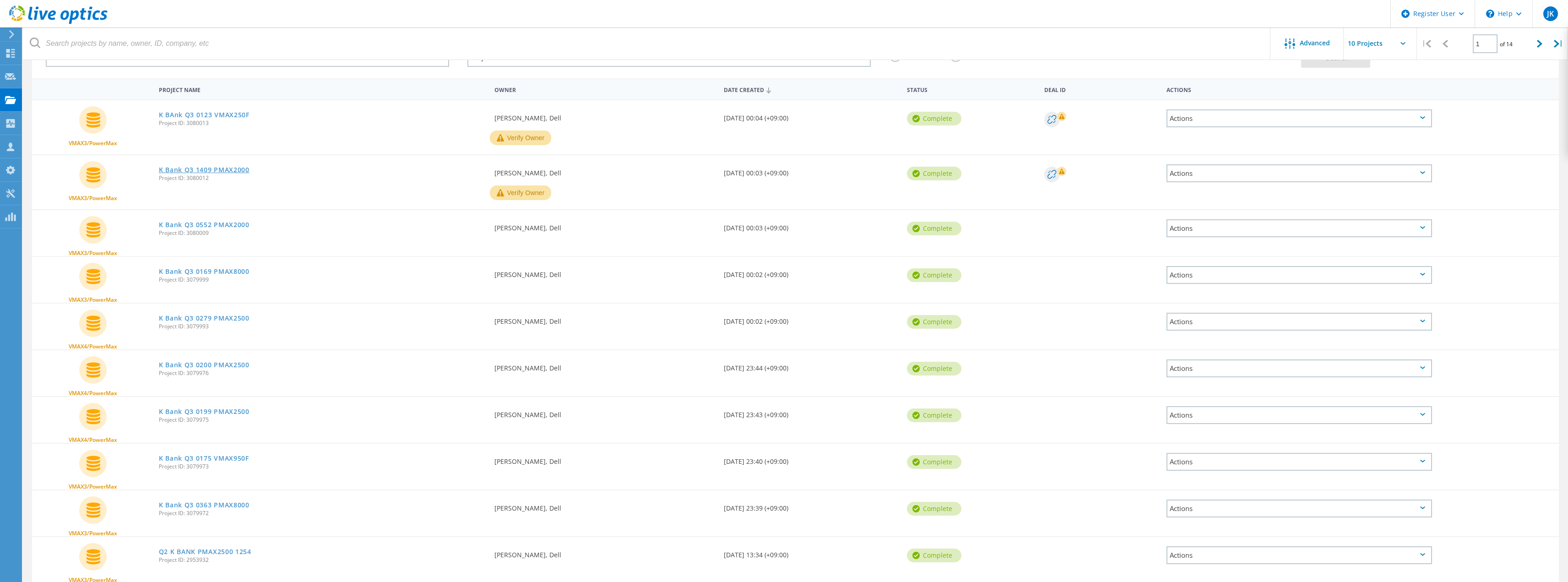
click at [229, 172] on link "K Bank Q3 1409 PMAX2000" at bounding box center [204, 170] width 90 height 6
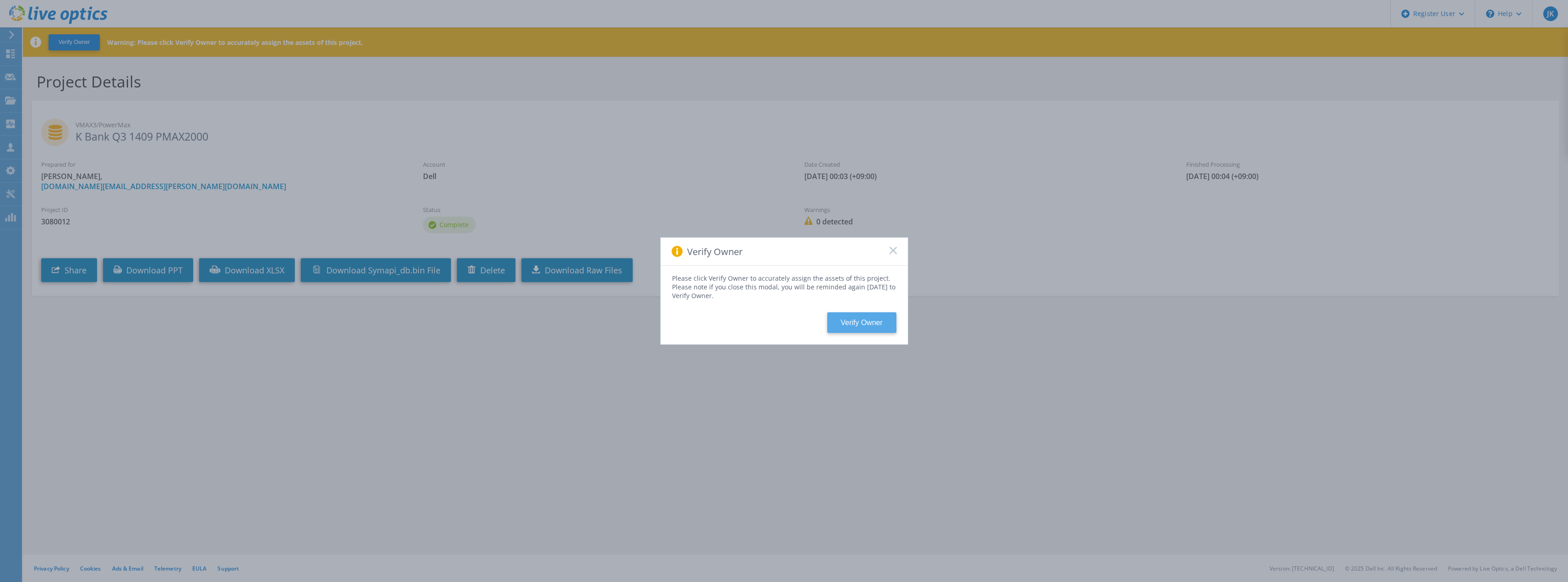
click at [853, 322] on button "Verify Owner" at bounding box center [861, 323] width 69 height 21
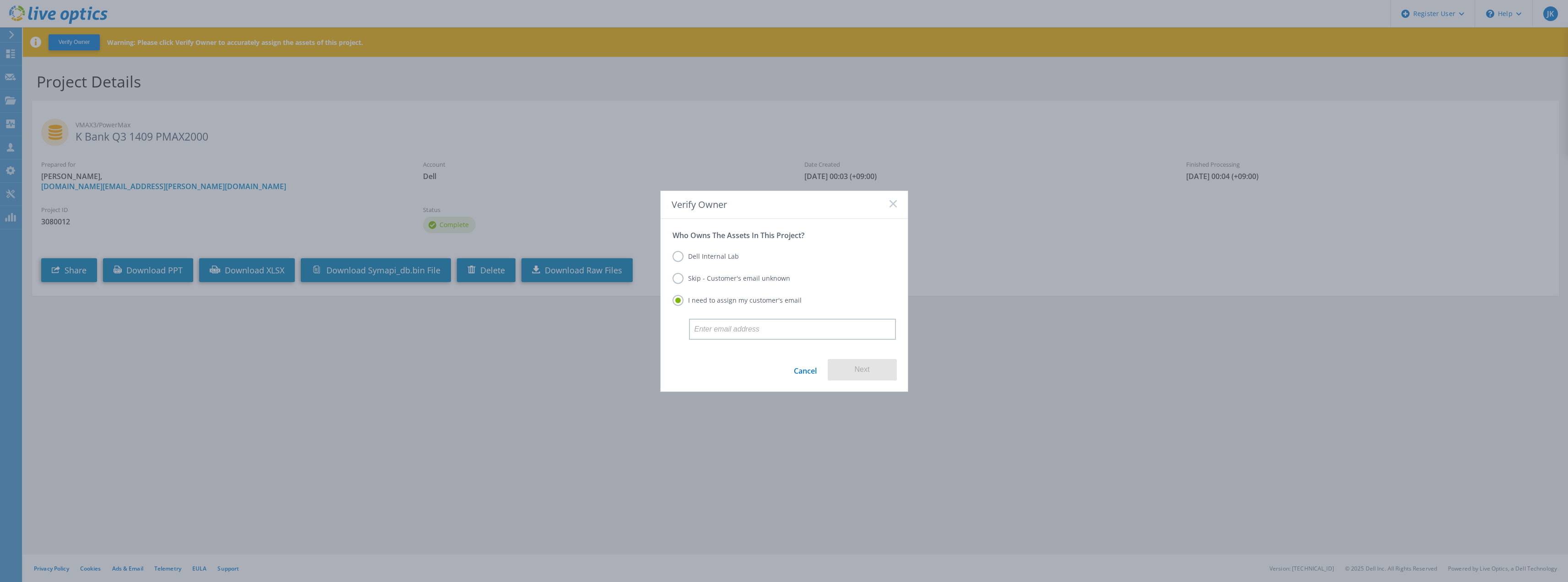
click at [720, 258] on label "Dell Internal Lab" at bounding box center [705, 256] width 67 height 11
click at [0, 0] on input "Dell Internal Lab" at bounding box center [0, 0] width 0 height 0
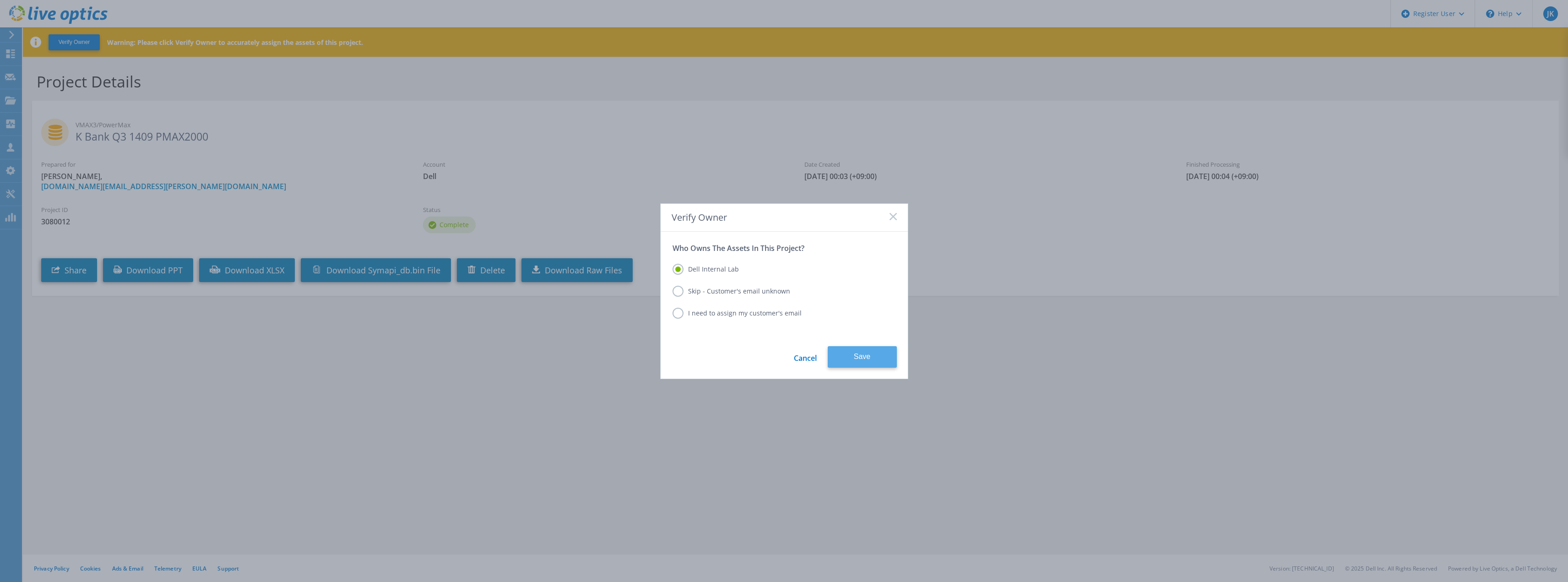
click at [861, 363] on button "Save" at bounding box center [862, 356] width 69 height 21
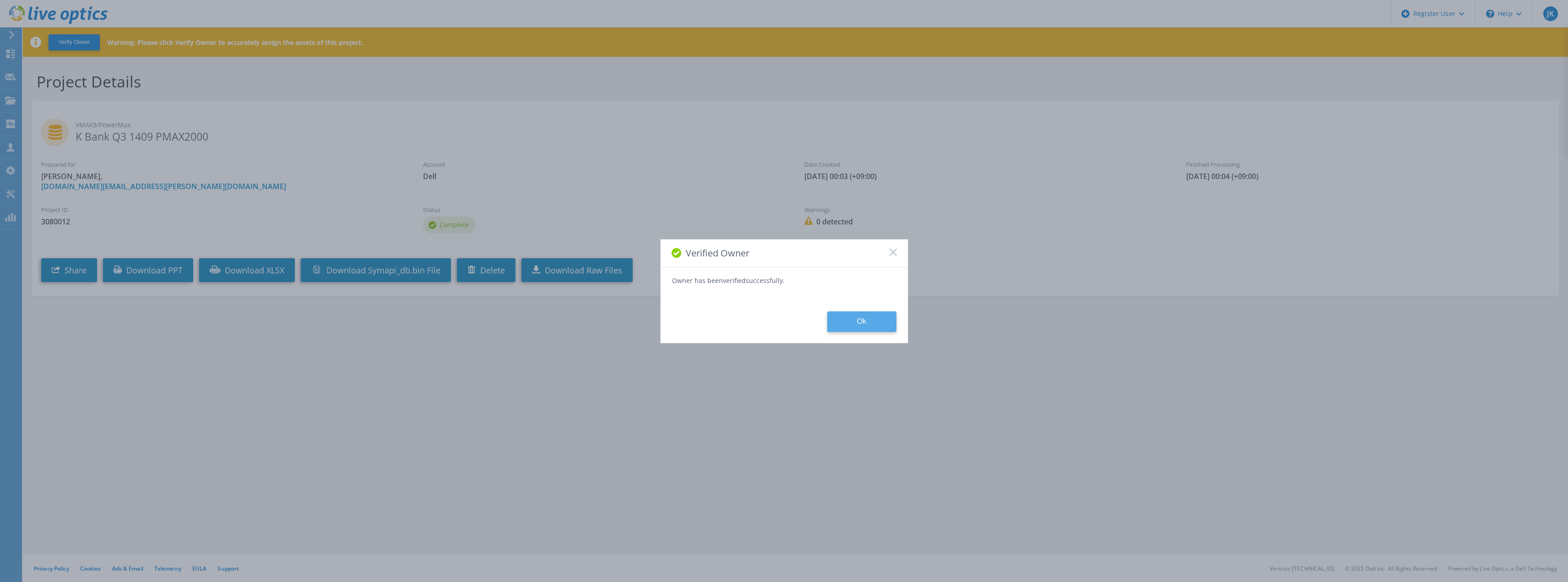
click at [845, 322] on button "Ok" at bounding box center [861, 322] width 69 height 21
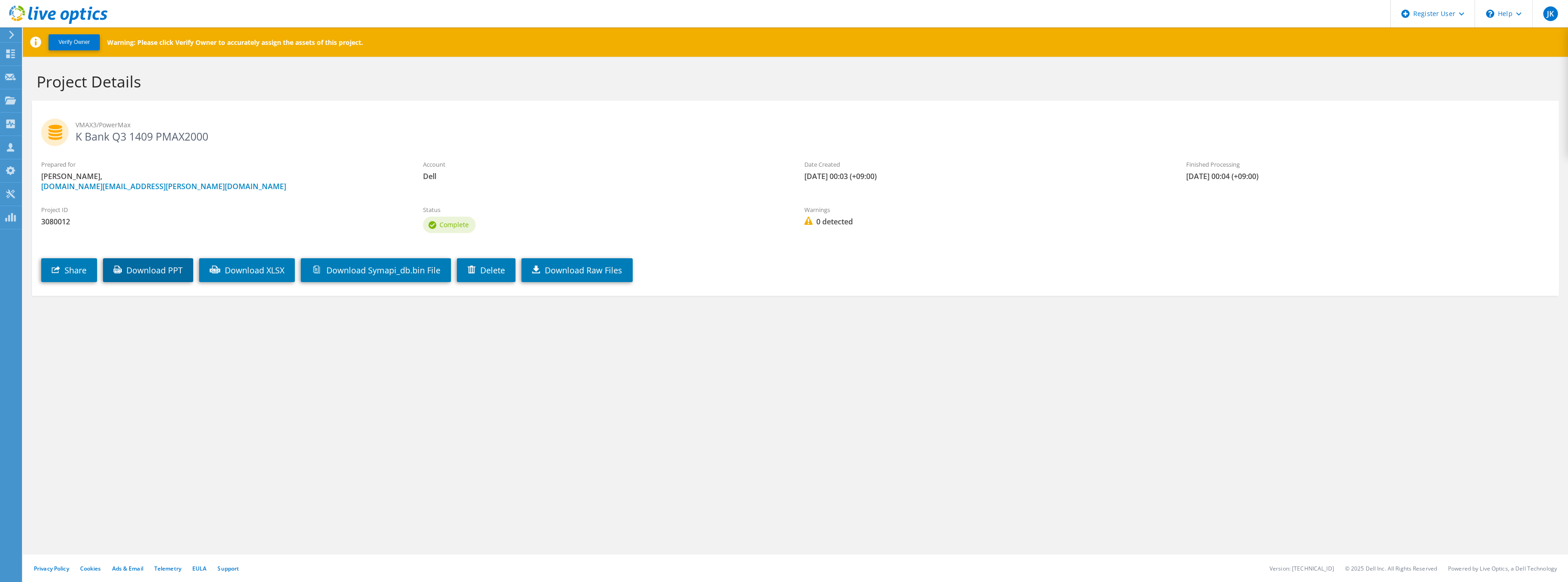
click at [158, 279] on link "Download PPT" at bounding box center [148, 270] width 90 height 24
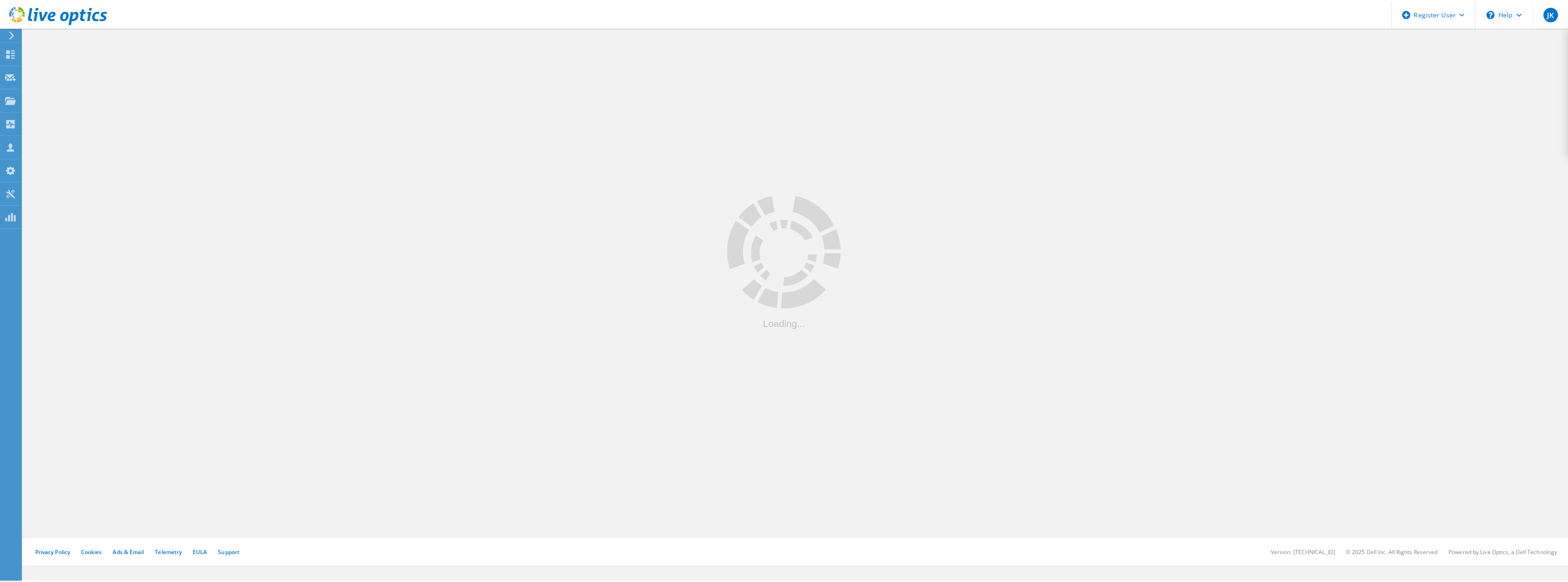
scroll to position [68, 0]
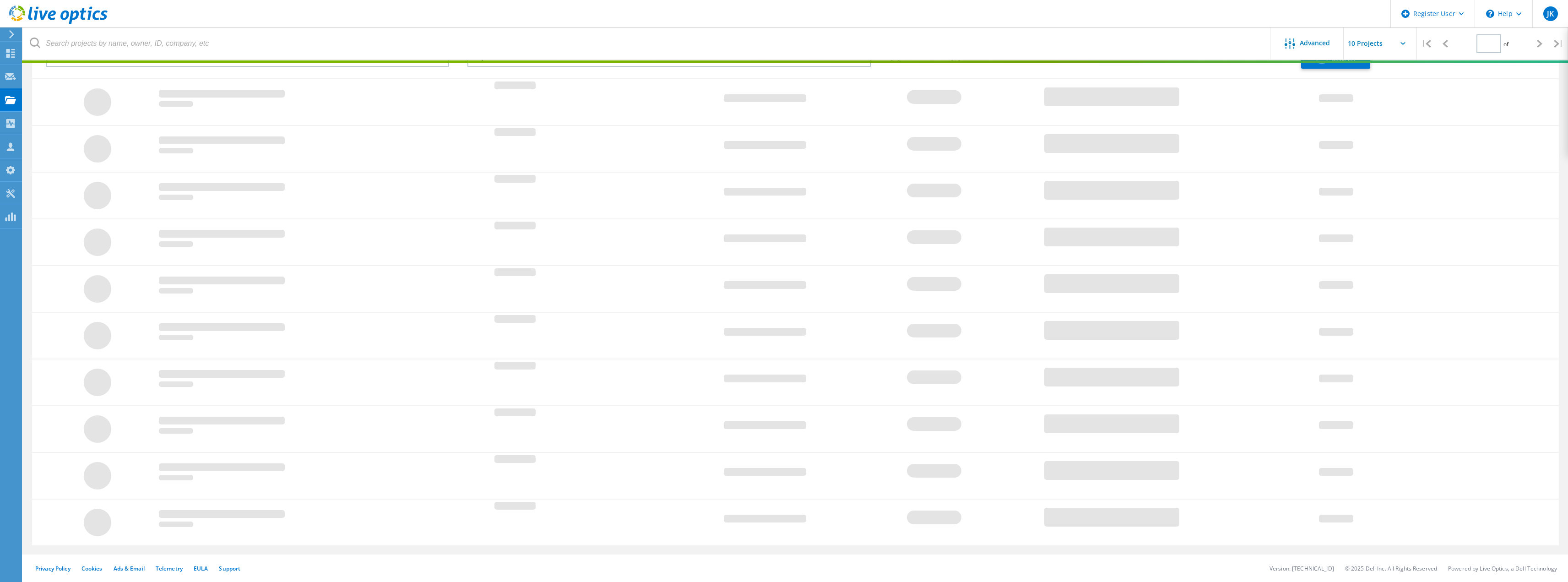
type input "1"
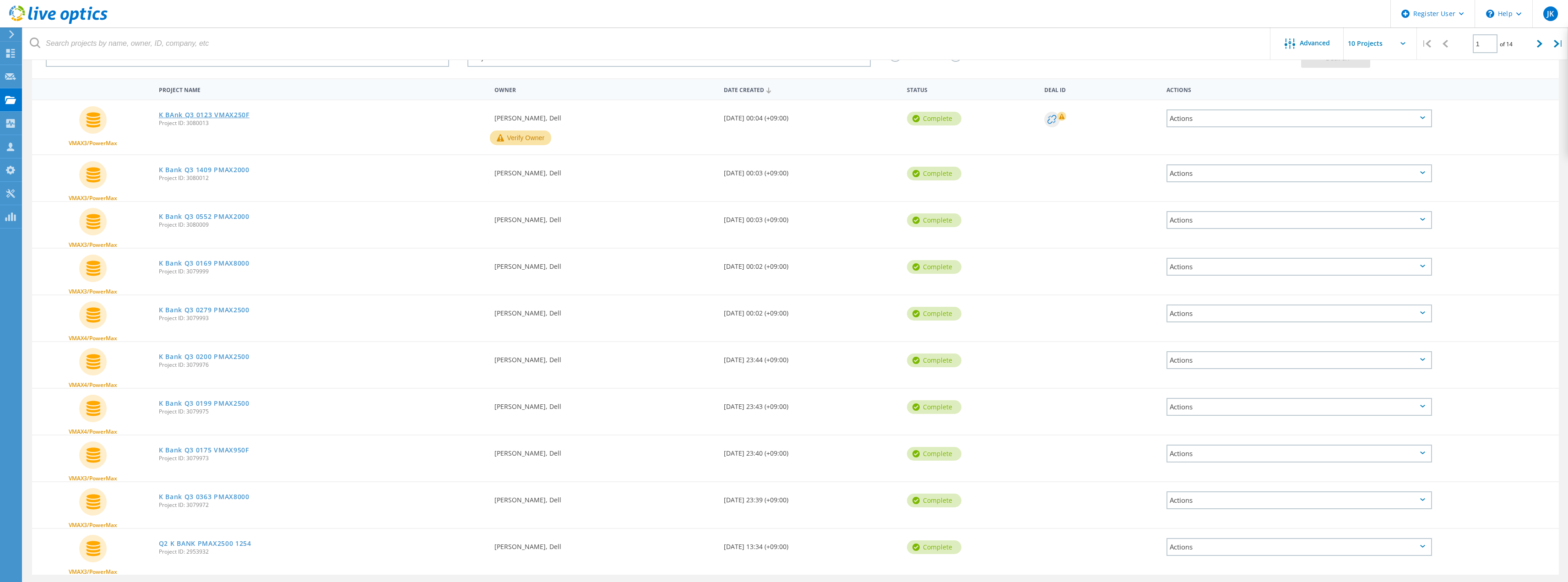
click at [227, 117] on link "K BAnk Q3 0123 VMAX250F" at bounding box center [204, 115] width 90 height 6
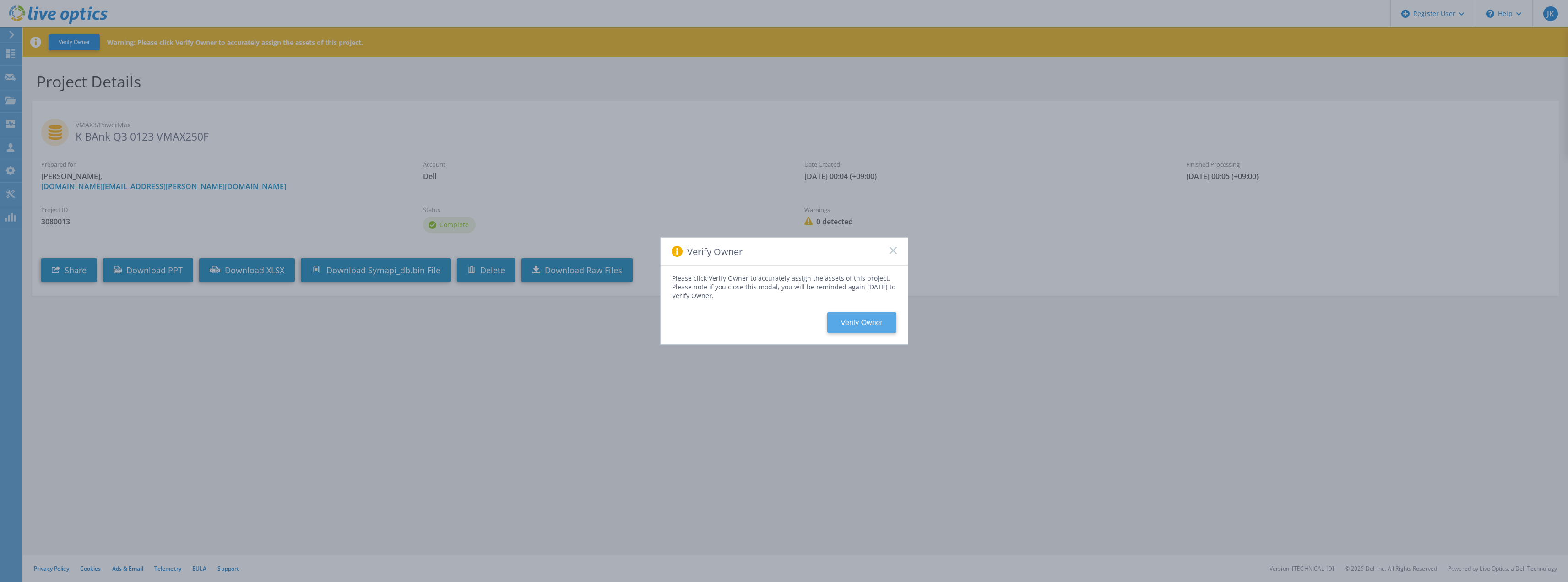
click at [861, 318] on button "Verify Owner" at bounding box center [861, 323] width 69 height 21
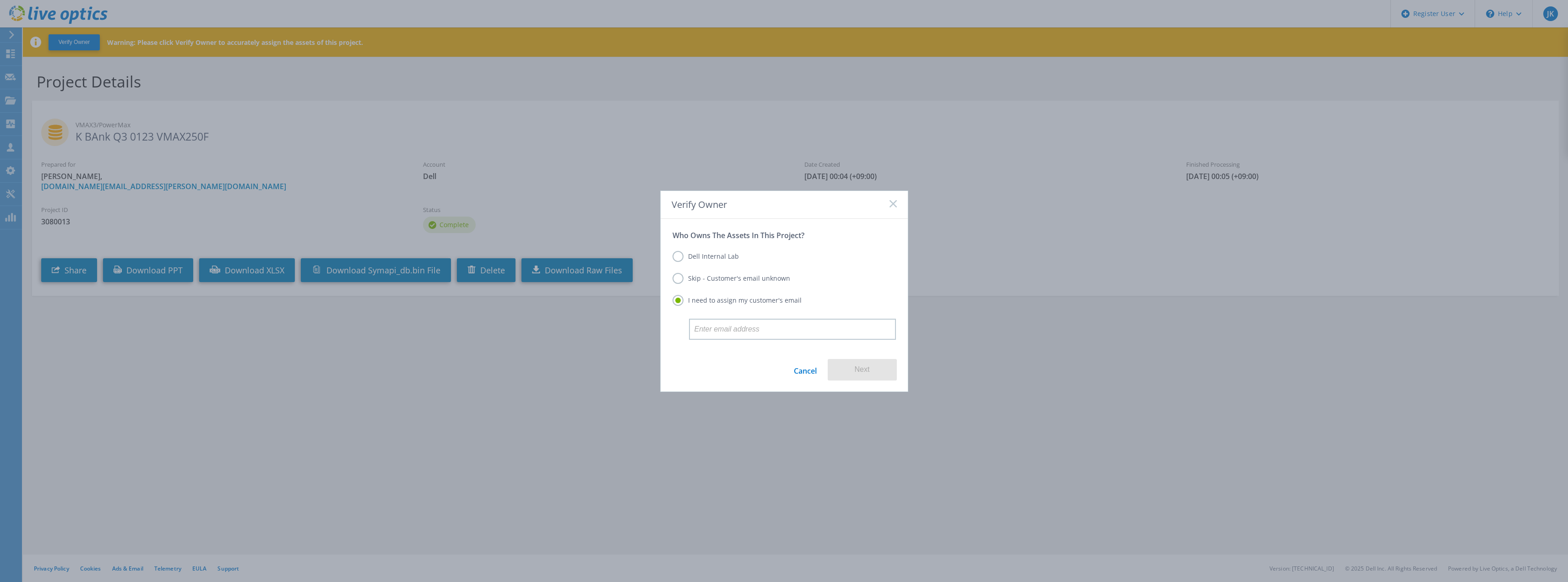
click at [724, 255] on label "Dell Internal Lab" at bounding box center [705, 256] width 67 height 11
click at [0, 0] on input "Dell Internal Lab" at bounding box center [0, 0] width 0 height 0
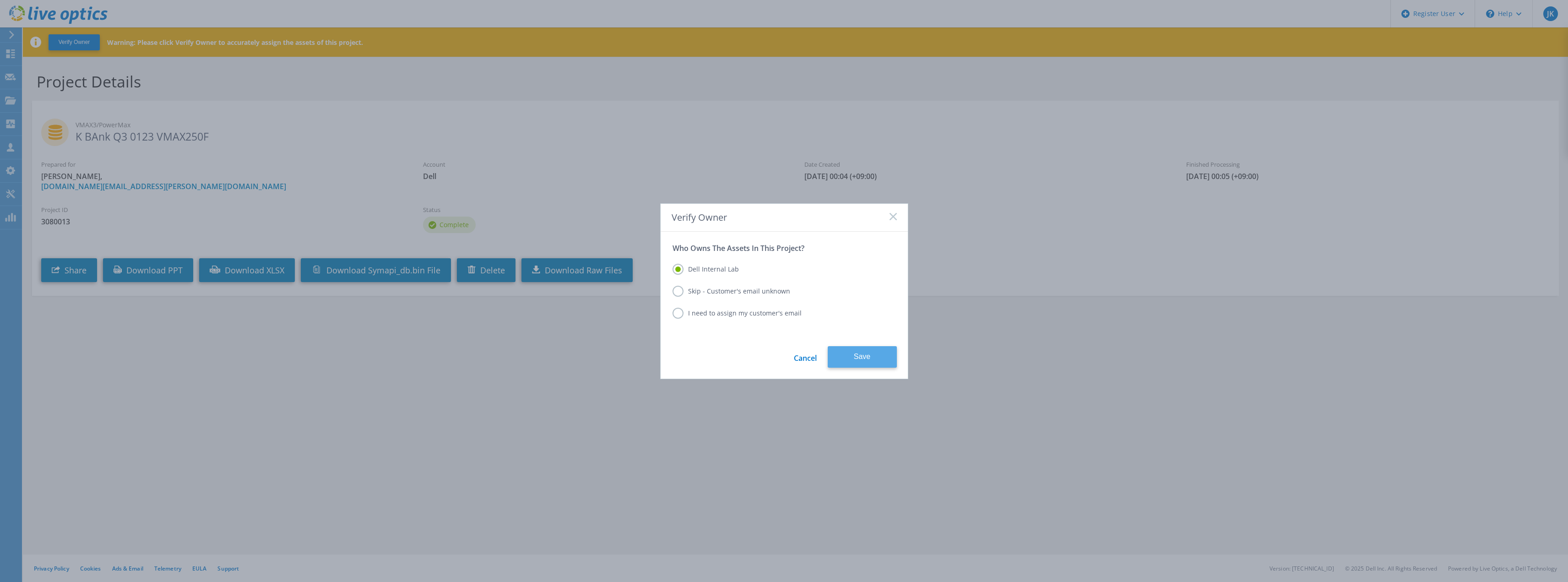
click at [848, 357] on button "Save" at bounding box center [862, 356] width 69 height 21
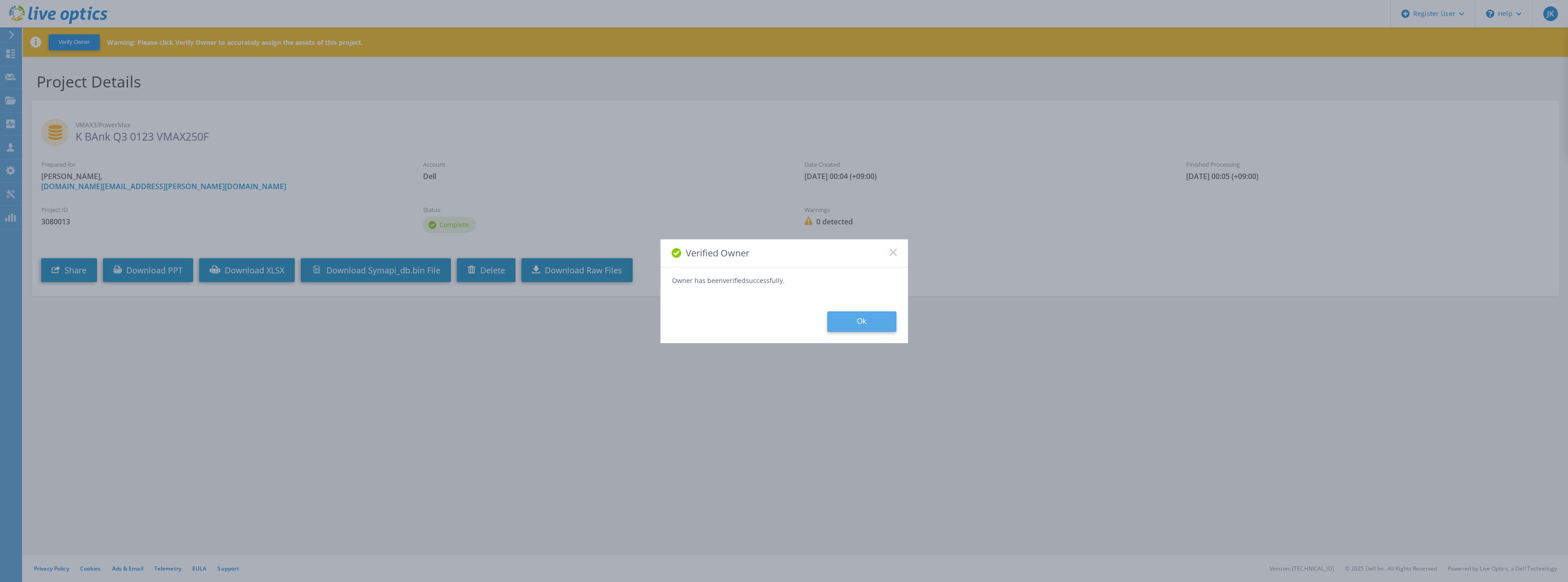
click at [839, 314] on button "Ok" at bounding box center [861, 322] width 69 height 21
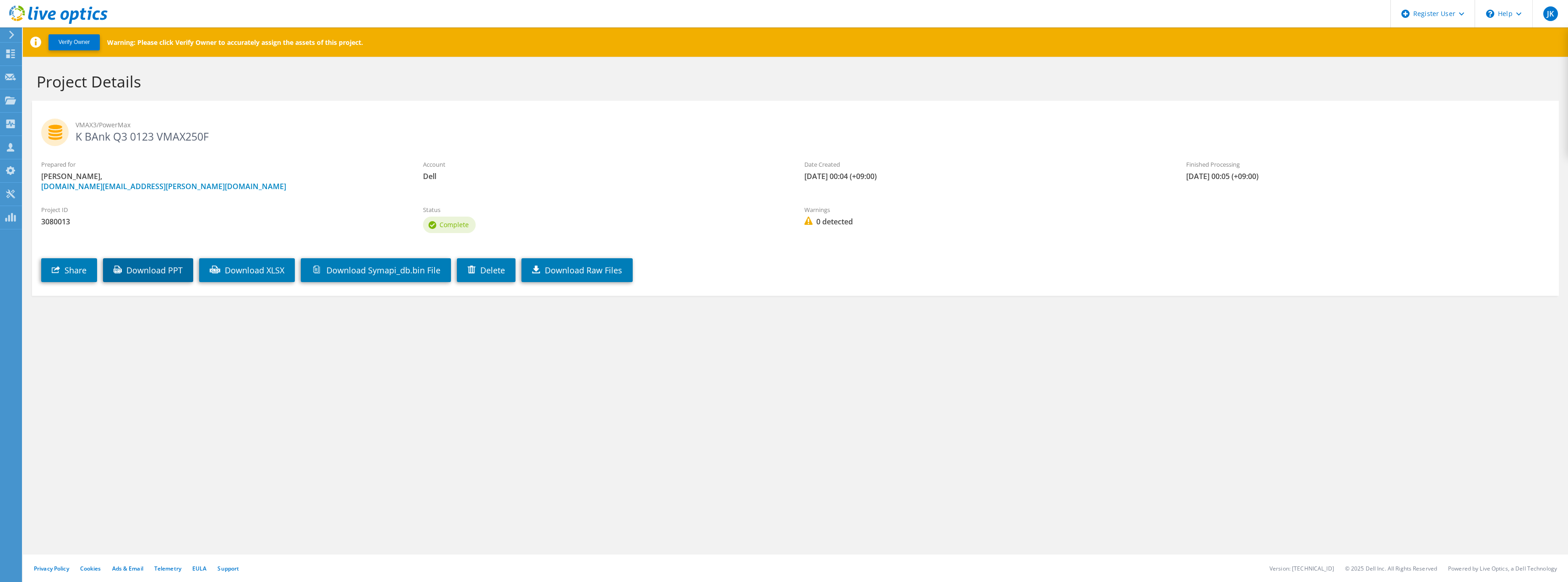
click at [177, 273] on link "Download PPT" at bounding box center [148, 270] width 90 height 24
